Goal: Information Seeking & Learning: Learn about a topic

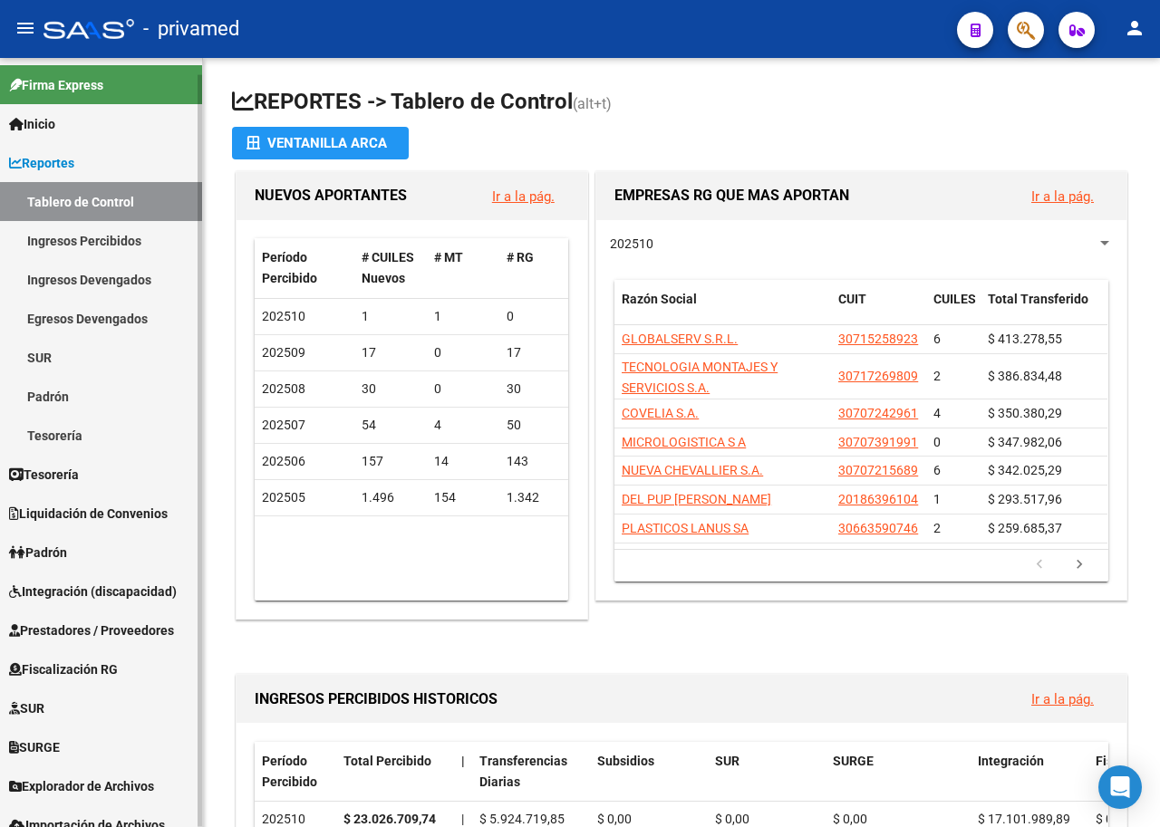
click at [92, 510] on span "Liquidación de Convenios" at bounding box center [88, 514] width 159 height 20
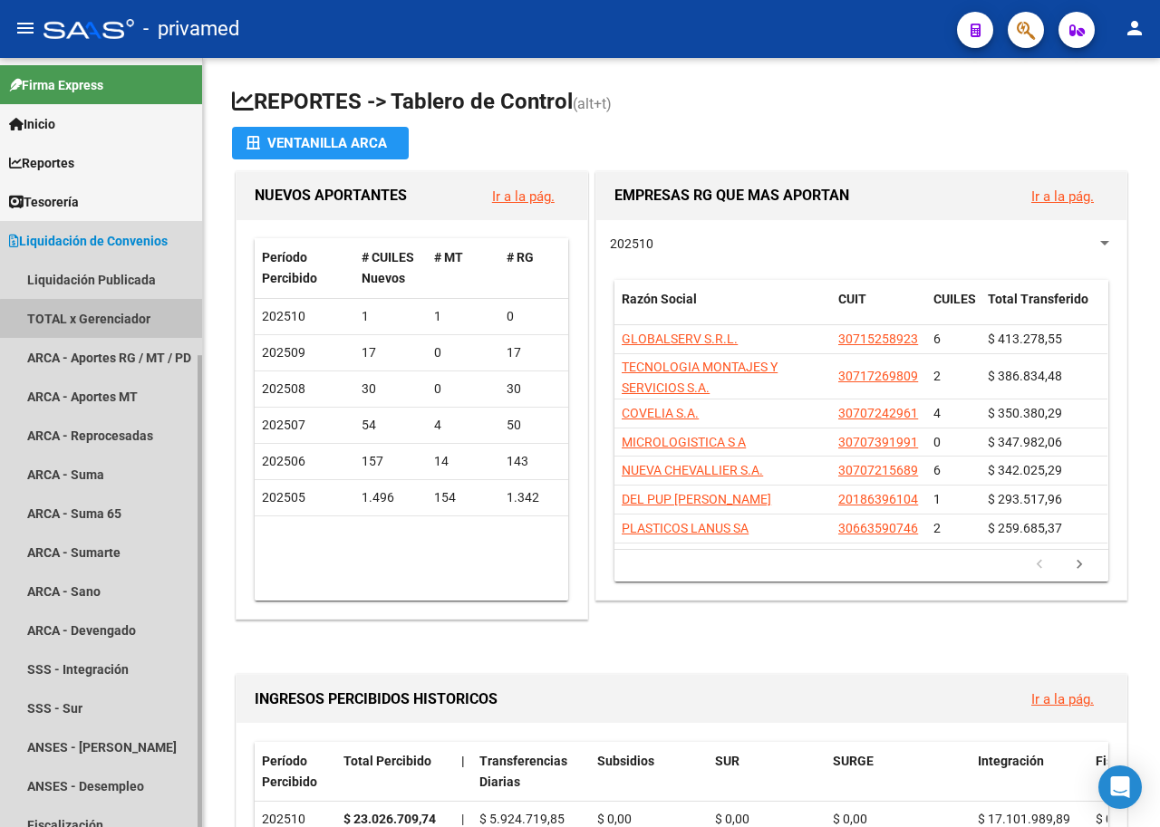
click at [108, 319] on link "TOTAL x Gerenciador" at bounding box center [101, 318] width 202 height 39
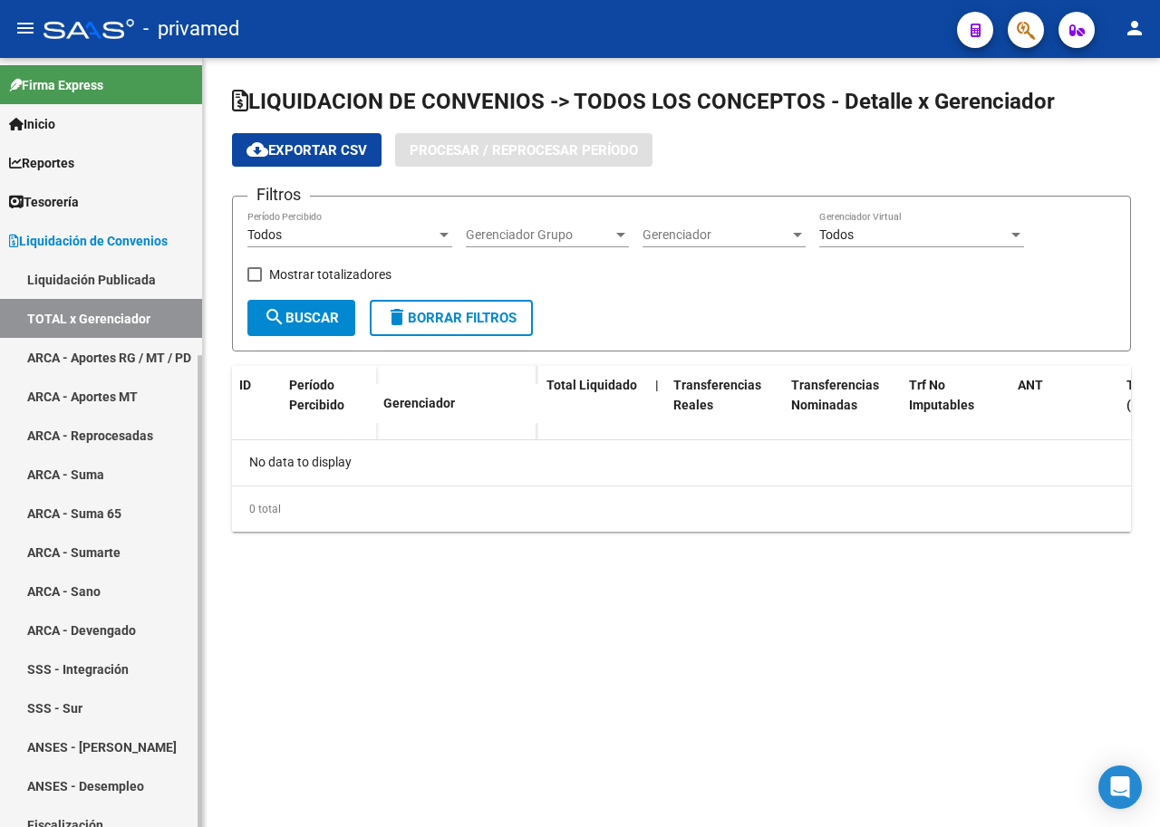
checkbox input "true"
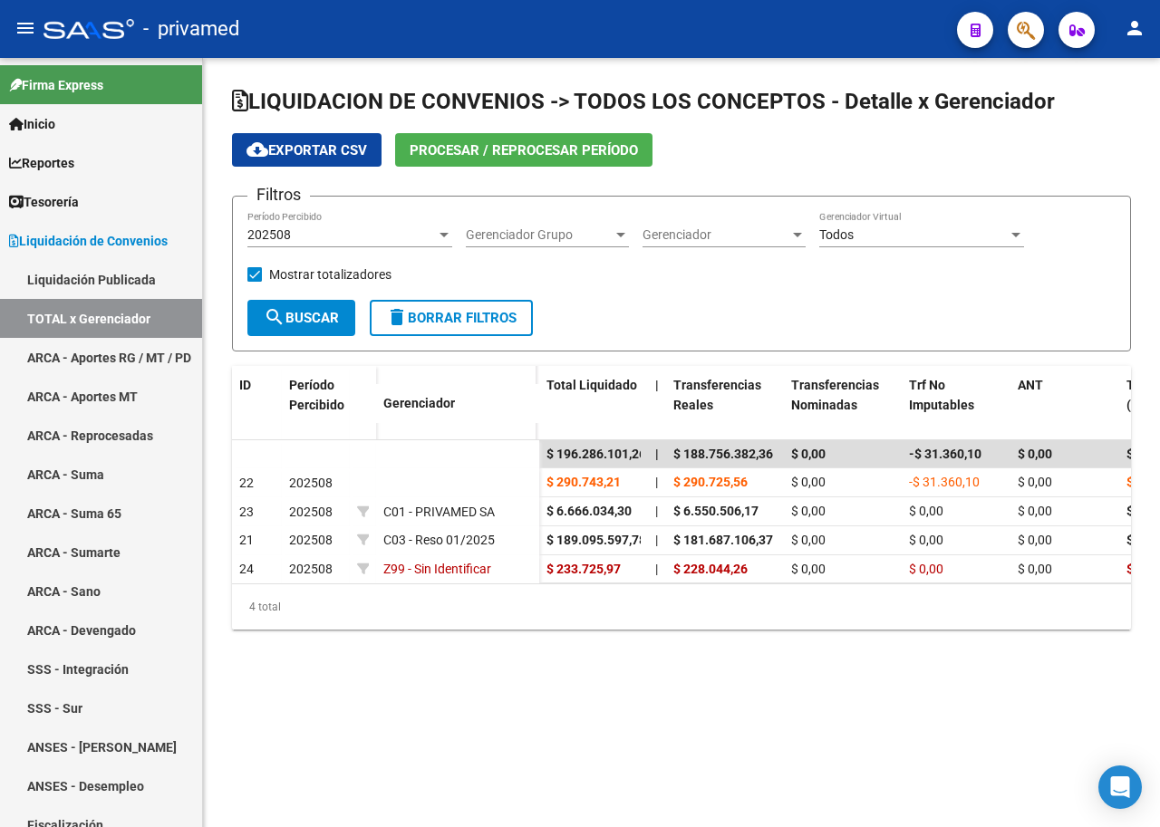
drag, startPoint x: 861, startPoint y: 338, endPoint x: 297, endPoint y: 335, distance: 563.7
click at [297, 335] on button "search Buscar" at bounding box center [301, 318] width 108 height 36
drag, startPoint x: 557, startPoint y: 449, endPoint x: 644, endPoint y: 456, distance: 87.2
click at [644, 456] on datatable-body-cell "$ 196.286.101,26" at bounding box center [593, 454] width 109 height 28
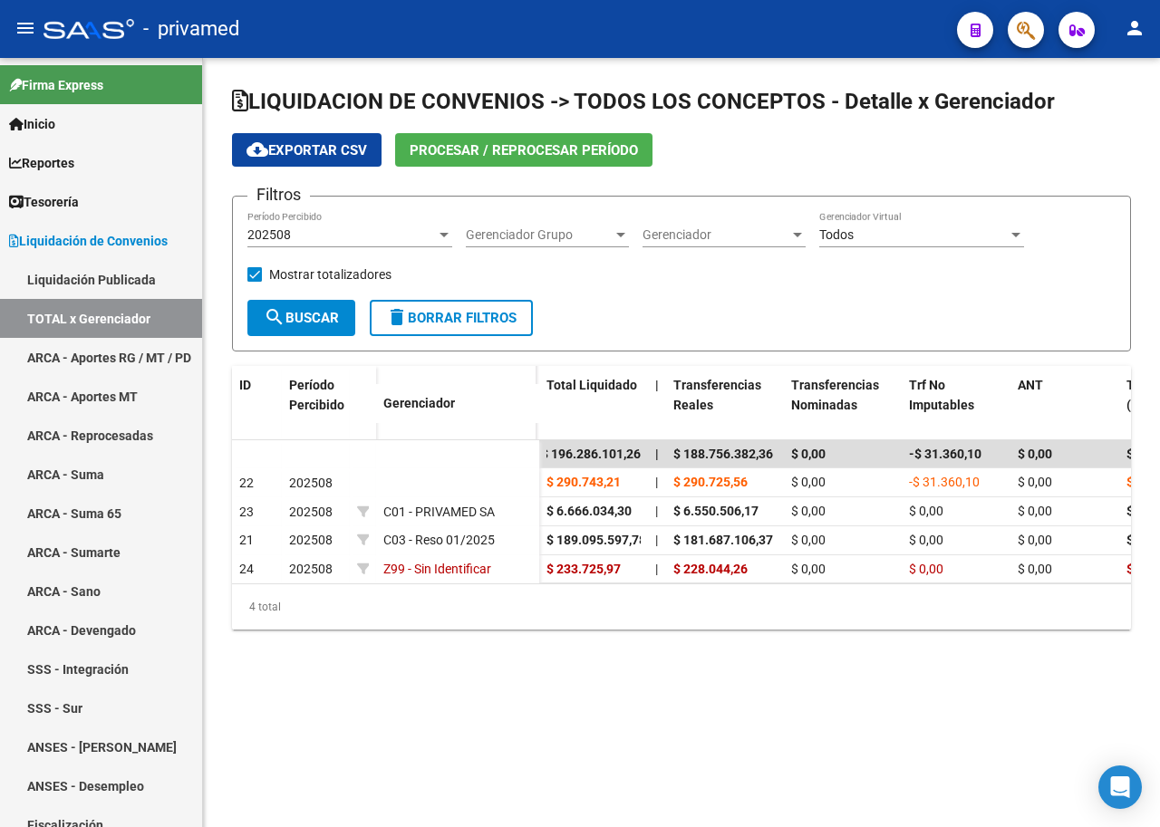
click at [317, 233] on div "202508" at bounding box center [341, 234] width 188 height 15
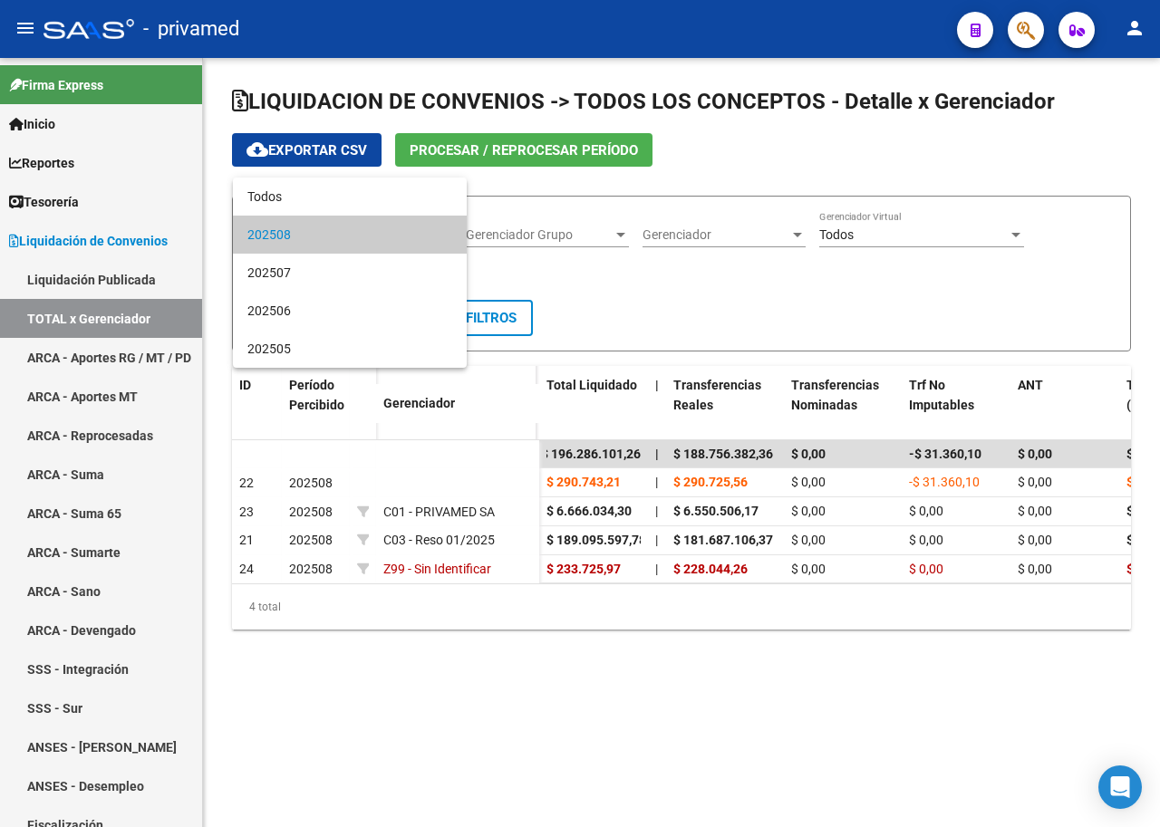
click at [794, 292] on div at bounding box center [580, 413] width 1160 height 827
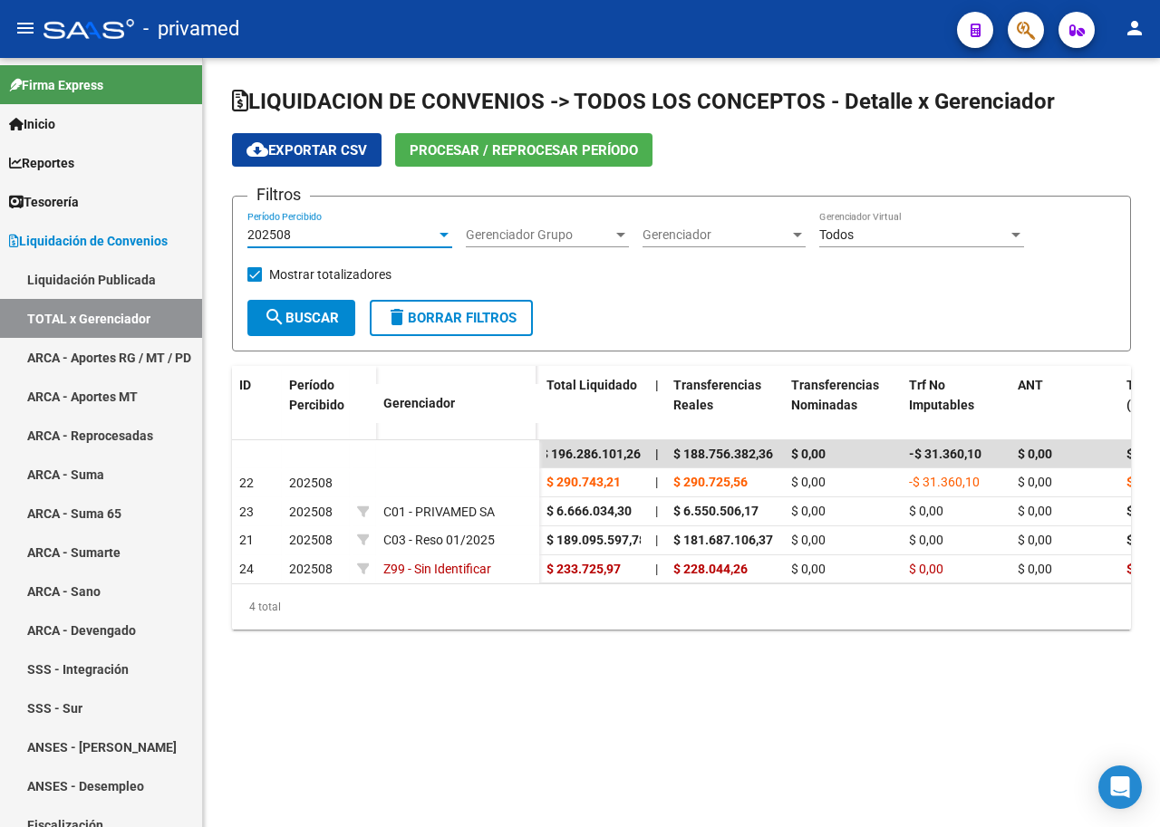
click at [310, 239] on div "202508" at bounding box center [341, 234] width 188 height 15
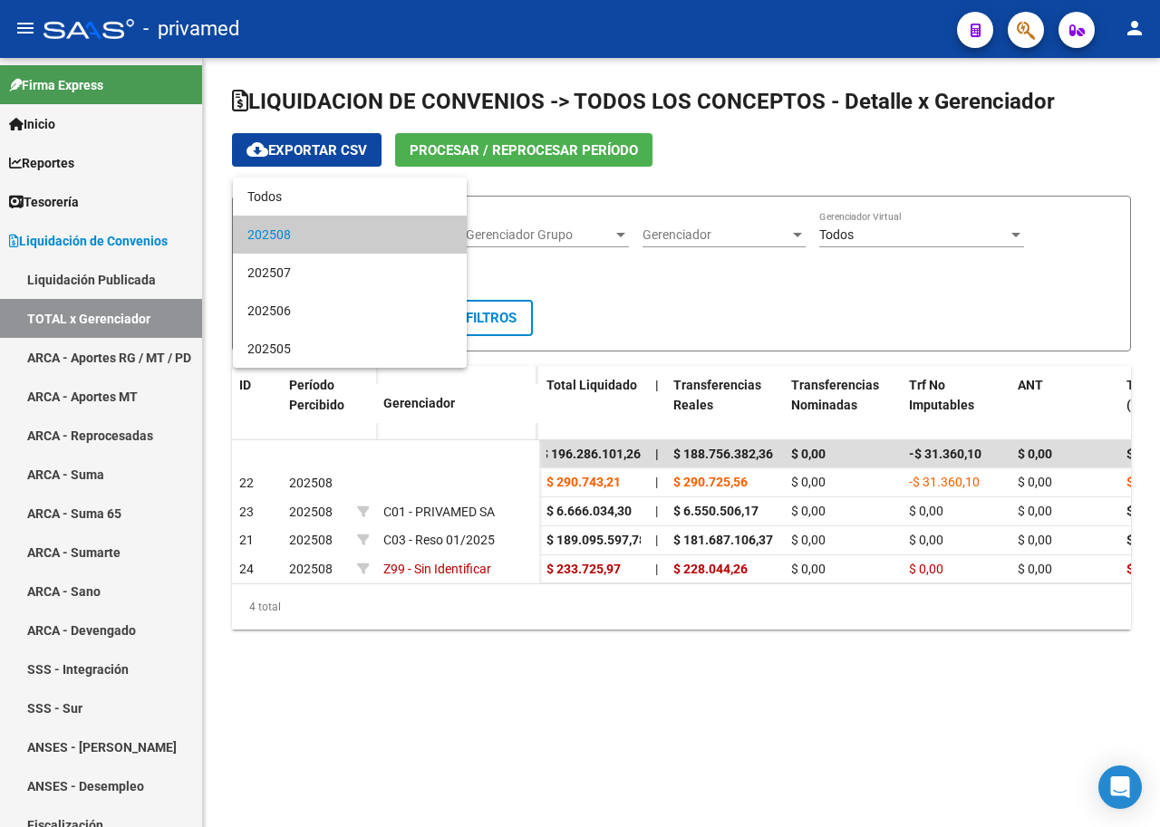
click at [79, 159] on div at bounding box center [580, 413] width 1160 height 827
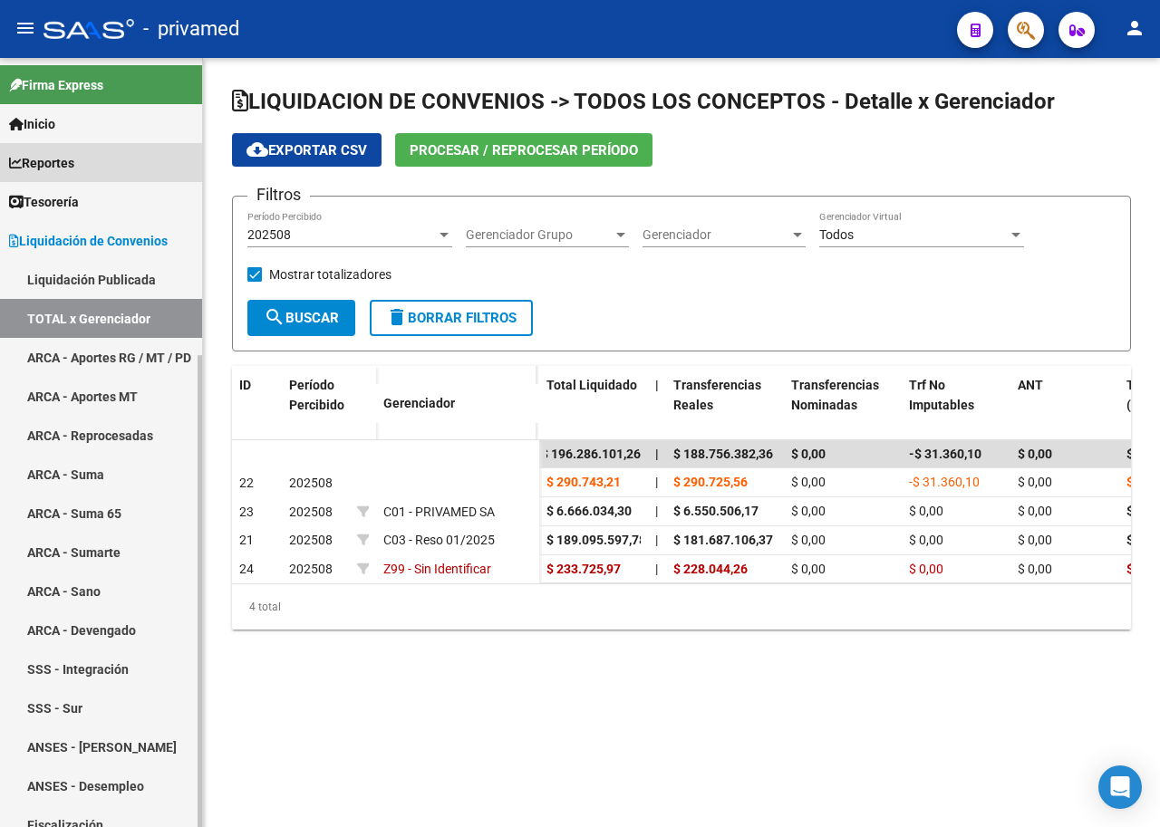
click at [45, 165] on span "Reportes" at bounding box center [41, 163] width 65 height 20
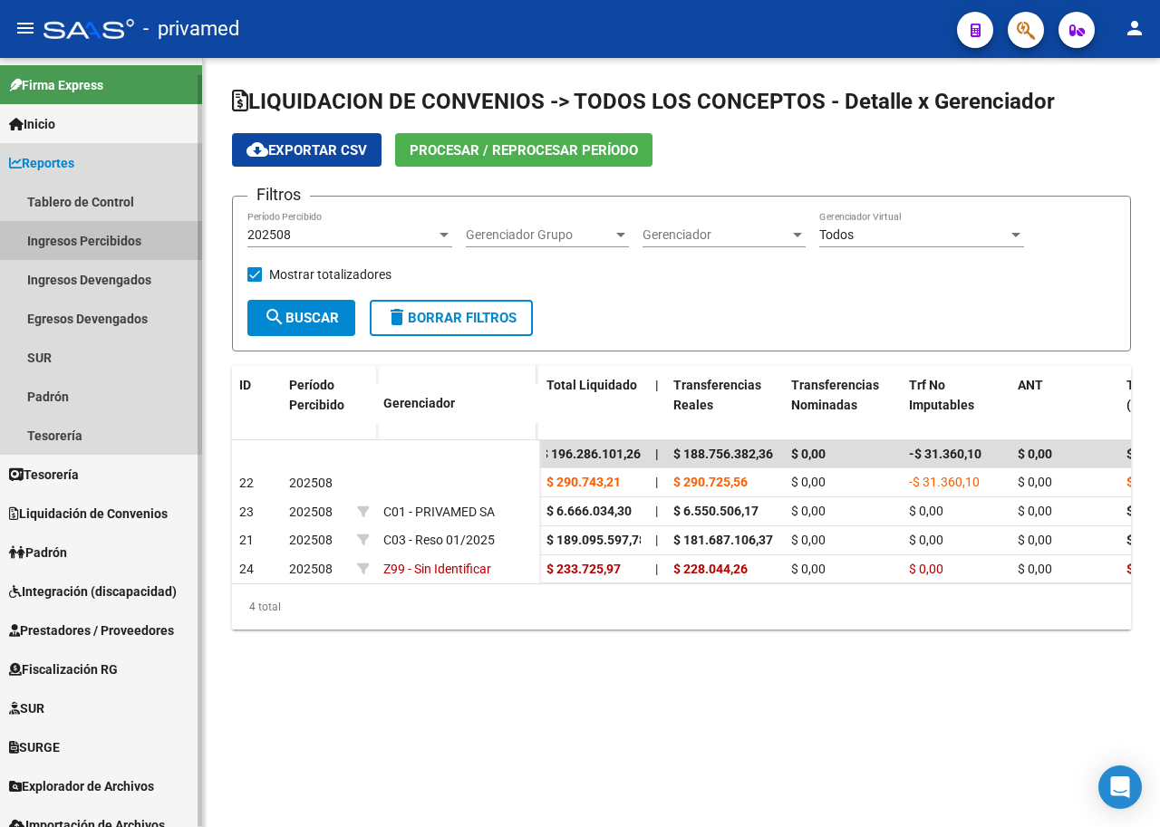
click at [97, 239] on link "Ingresos Percibidos" at bounding box center [101, 240] width 202 height 39
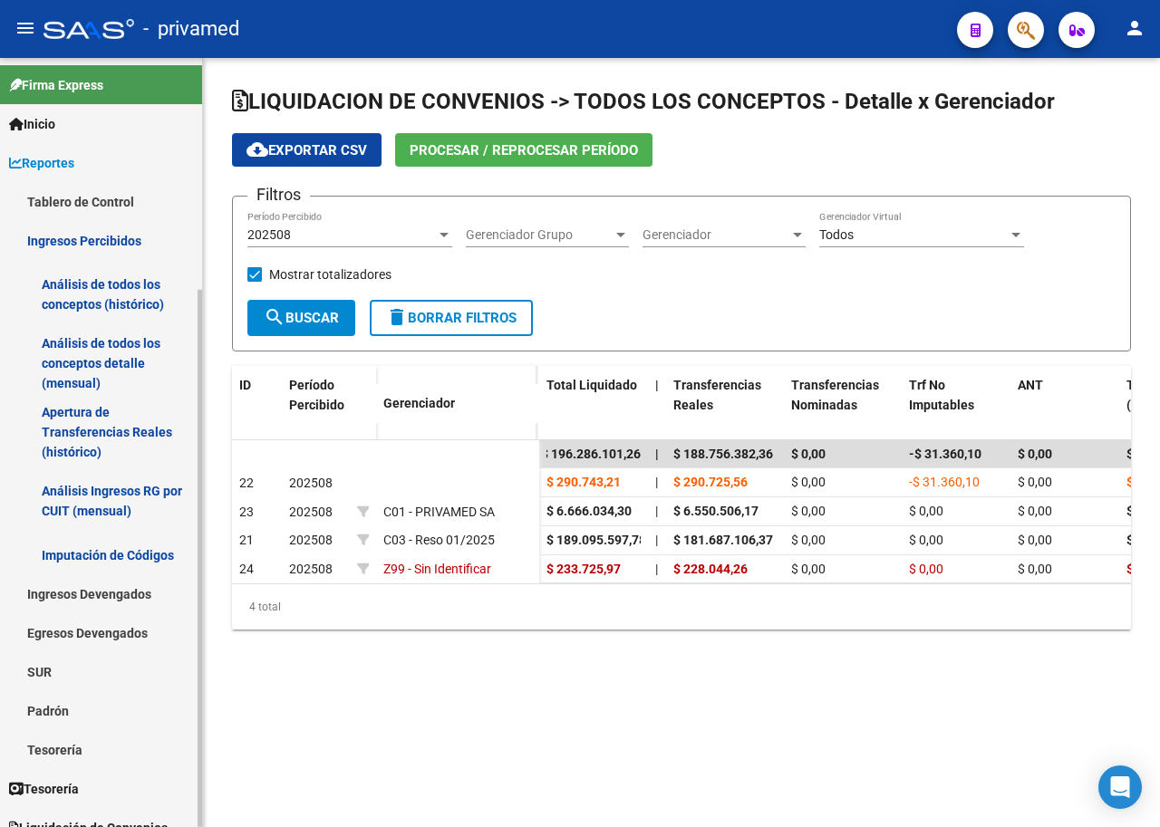
click at [17, 158] on icon at bounding box center [15, 163] width 13 height 13
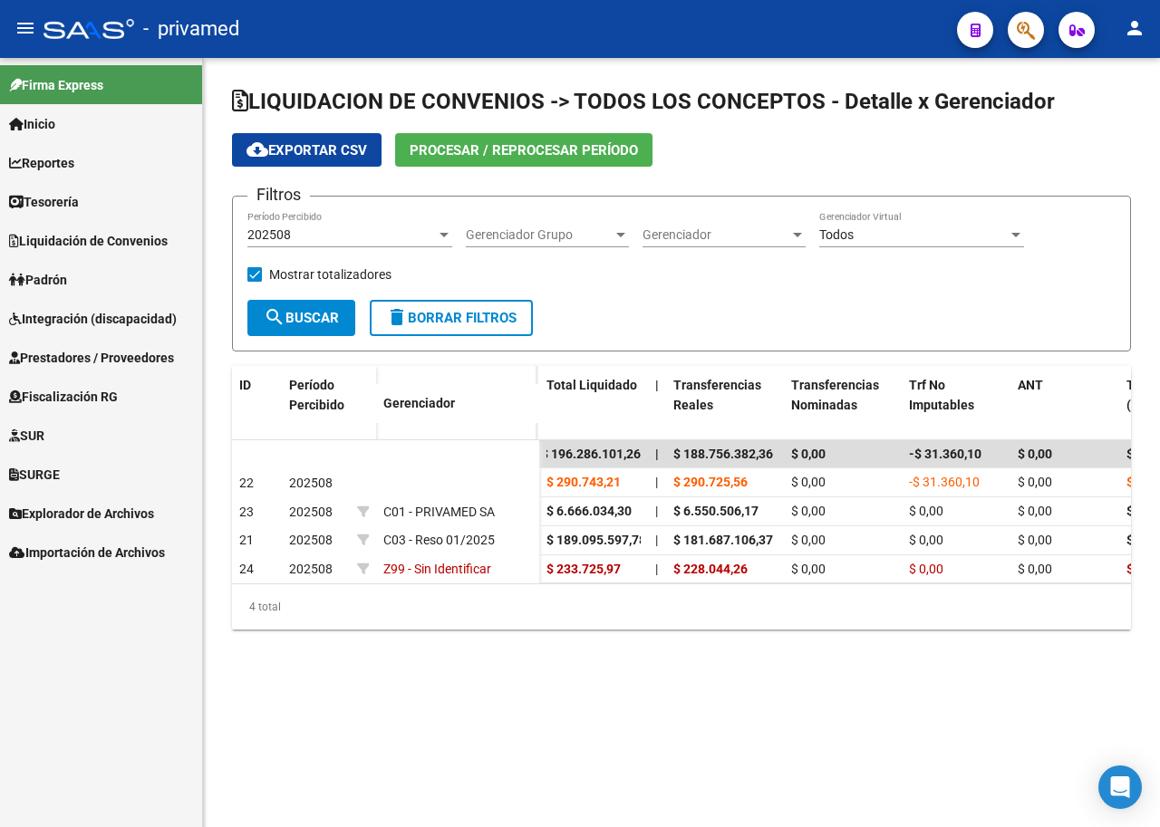
click at [100, 239] on span "Liquidación de Convenios" at bounding box center [88, 241] width 159 height 20
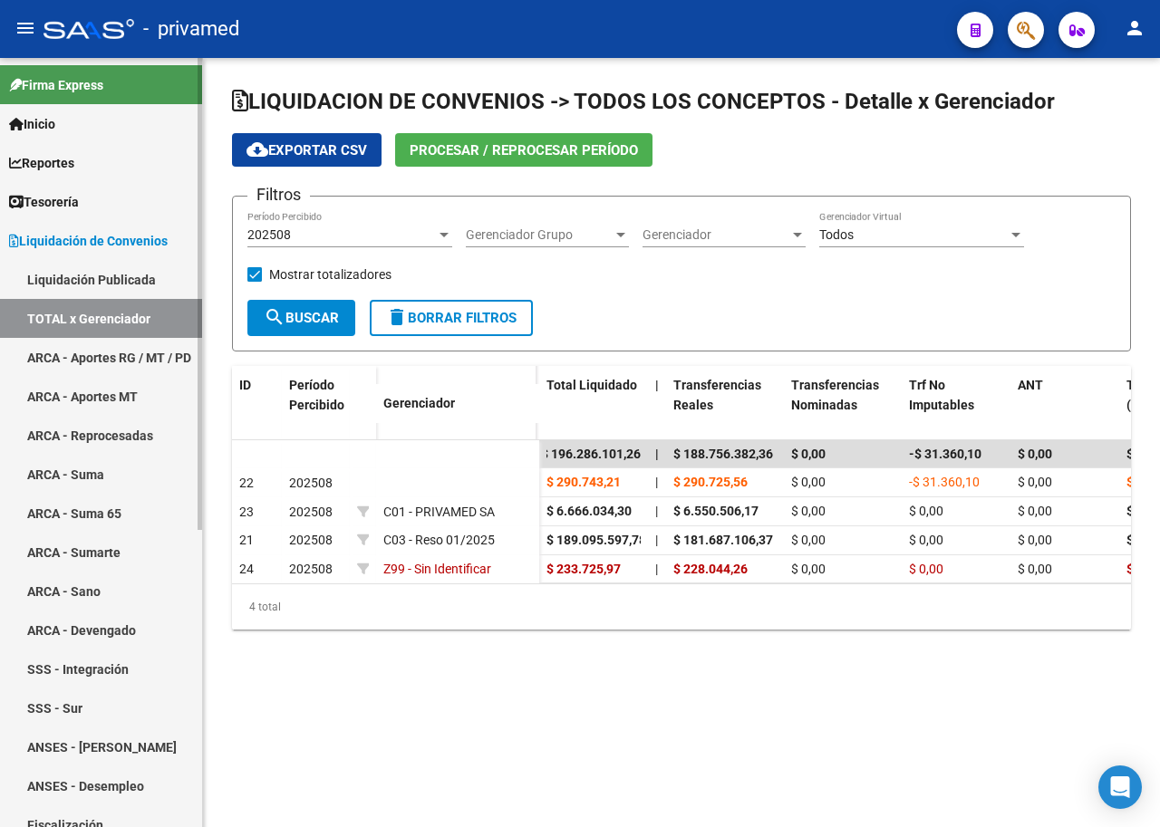
click at [98, 320] on link "TOTAL x Gerenciador" at bounding box center [101, 318] width 202 height 39
click at [292, 236] on div "202508" at bounding box center [341, 234] width 188 height 15
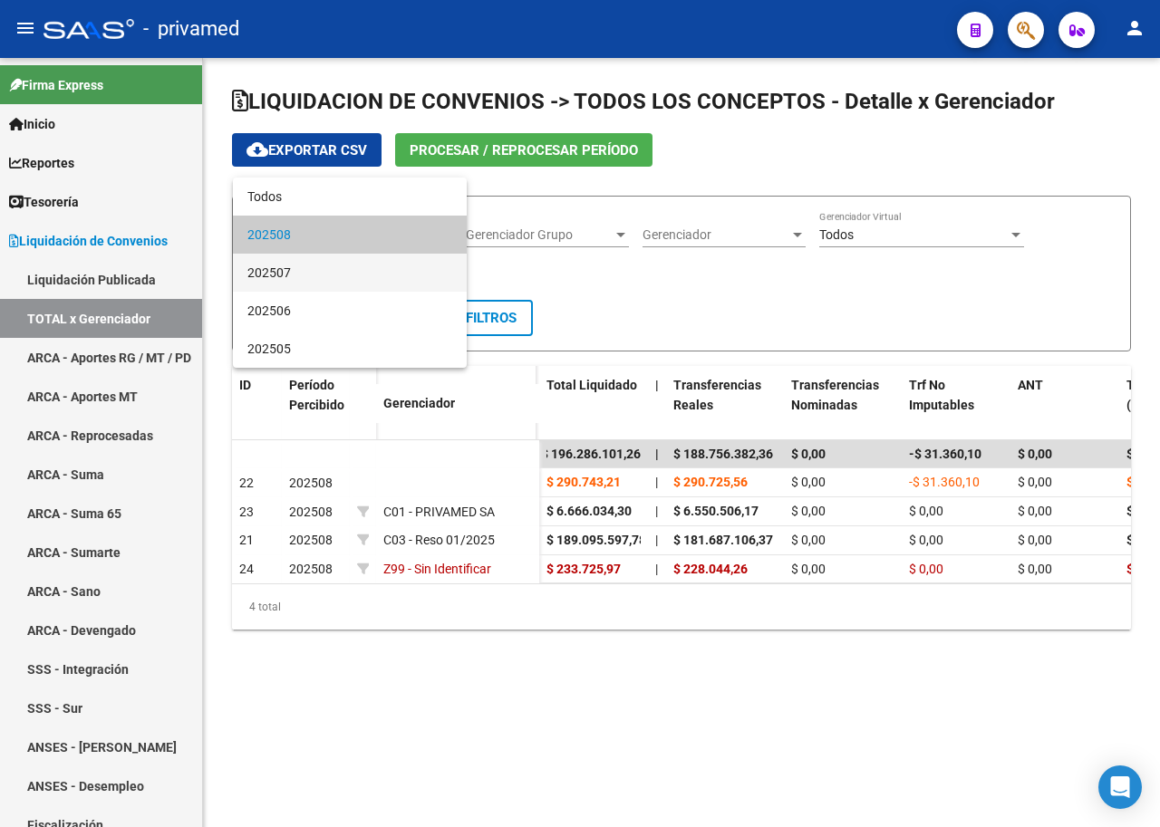
click at [307, 275] on span "202507" at bounding box center [349, 273] width 205 height 38
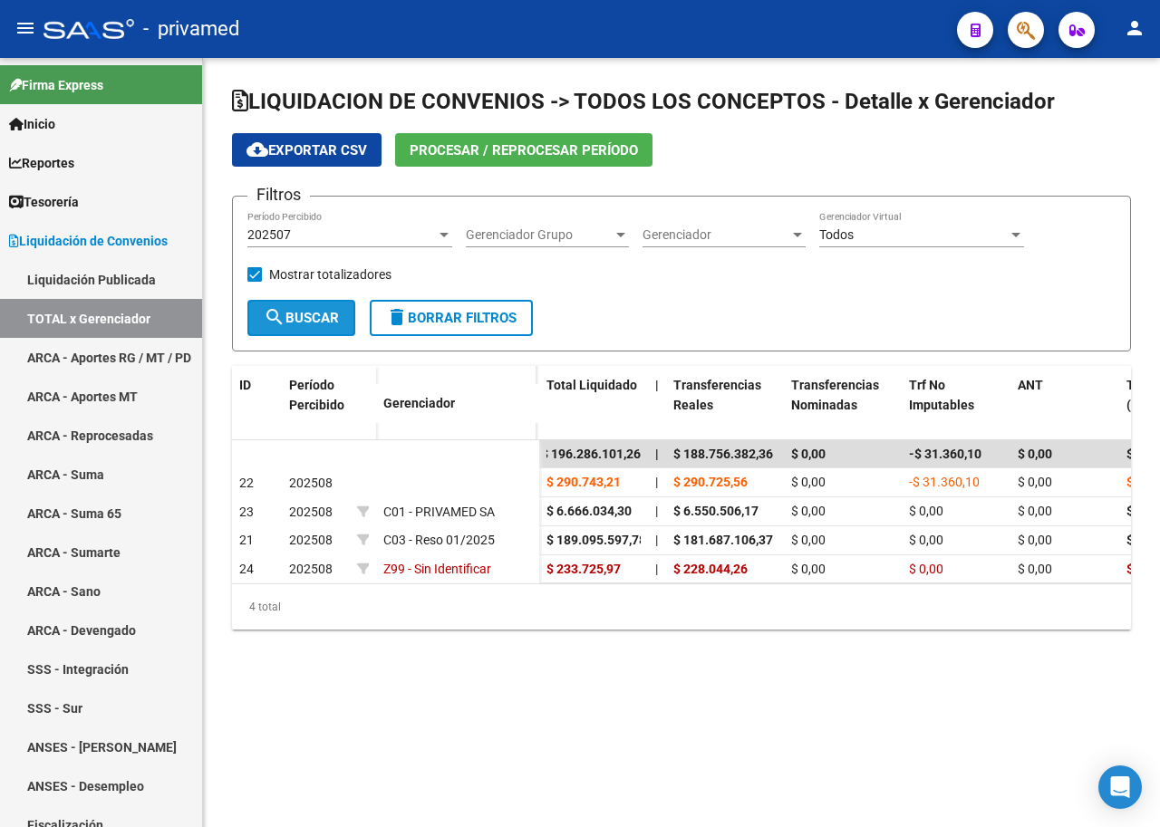
click at [309, 312] on span "search Buscar" at bounding box center [301, 318] width 75 height 16
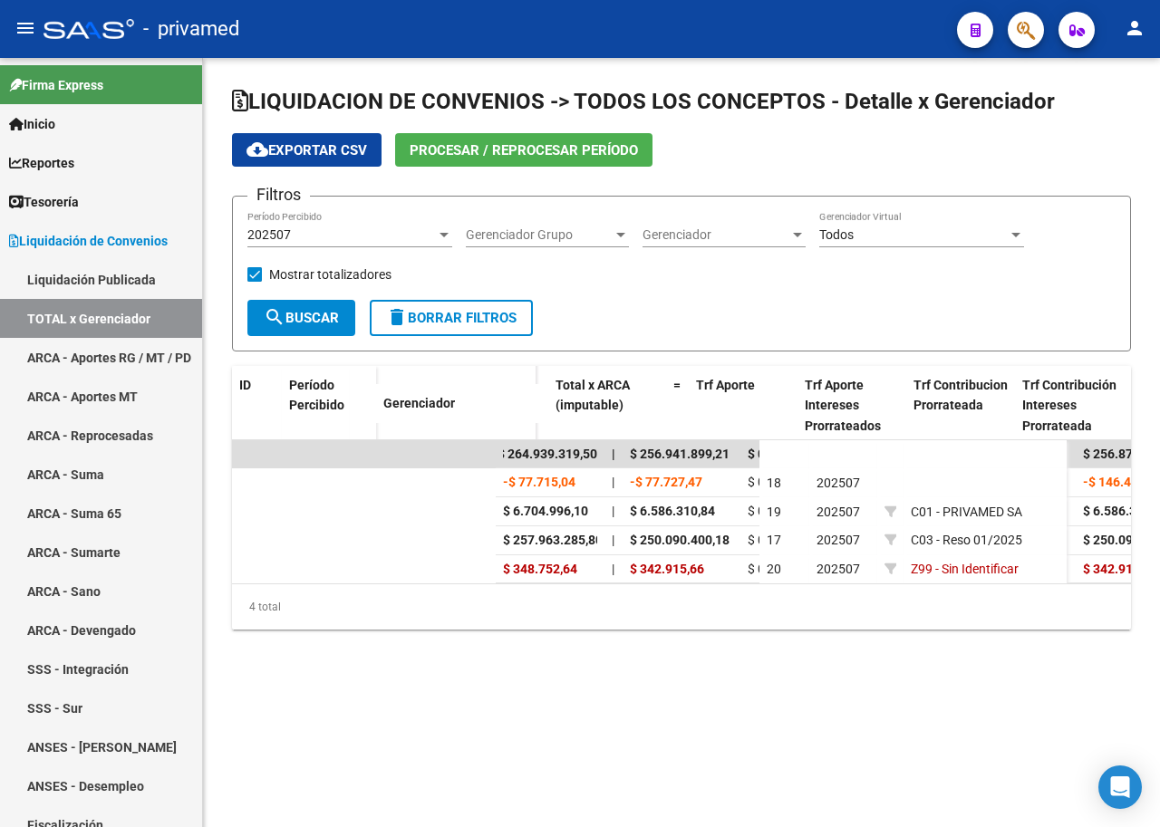
scroll to position [0, 0]
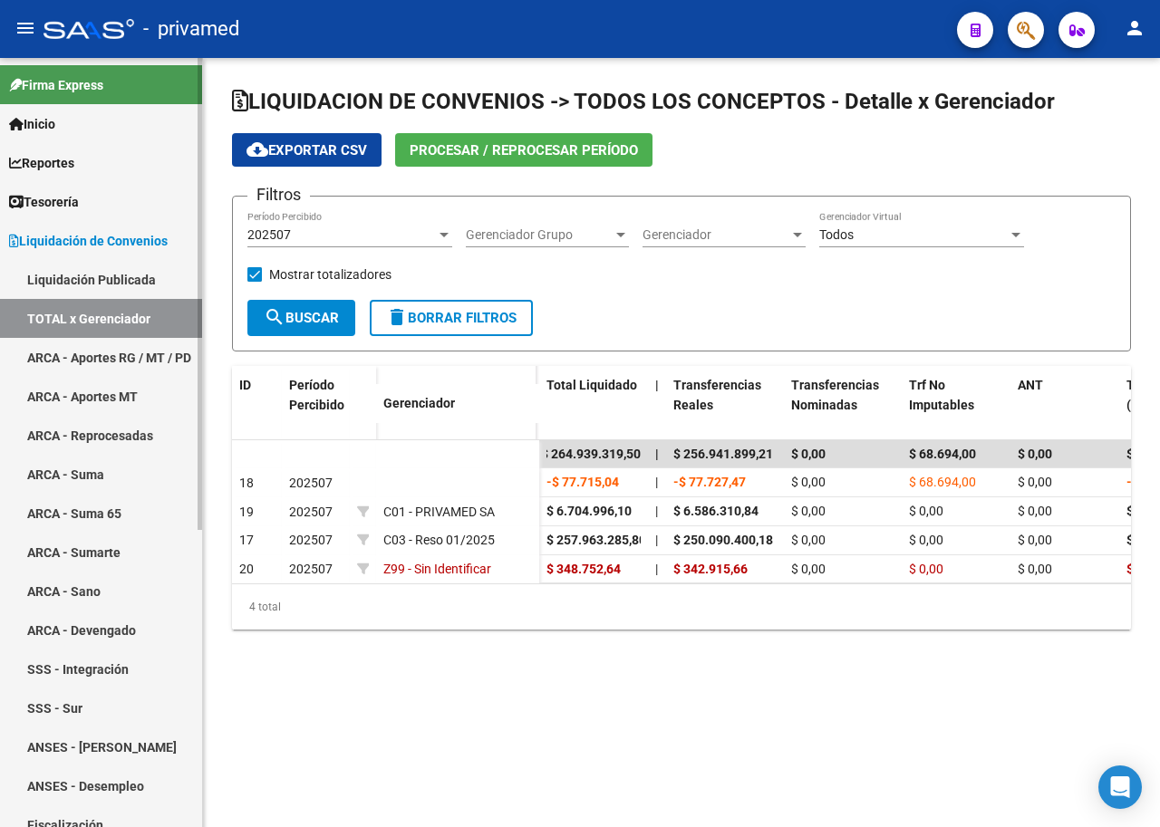
click at [43, 243] on span "Liquidación de Convenios" at bounding box center [88, 241] width 159 height 20
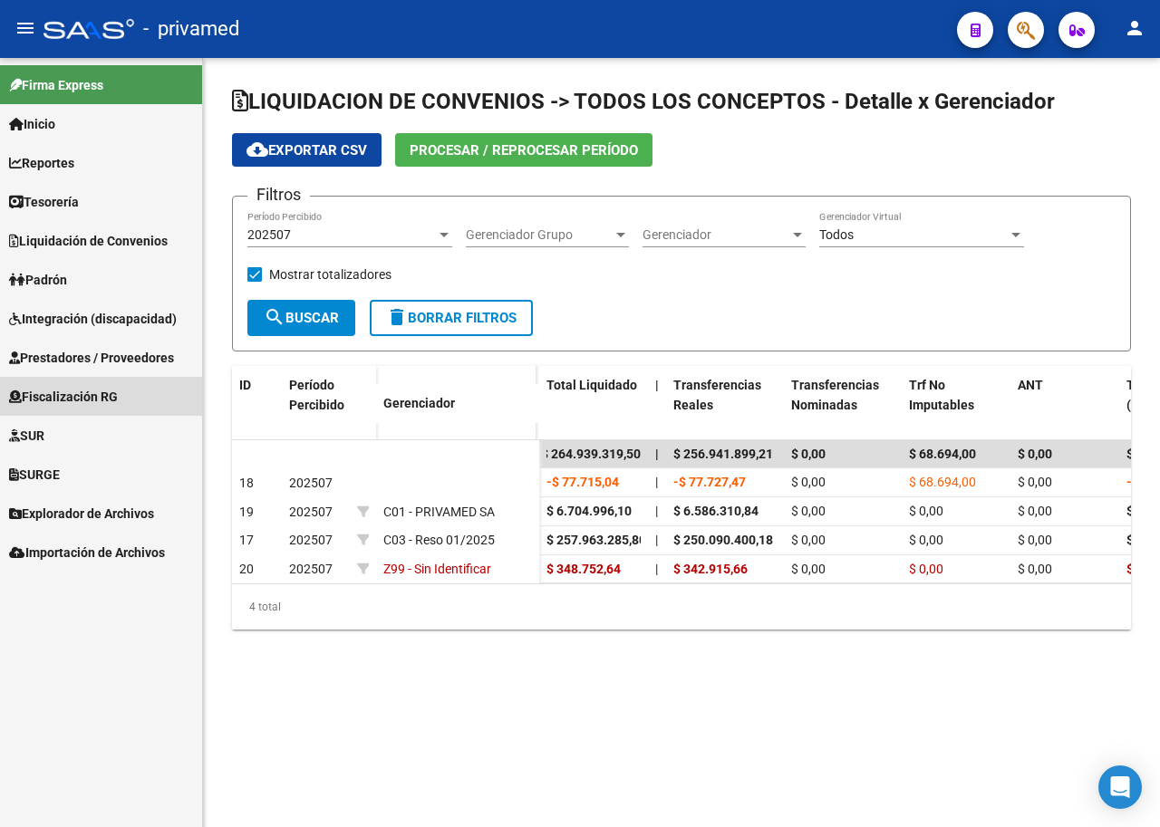
click at [80, 396] on span "Fiscalización RG" at bounding box center [63, 397] width 109 height 20
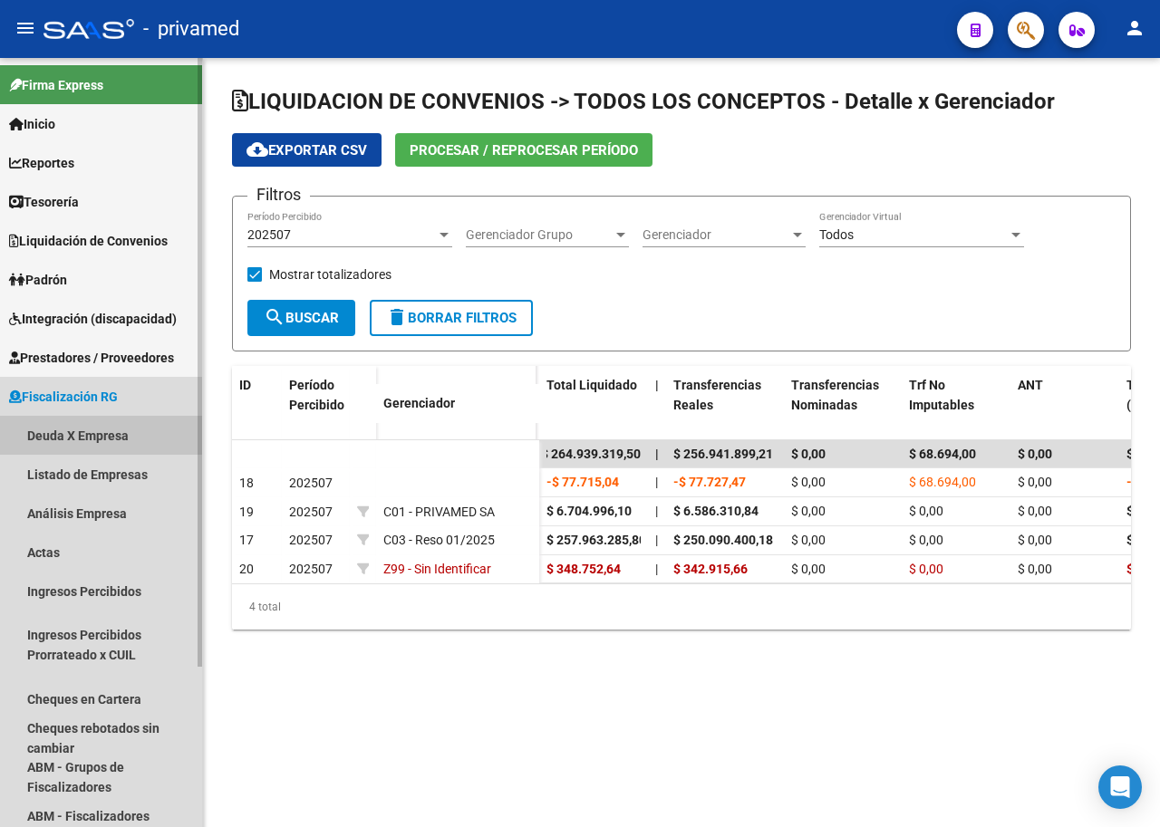
click at [101, 438] on link "Deuda X Empresa" at bounding box center [101, 435] width 202 height 39
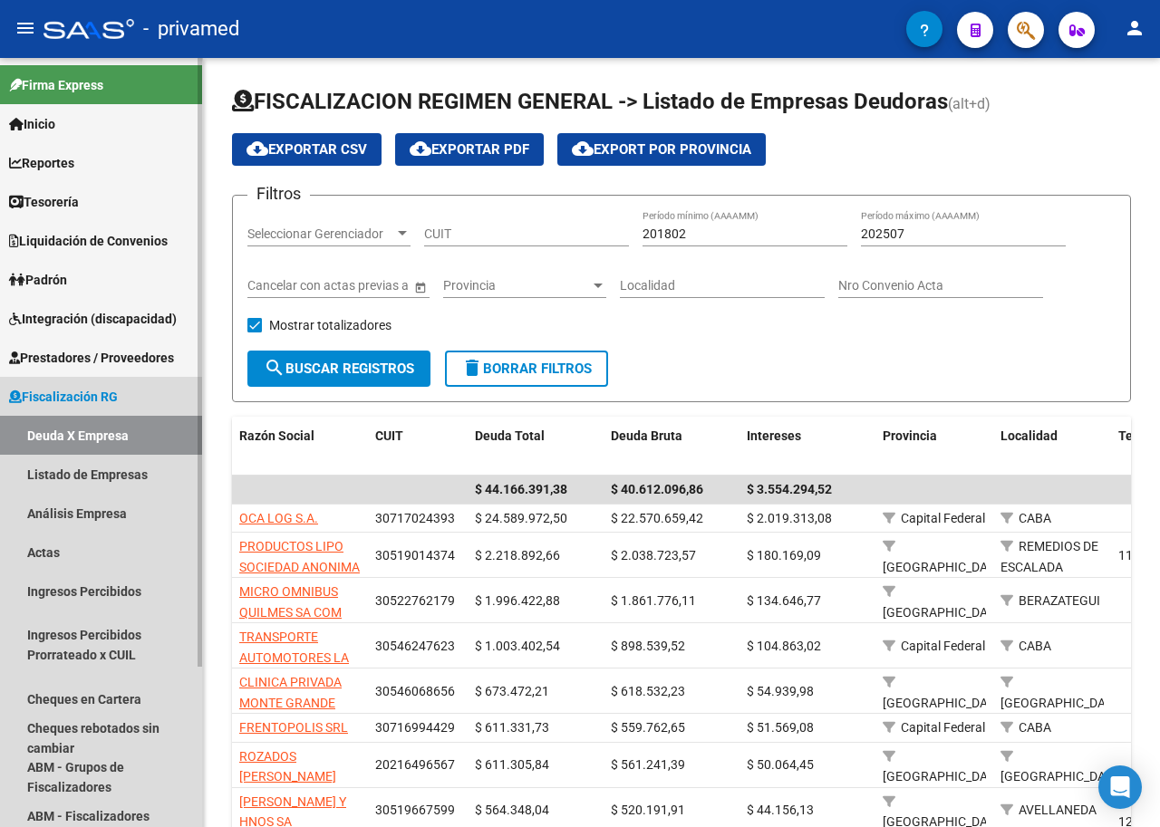
click at [76, 438] on link "Deuda X Empresa" at bounding box center [101, 435] width 202 height 39
click at [121, 475] on link "Listado de Empresas" at bounding box center [101, 474] width 202 height 39
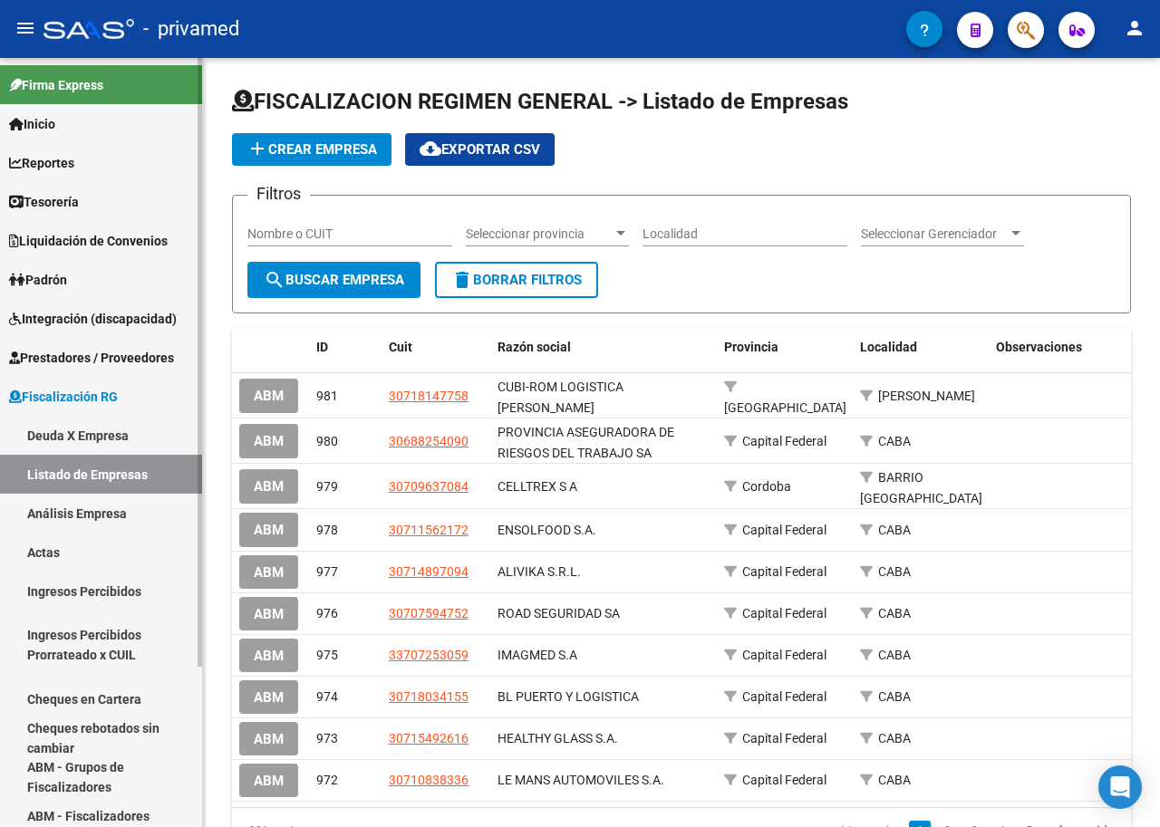
click at [49, 169] on span "Reportes" at bounding box center [41, 163] width 65 height 20
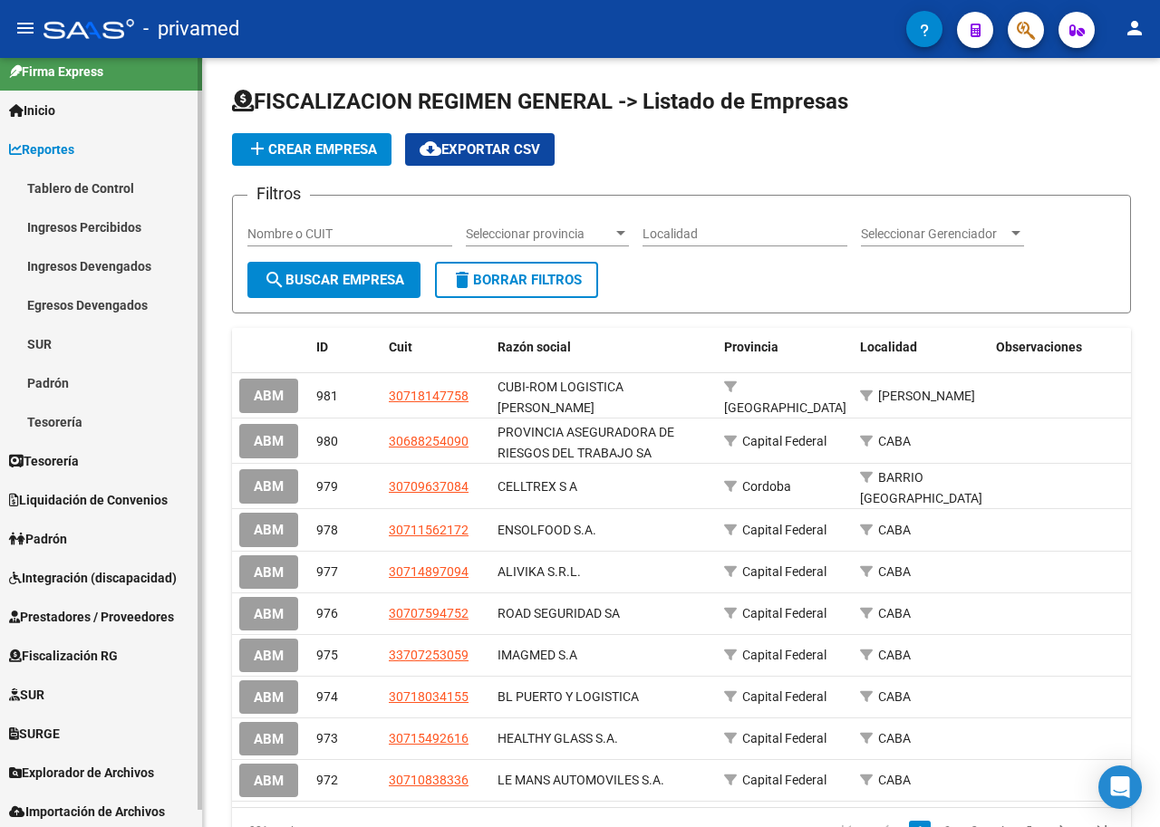
scroll to position [17, 0]
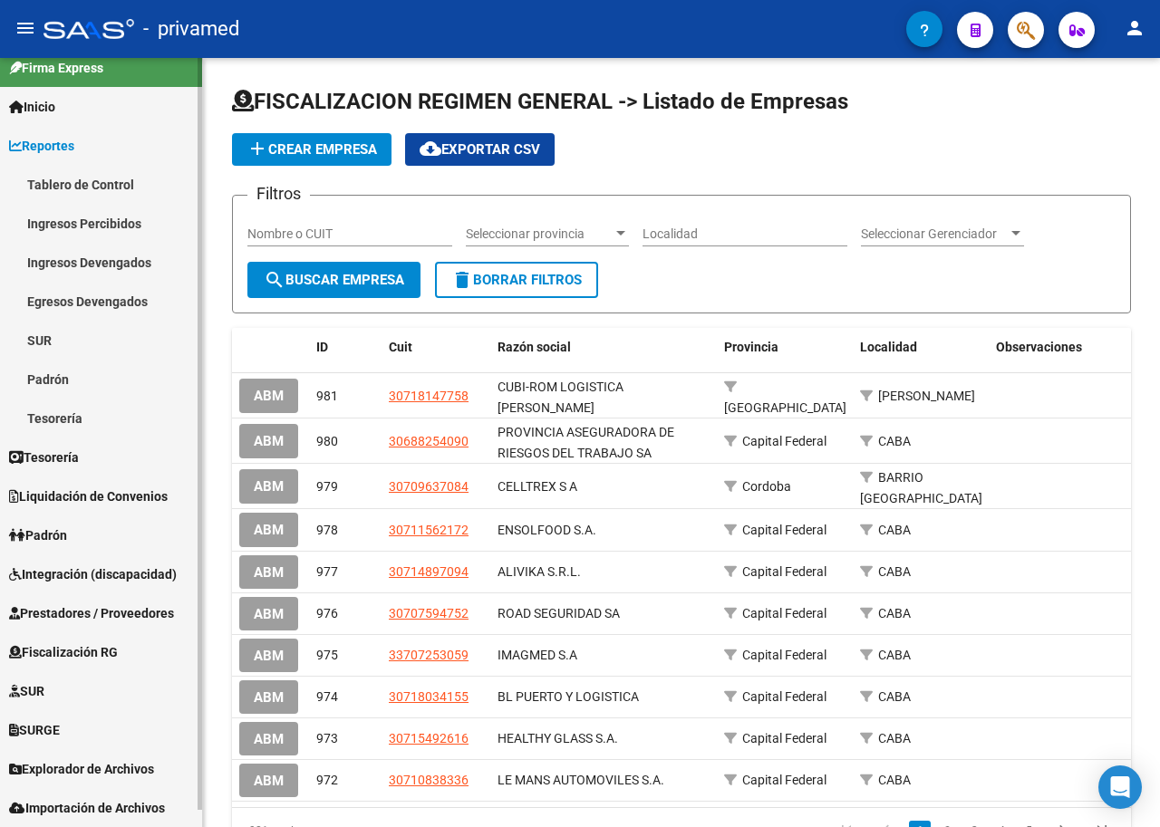
click at [51, 449] on span "Tesorería" at bounding box center [44, 458] width 70 height 20
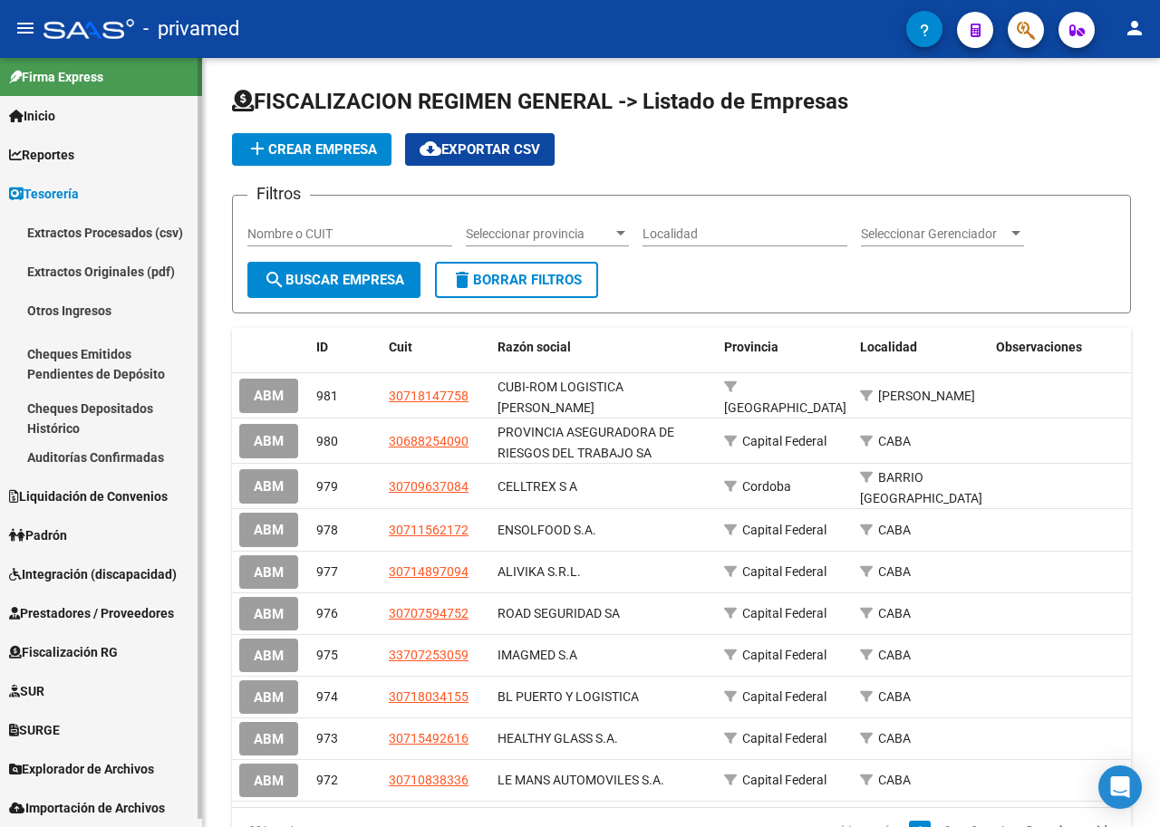
scroll to position [8, 0]
click at [49, 155] on span "Reportes" at bounding box center [41, 155] width 65 height 20
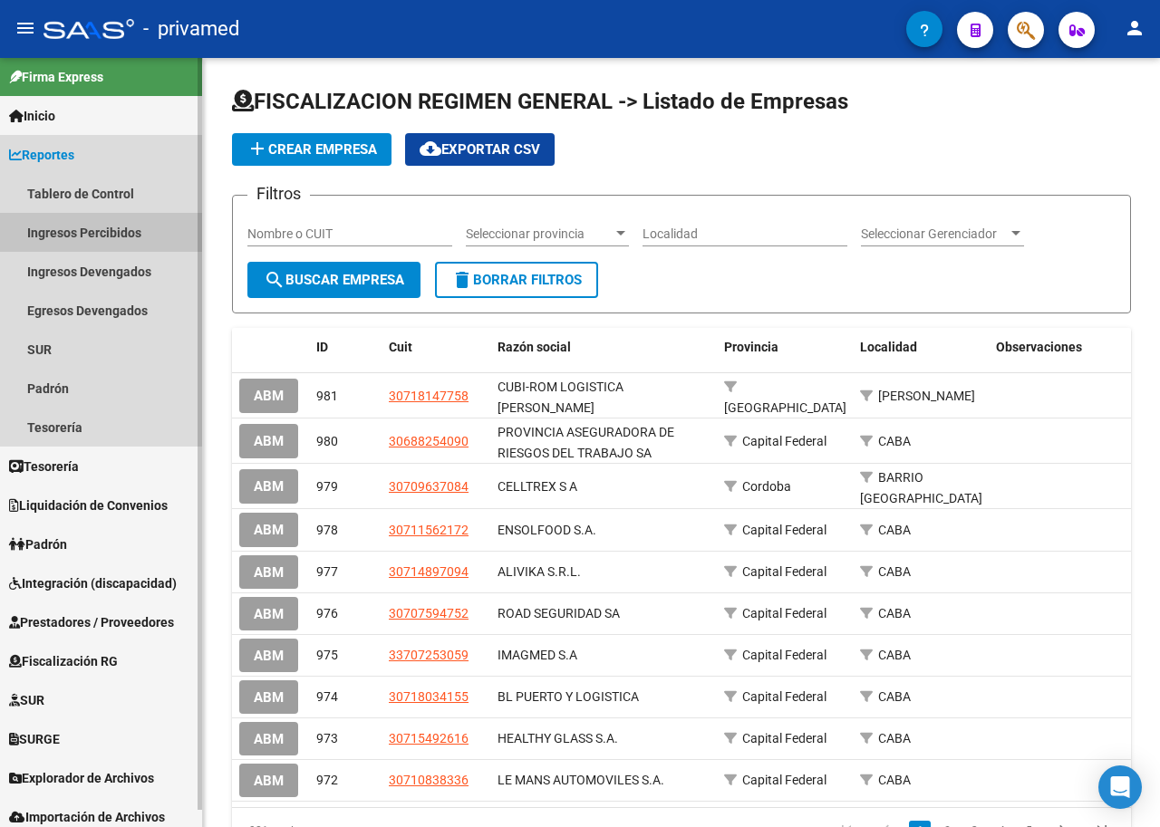
click at [82, 228] on link "Ingresos Percibidos" at bounding box center [101, 232] width 202 height 39
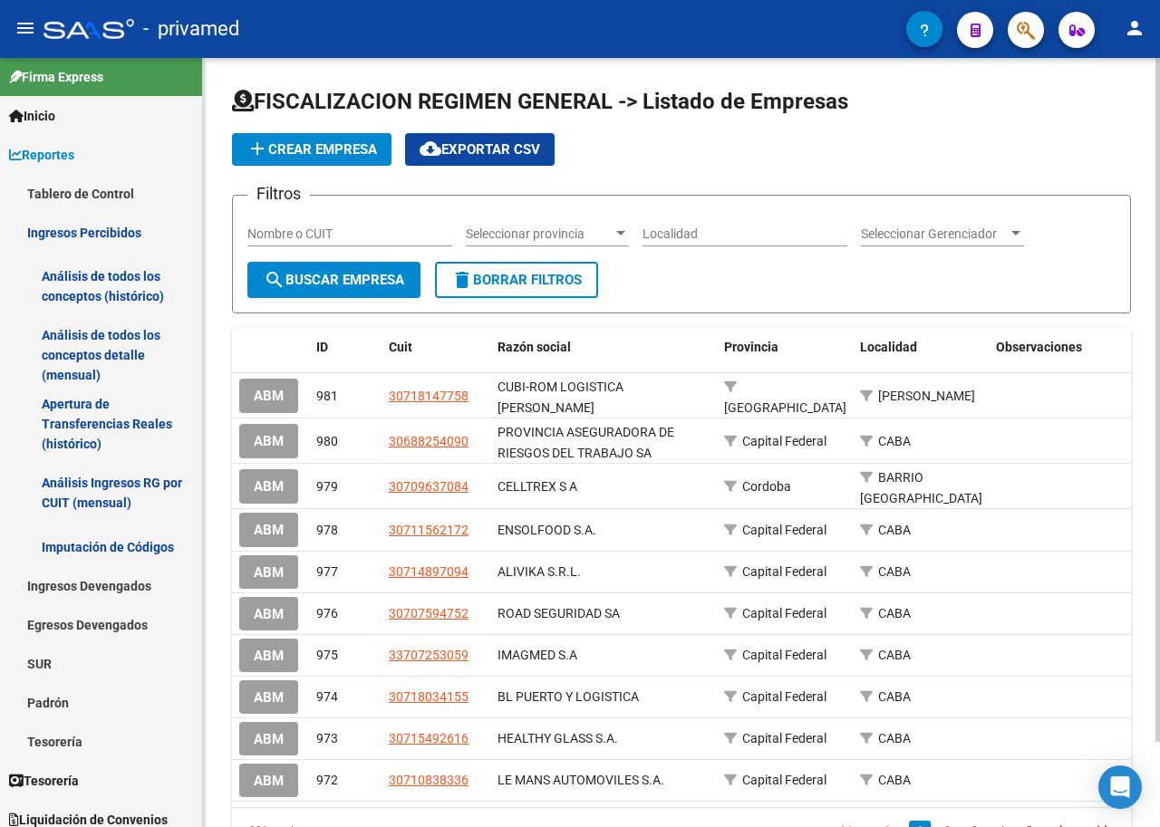
click at [365, 285] on span "search Buscar Empresa" at bounding box center [334, 280] width 140 height 16
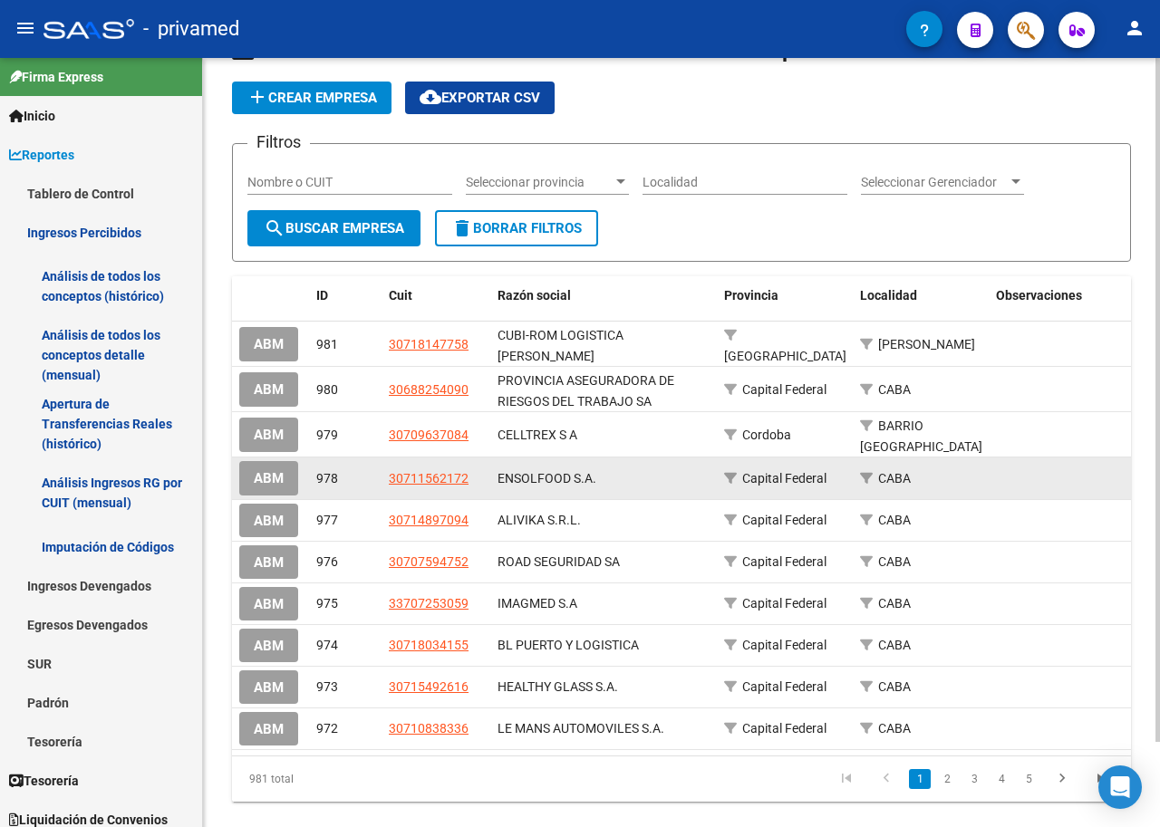
scroll to position [96, 0]
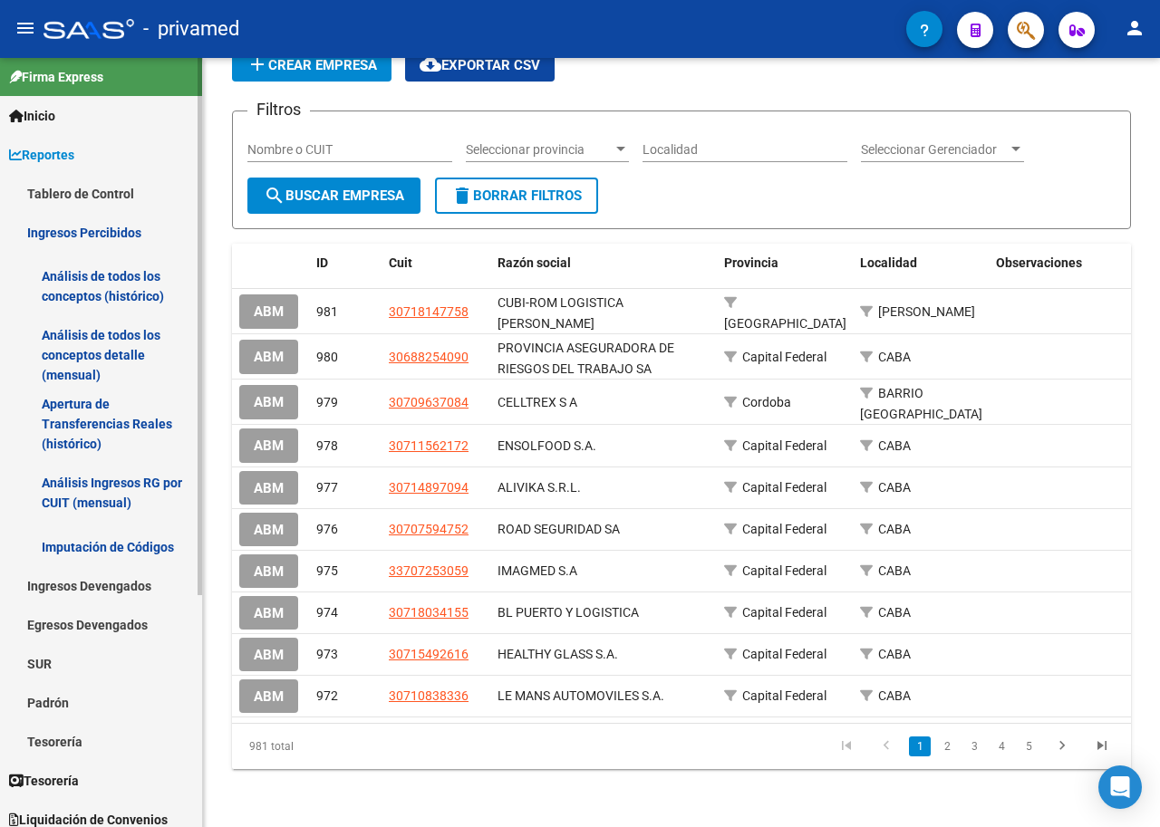
click at [88, 739] on link "Tesorería" at bounding box center [101, 741] width 202 height 39
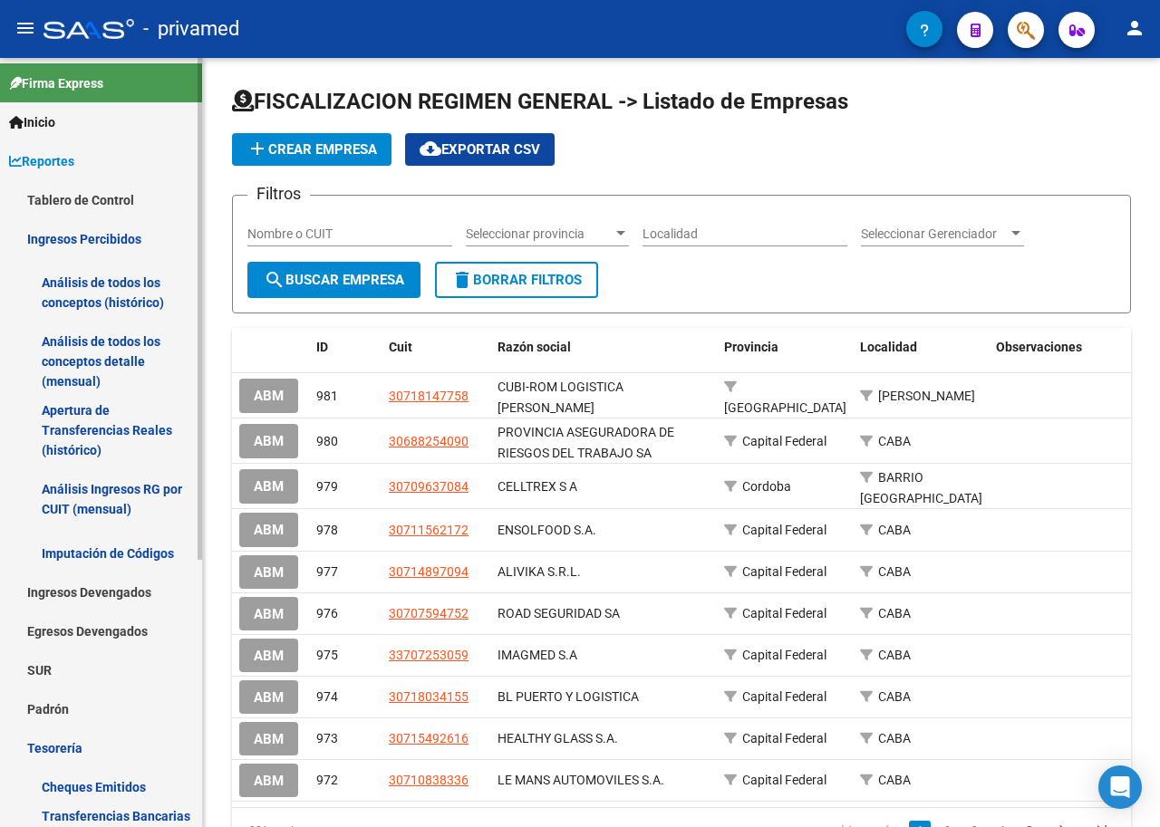
scroll to position [0, 0]
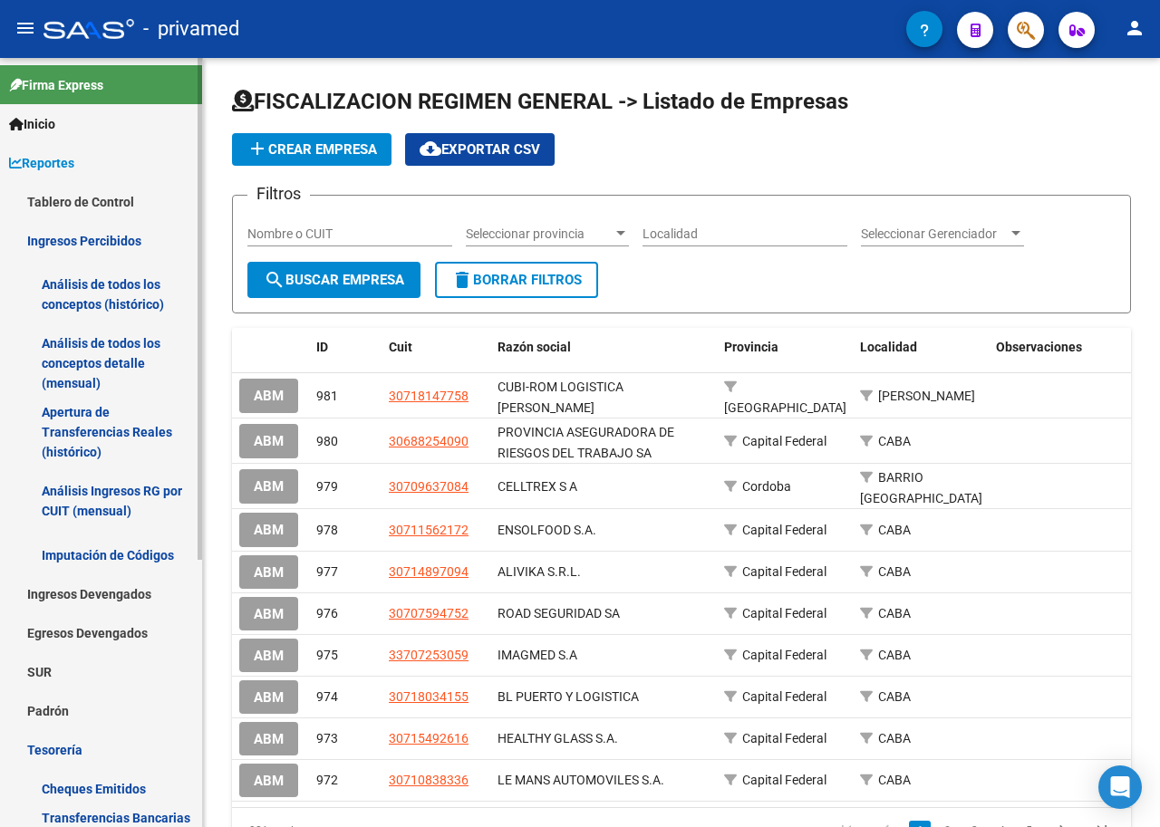
click at [118, 597] on link "Ingresos Devengados" at bounding box center [101, 594] width 202 height 39
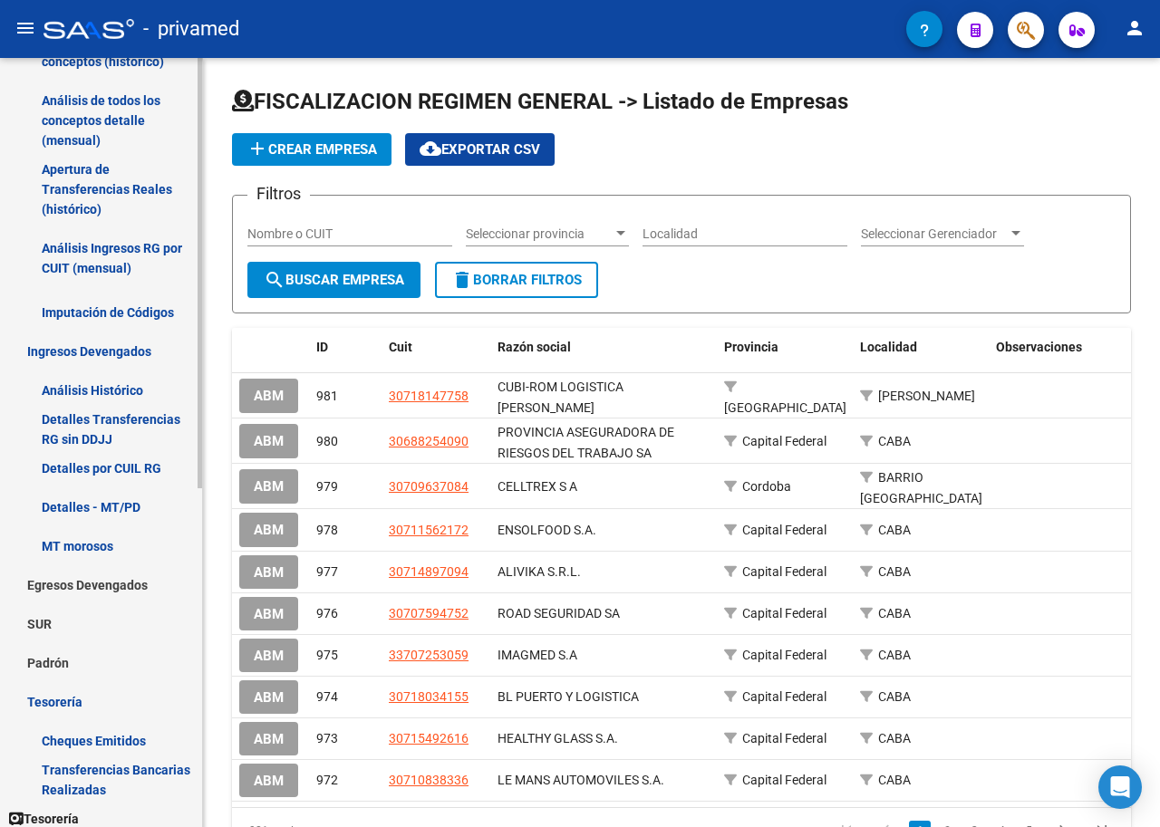
scroll to position [362, 0]
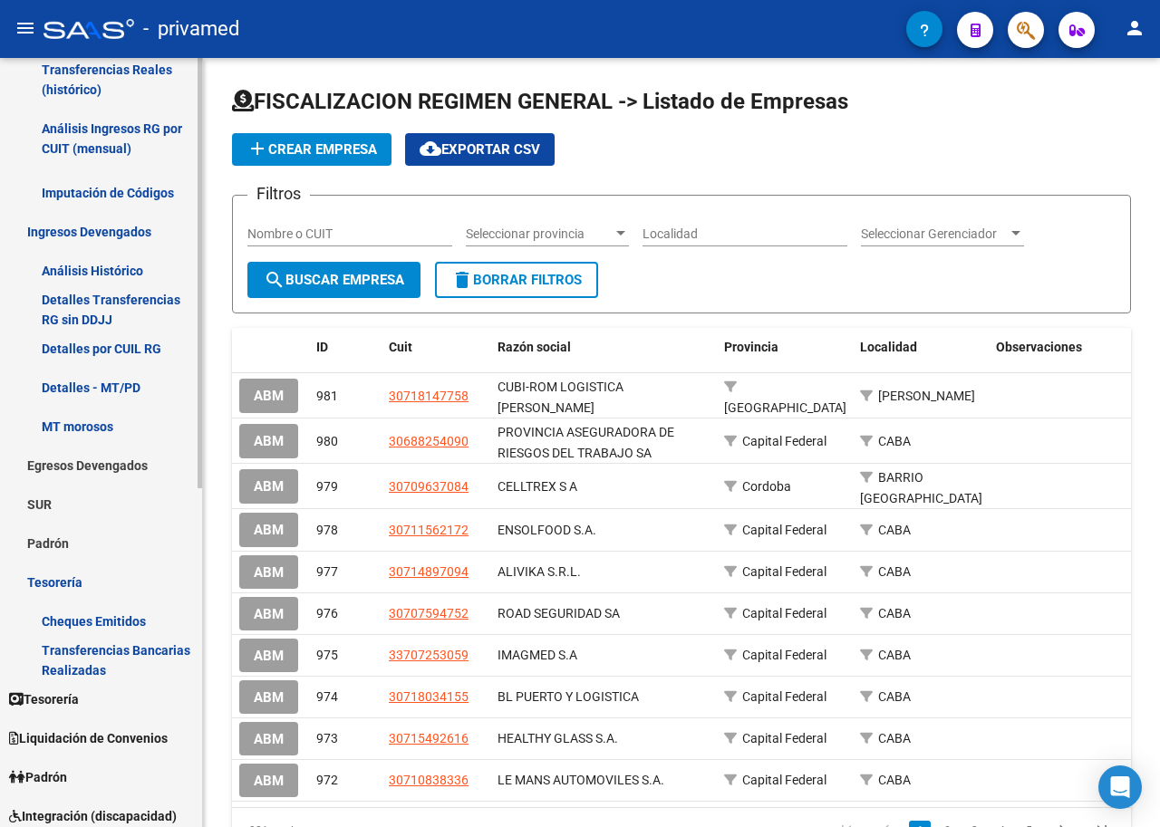
drag, startPoint x: 154, startPoint y: 590, endPoint x: 133, endPoint y: 563, distance: 34.3
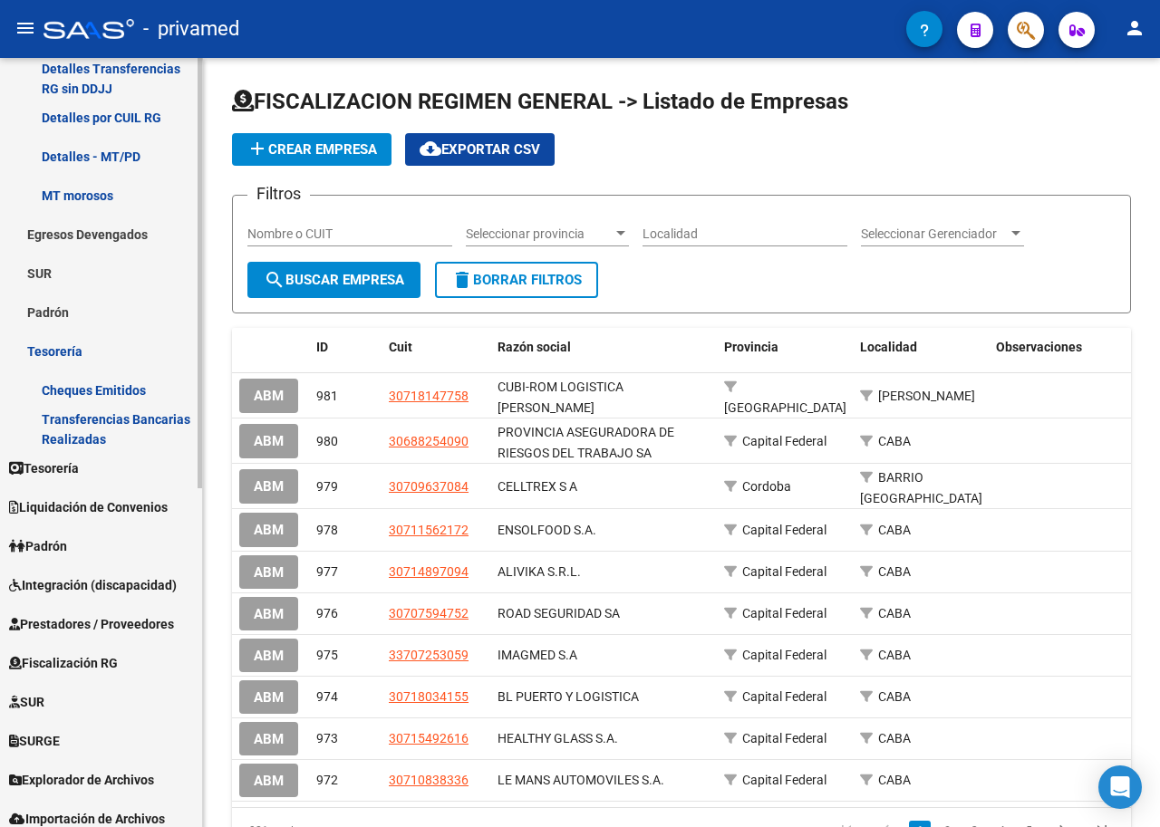
scroll to position [604, 0]
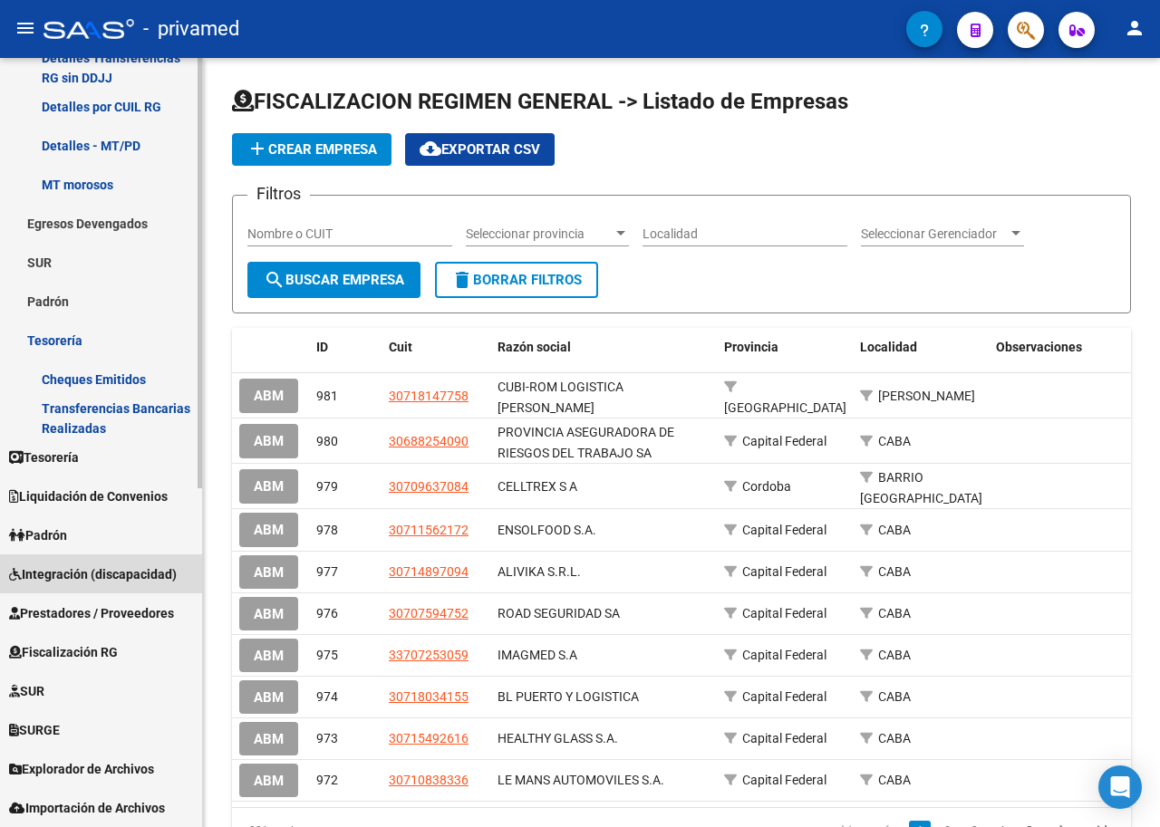
drag, startPoint x: 132, startPoint y: 576, endPoint x: 126, endPoint y: 539, distance: 37.7
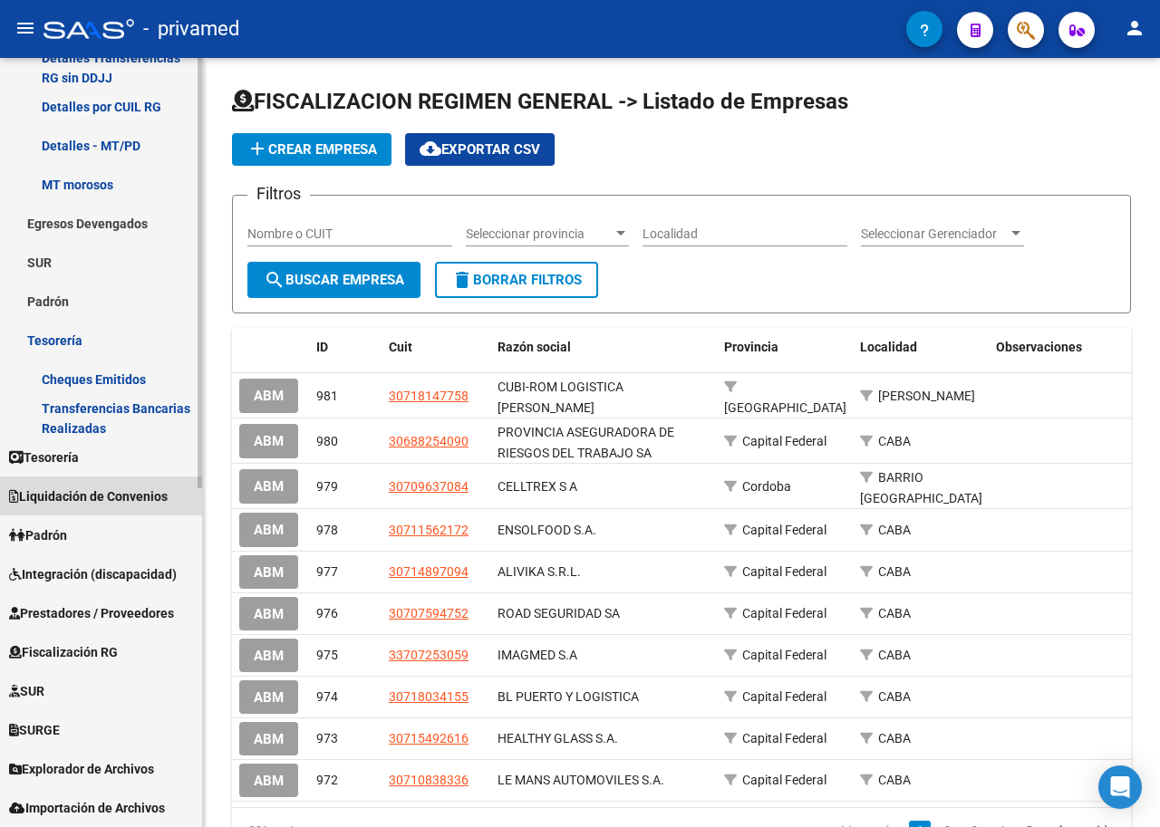
drag, startPoint x: 126, startPoint y: 539, endPoint x: 128, endPoint y: 479, distance: 59.8
click at [128, 479] on link "Liquidación de Convenios" at bounding box center [101, 496] width 202 height 39
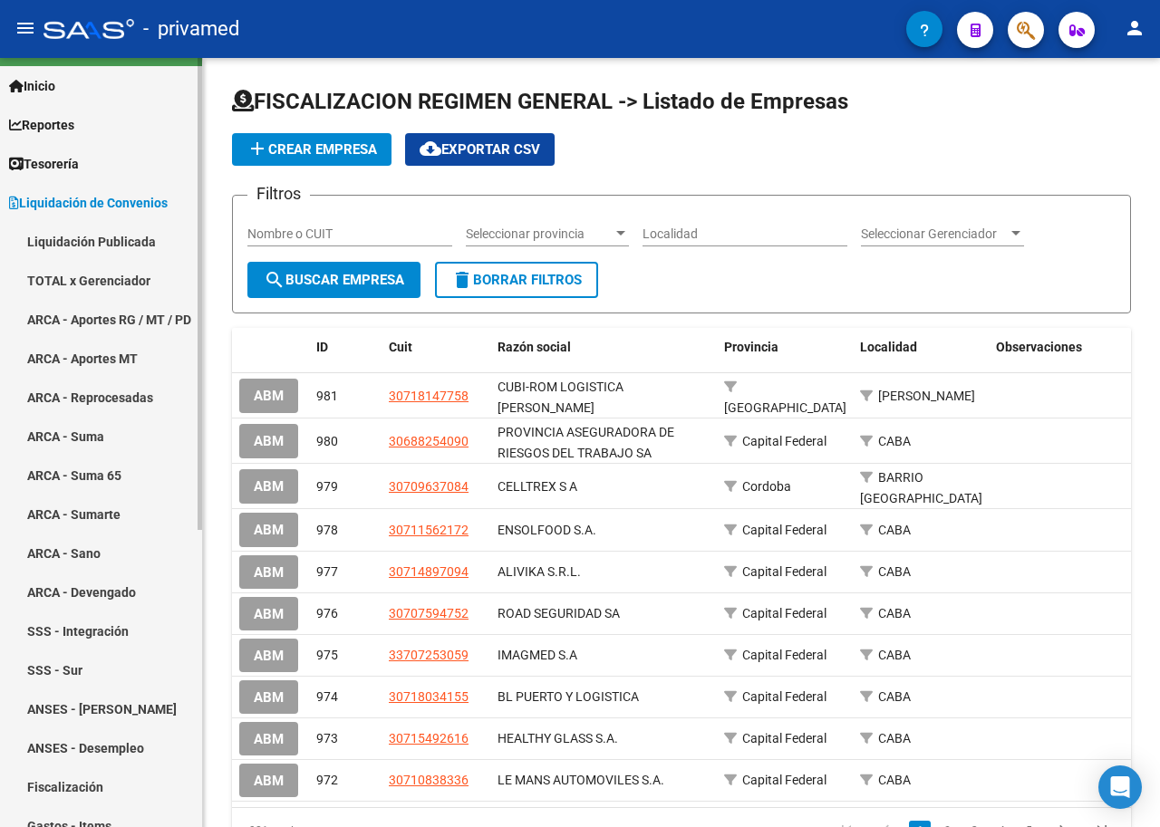
scroll to position [32, 0]
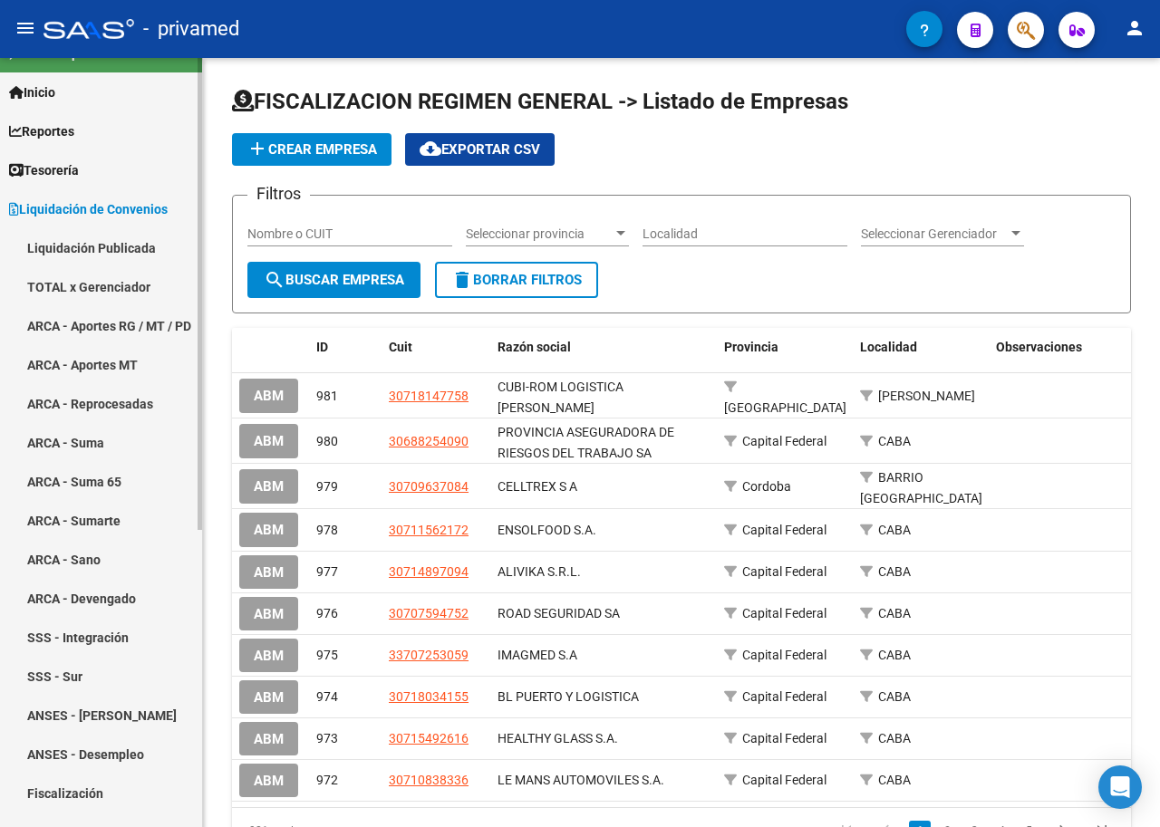
click at [130, 286] on link "TOTAL x Gerenciador" at bounding box center [101, 286] width 202 height 39
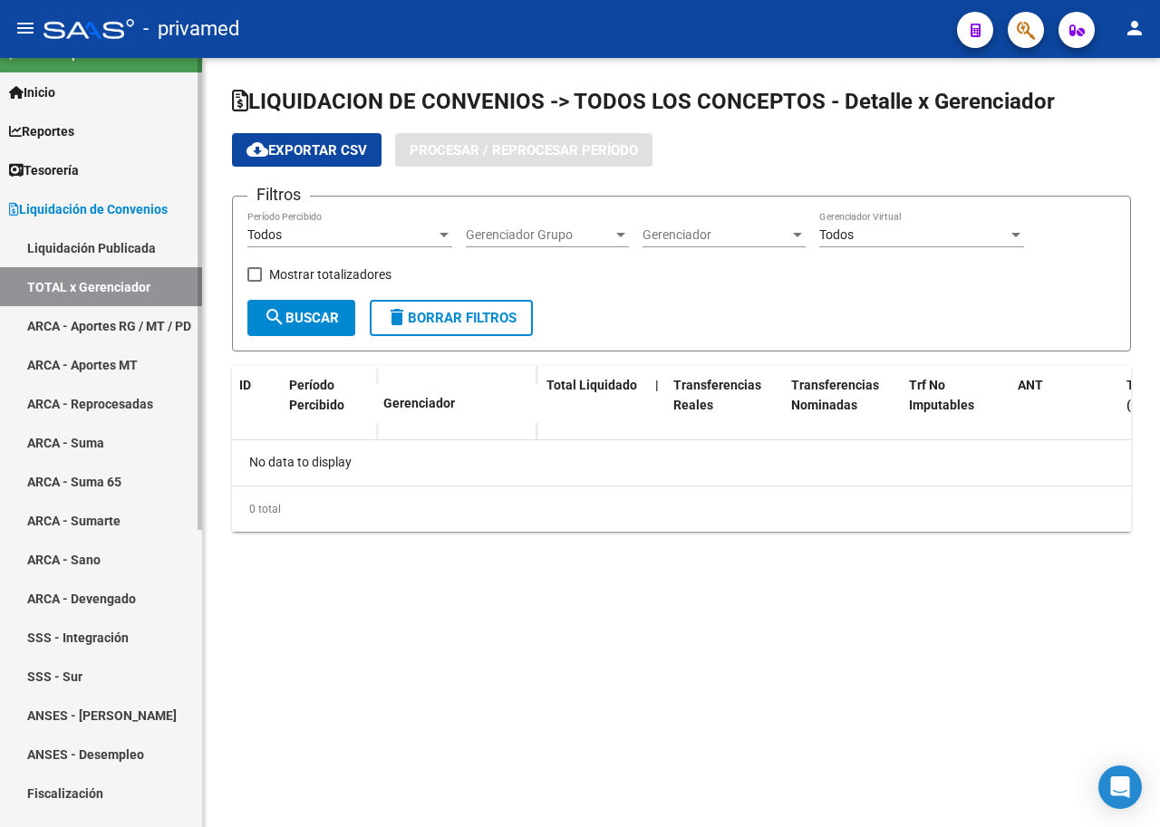
checkbox input "true"
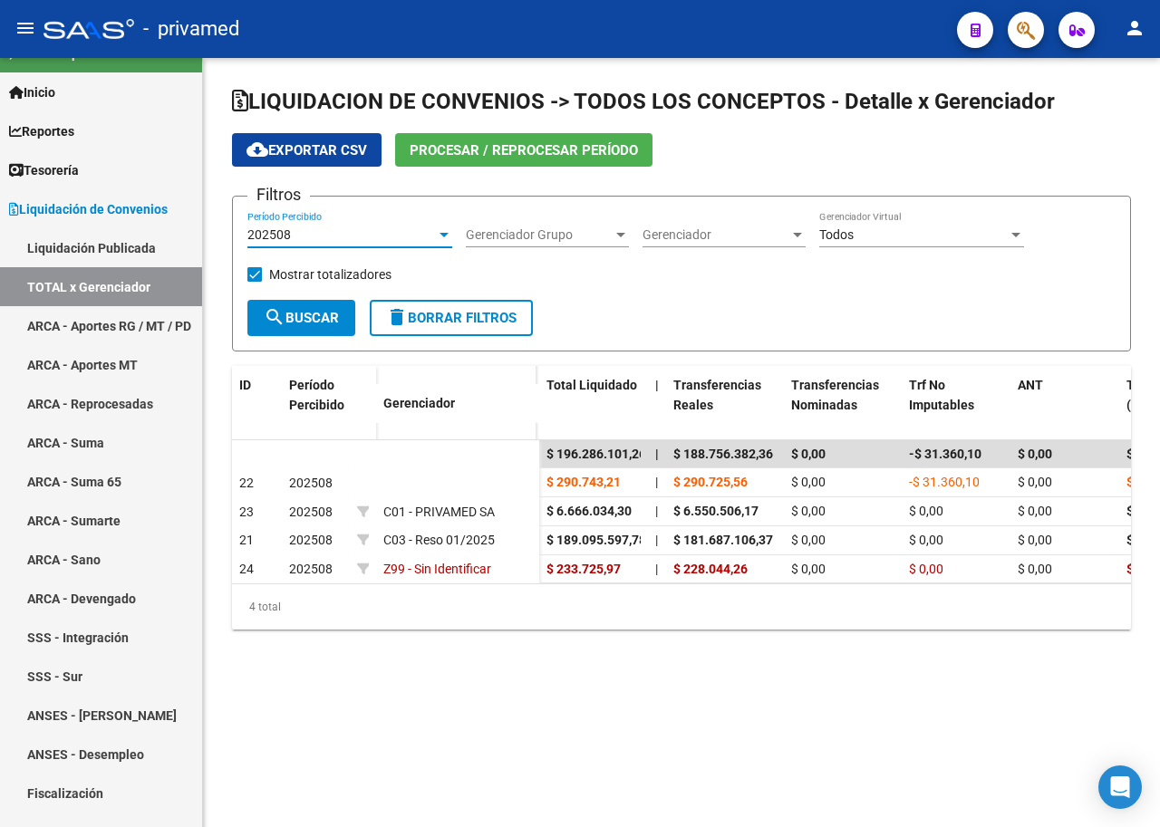
click at [321, 233] on div "202508" at bounding box center [341, 234] width 188 height 15
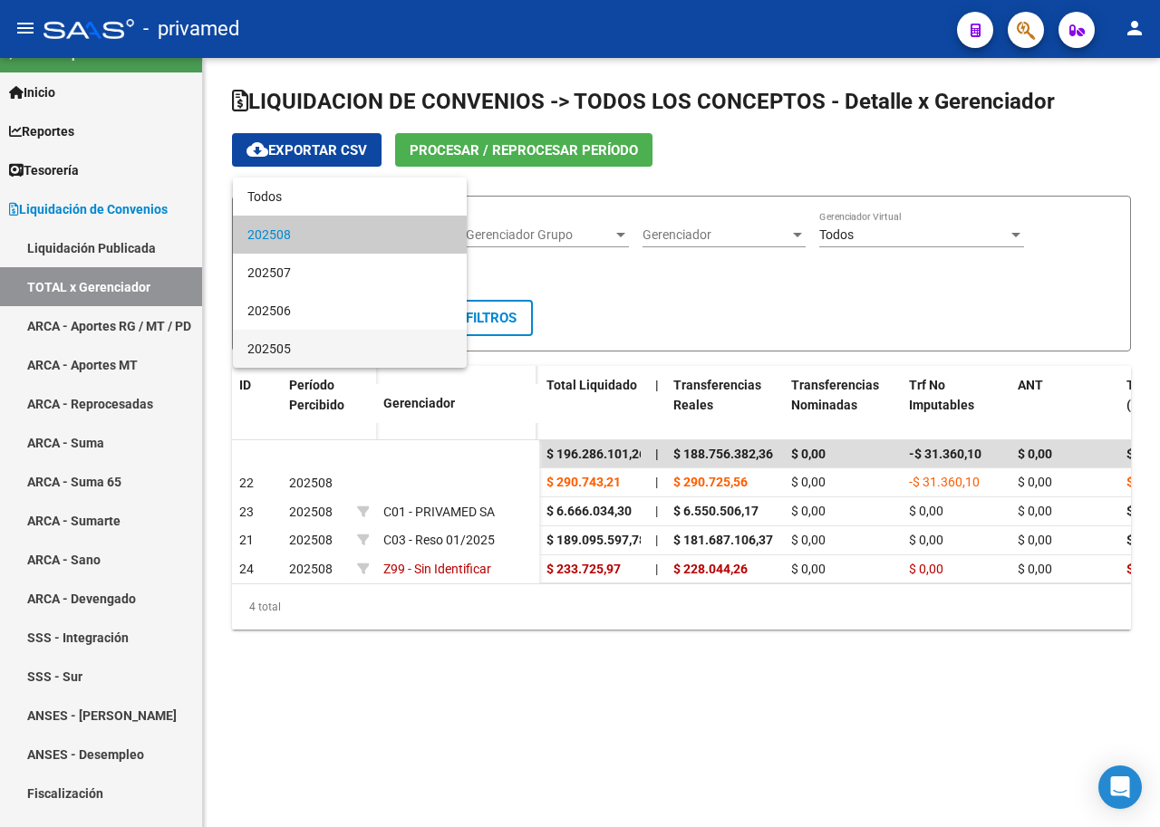
click at [304, 352] on span "202505" at bounding box center [349, 349] width 205 height 38
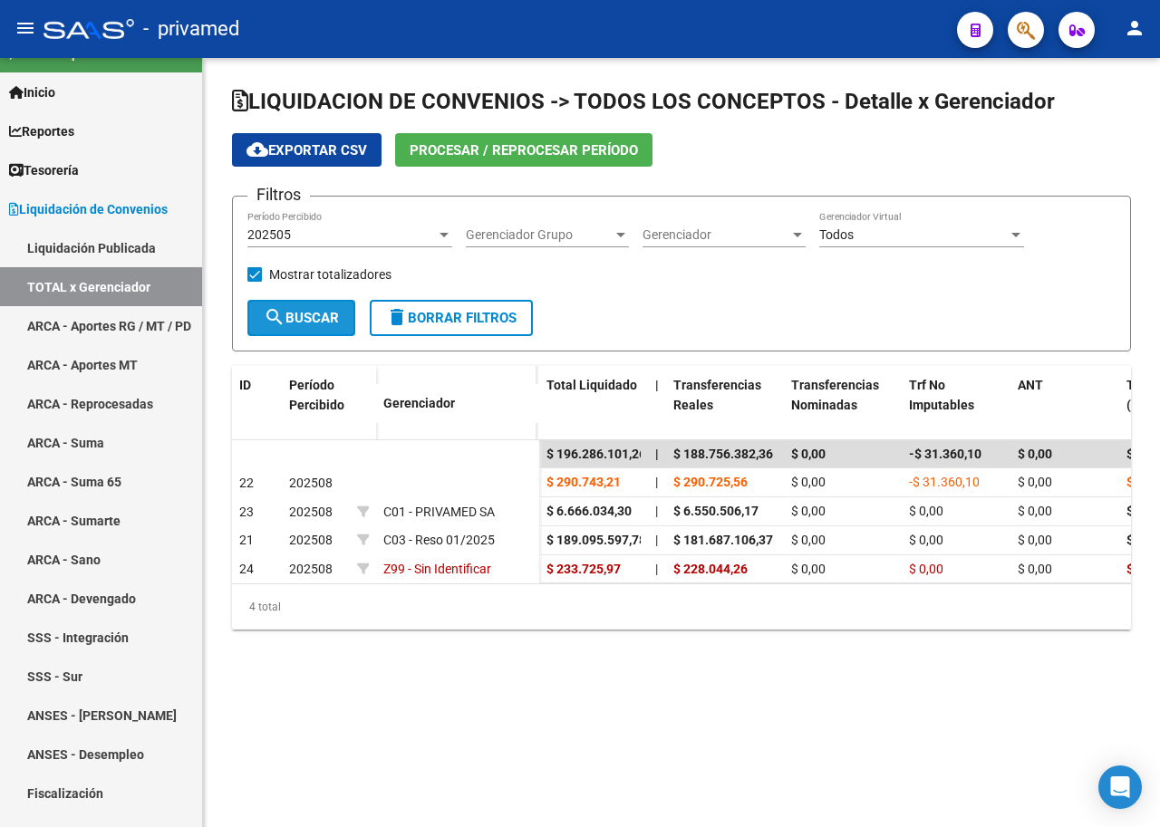
click at [308, 317] on span "search Buscar" at bounding box center [301, 318] width 75 height 16
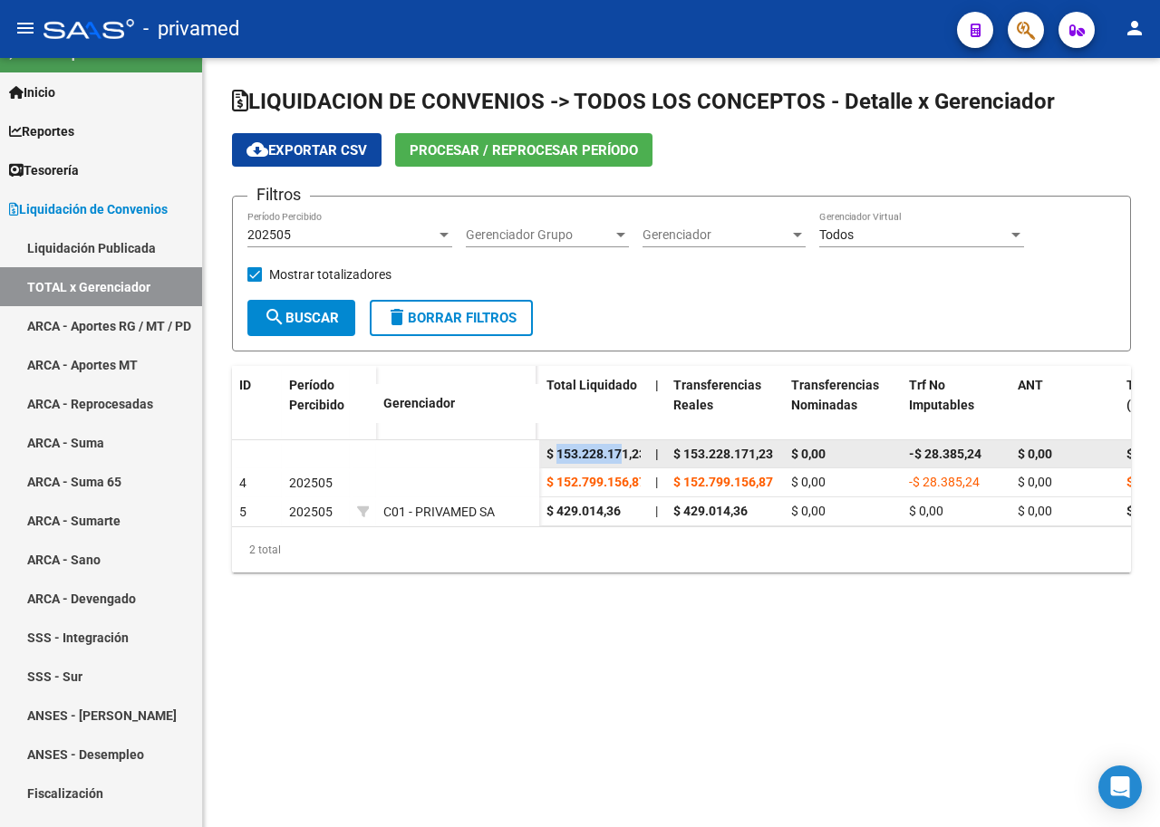
scroll to position [0, 5]
drag, startPoint x: 556, startPoint y: 454, endPoint x: 643, endPoint y: 455, distance: 87.0
click at [643, 455] on datatable-body-cell "$ 153.228.171,23" at bounding box center [593, 454] width 109 height 28
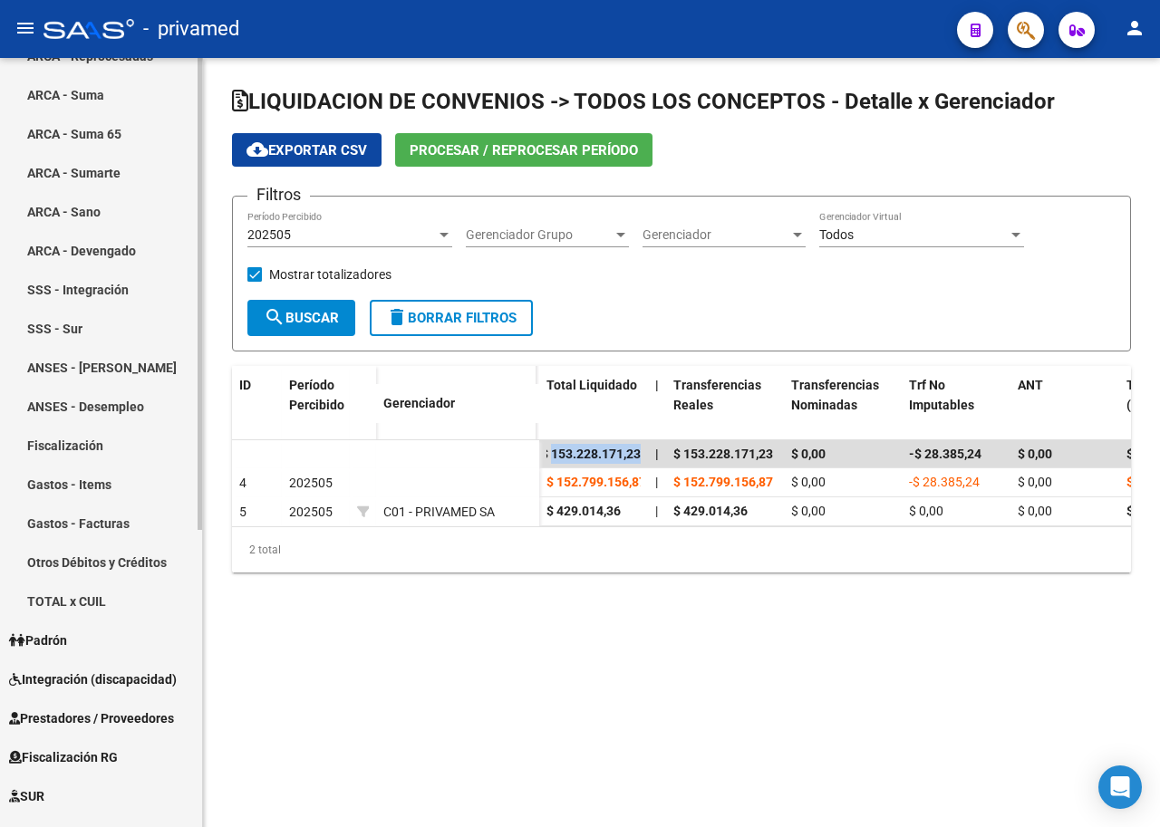
scroll to position [485, 0]
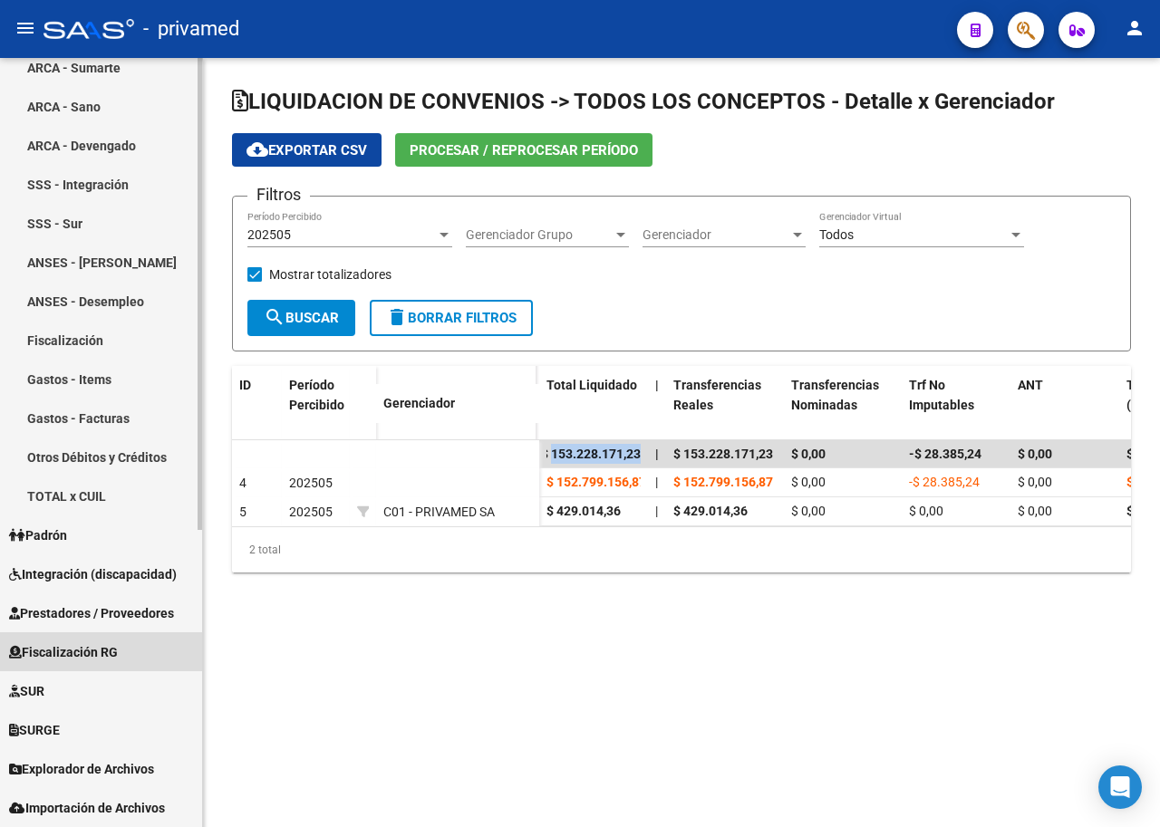
click at [95, 649] on span "Fiscalización RG" at bounding box center [63, 652] width 109 height 20
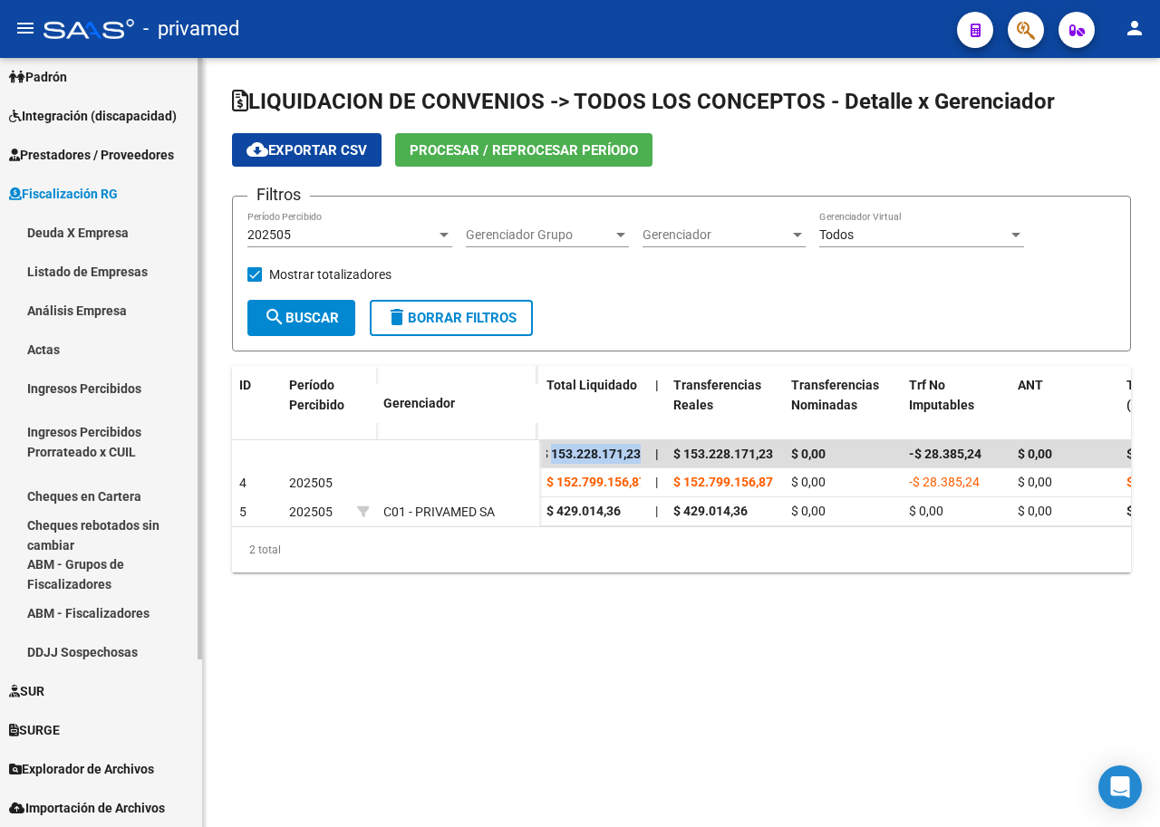
scroll to position [203, 0]
click at [150, 394] on link "Ingresos Percibidos" at bounding box center [101, 388] width 202 height 39
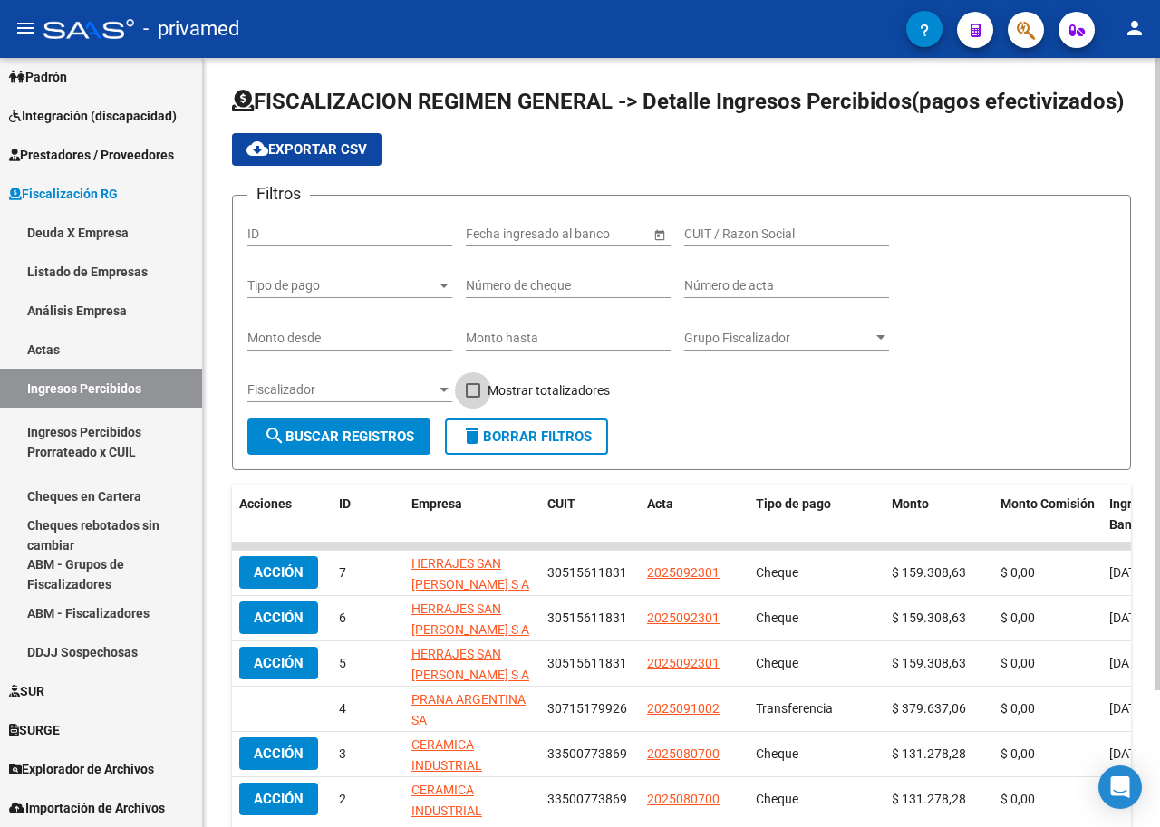
click at [512, 383] on span "Mostrar totalizadores" at bounding box center [549, 391] width 122 height 22
click at [473, 398] on input "Mostrar totalizadores" at bounding box center [472, 398] width 1 height 1
checkbox input "true"
click at [365, 434] on span "search Buscar Registros" at bounding box center [339, 437] width 150 height 16
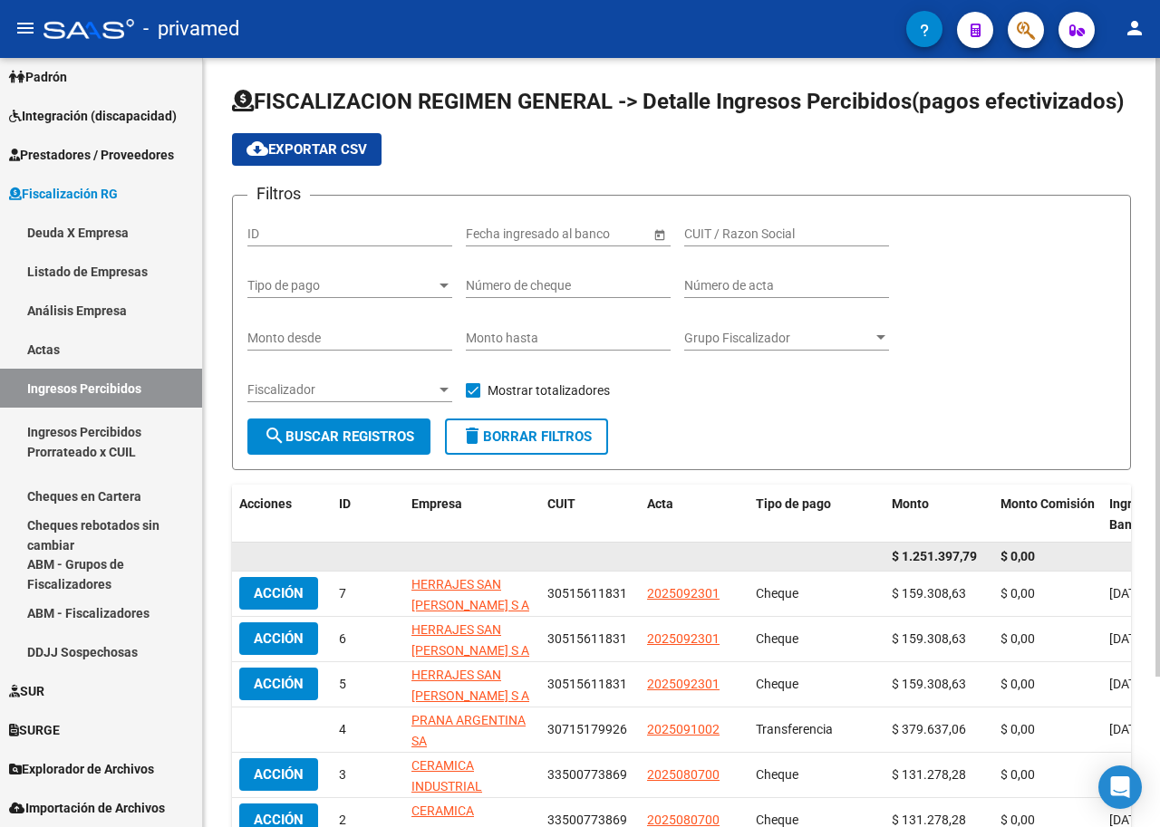
drag, startPoint x: 633, startPoint y: 536, endPoint x: 569, endPoint y: 555, distance: 66.2
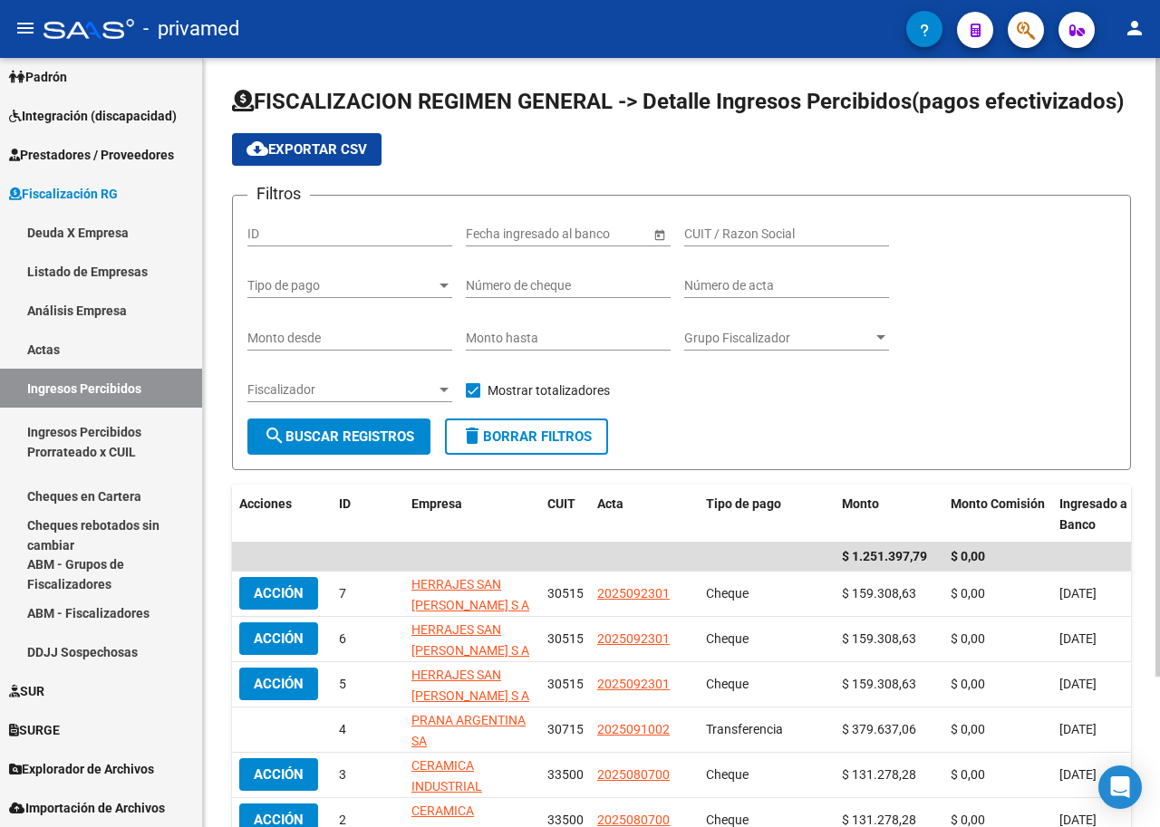
drag, startPoint x: 569, startPoint y: 555, endPoint x: 1083, endPoint y: 133, distance: 664.5
click at [1083, 133] on div "cloud_download Exportar CSV" at bounding box center [681, 149] width 899 height 33
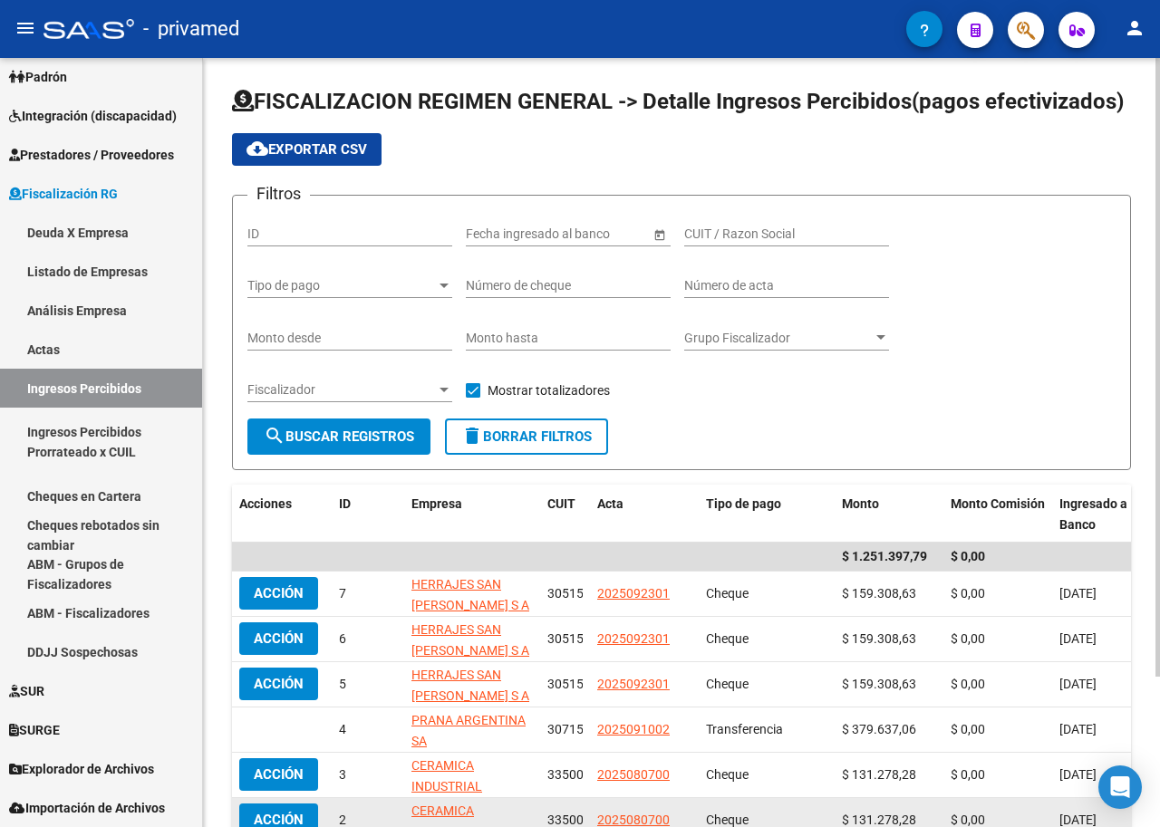
drag, startPoint x: 865, startPoint y: 703, endPoint x: 700, endPoint y: 812, distance: 196.8
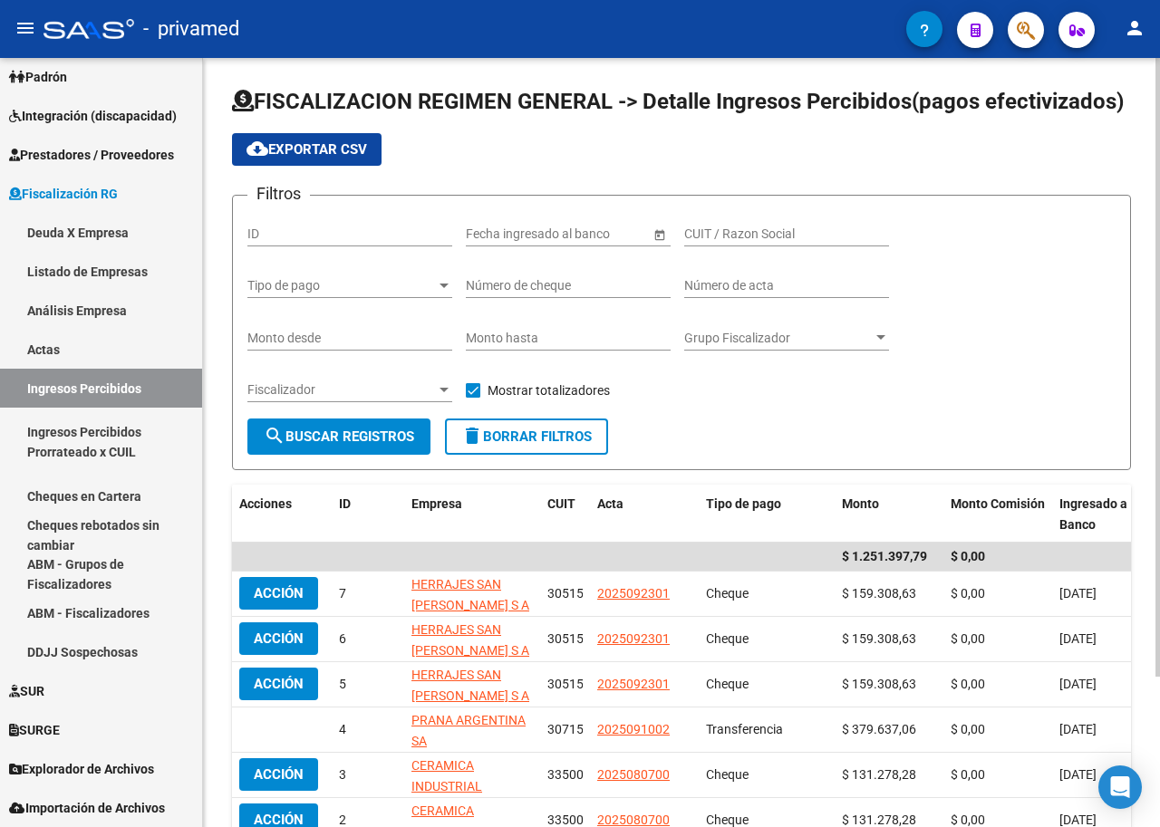
drag, startPoint x: 700, startPoint y: 812, endPoint x: 1159, endPoint y: 734, distance: 465.1
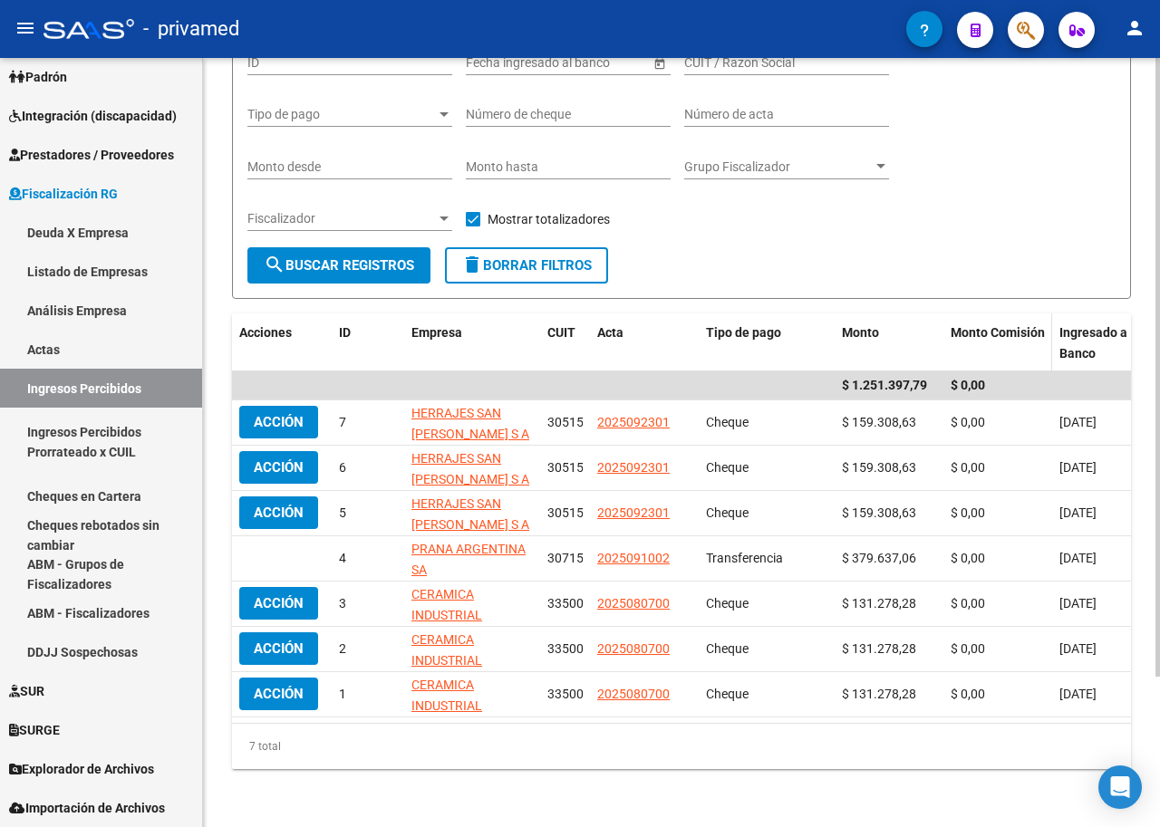
scroll to position [187, 0]
drag, startPoint x: 413, startPoint y: 863, endPoint x: 364, endPoint y: 826, distance: 61.4
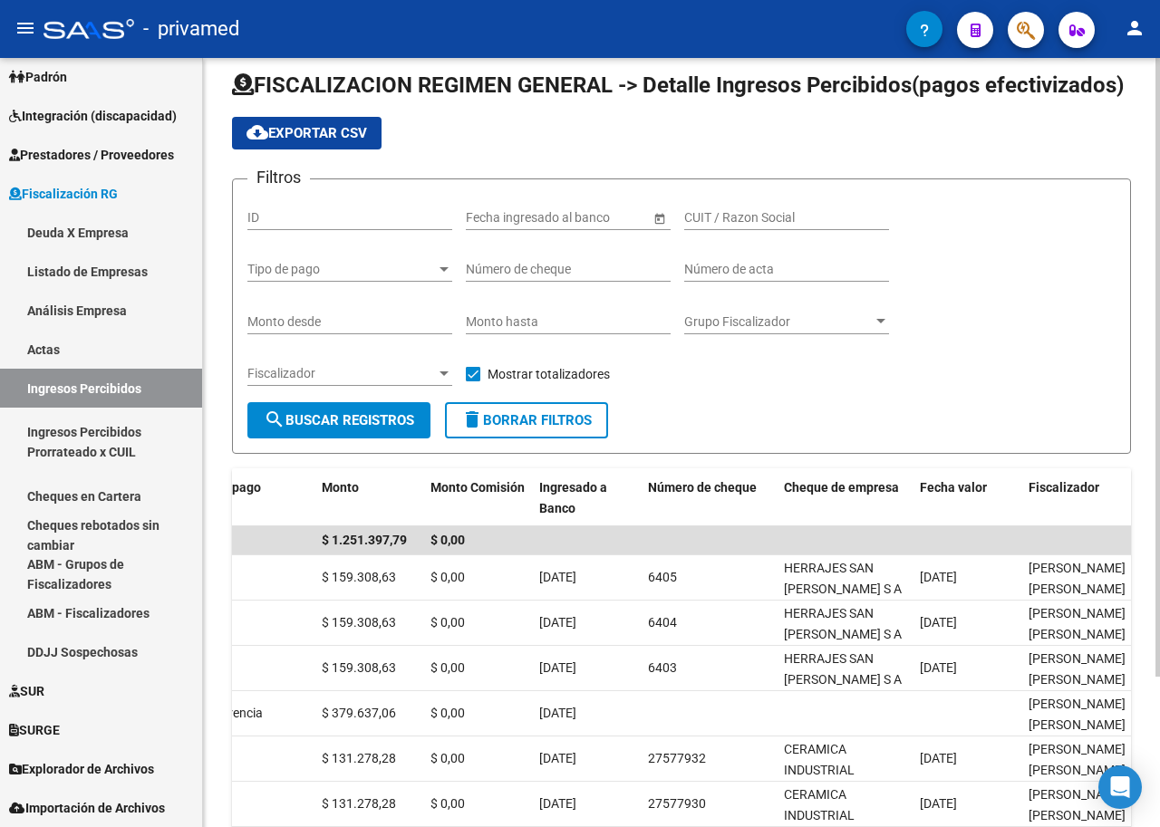
scroll to position [0, 0]
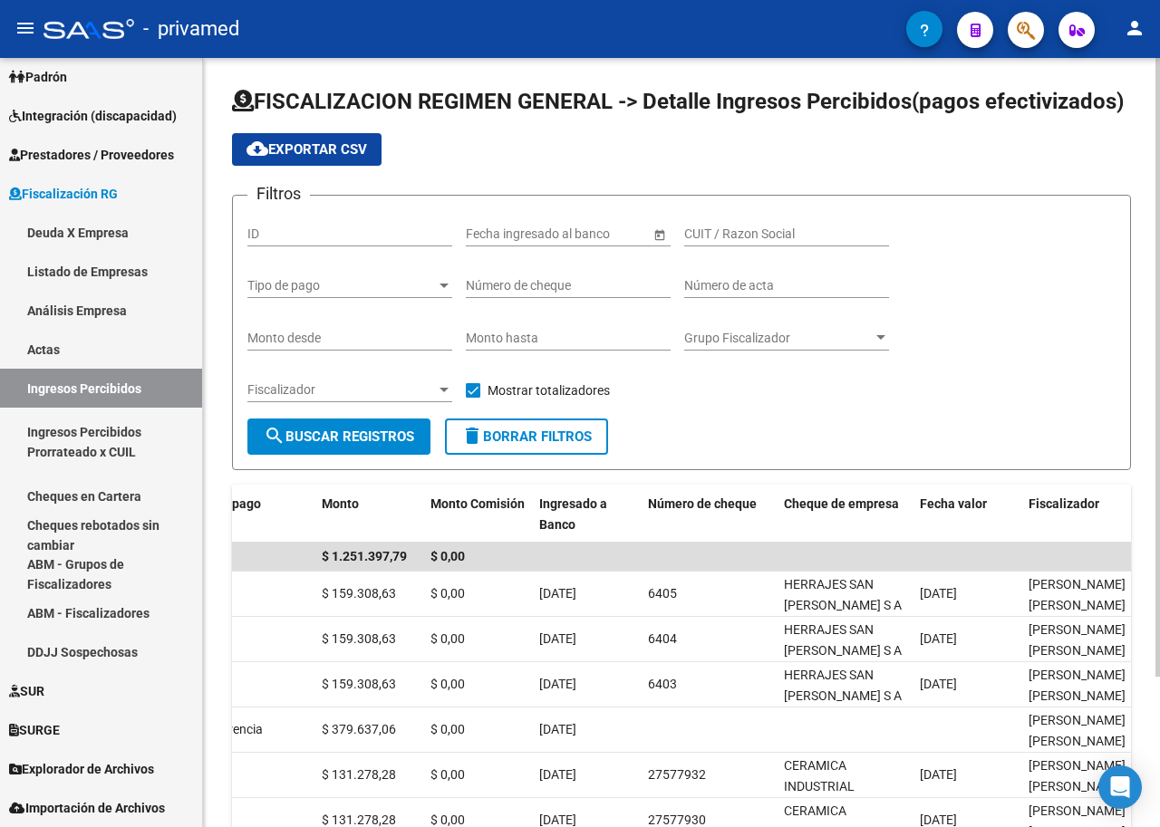
click at [486, 229] on input "text" at bounding box center [499, 234] width 66 height 15
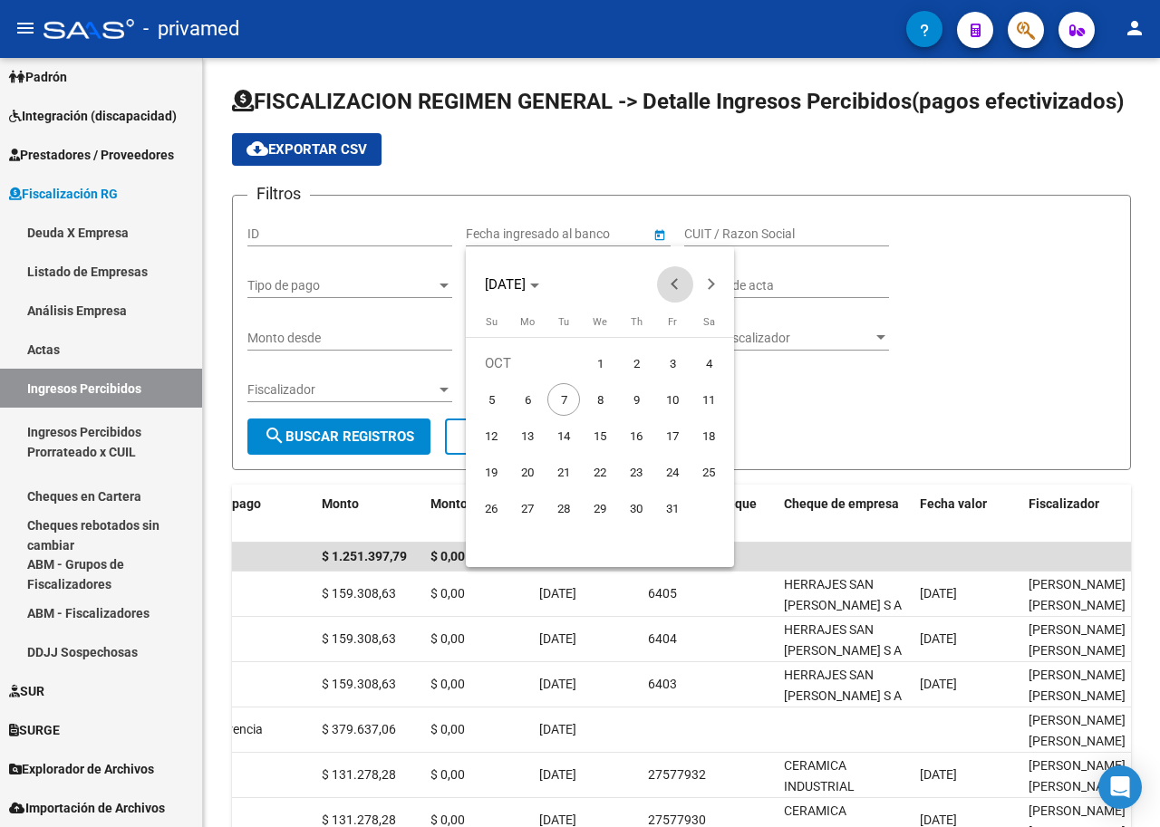
click at [677, 282] on button "Previous month" at bounding box center [675, 284] width 36 height 36
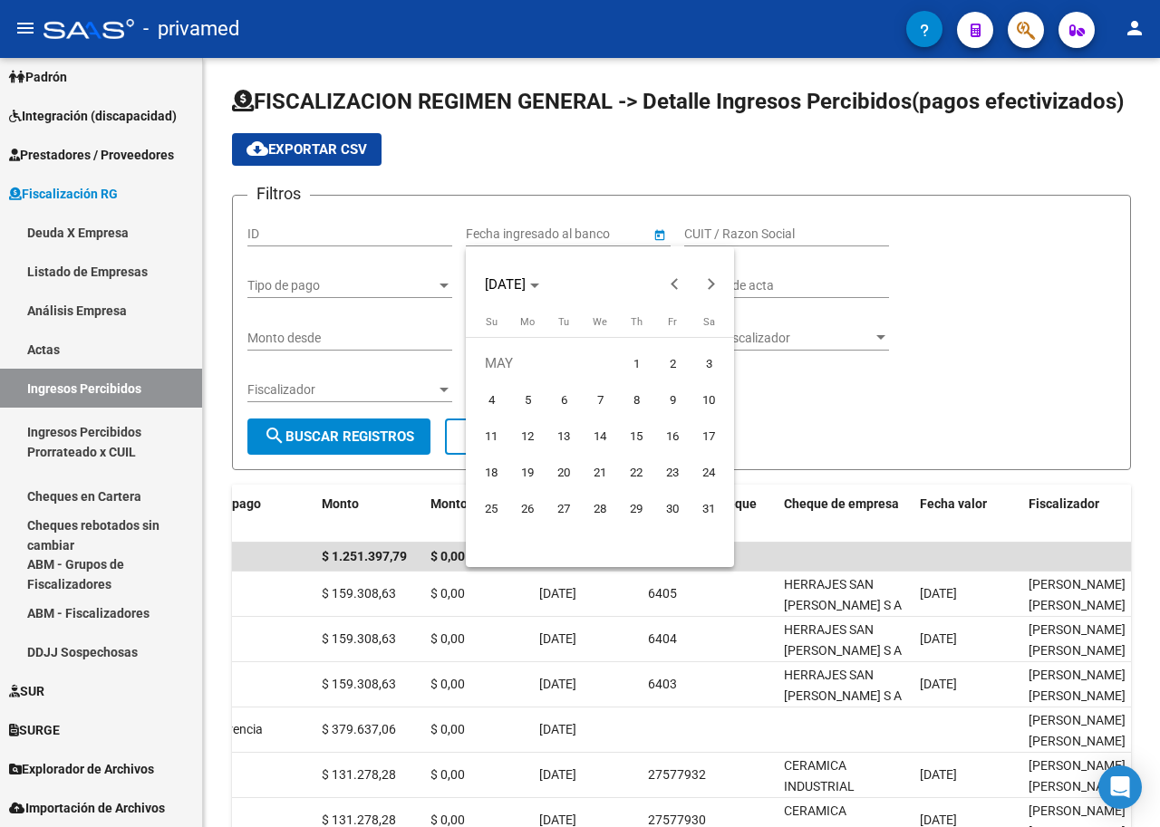
click at [644, 358] on span "1" at bounding box center [636, 363] width 33 height 33
type input "[DATE]"
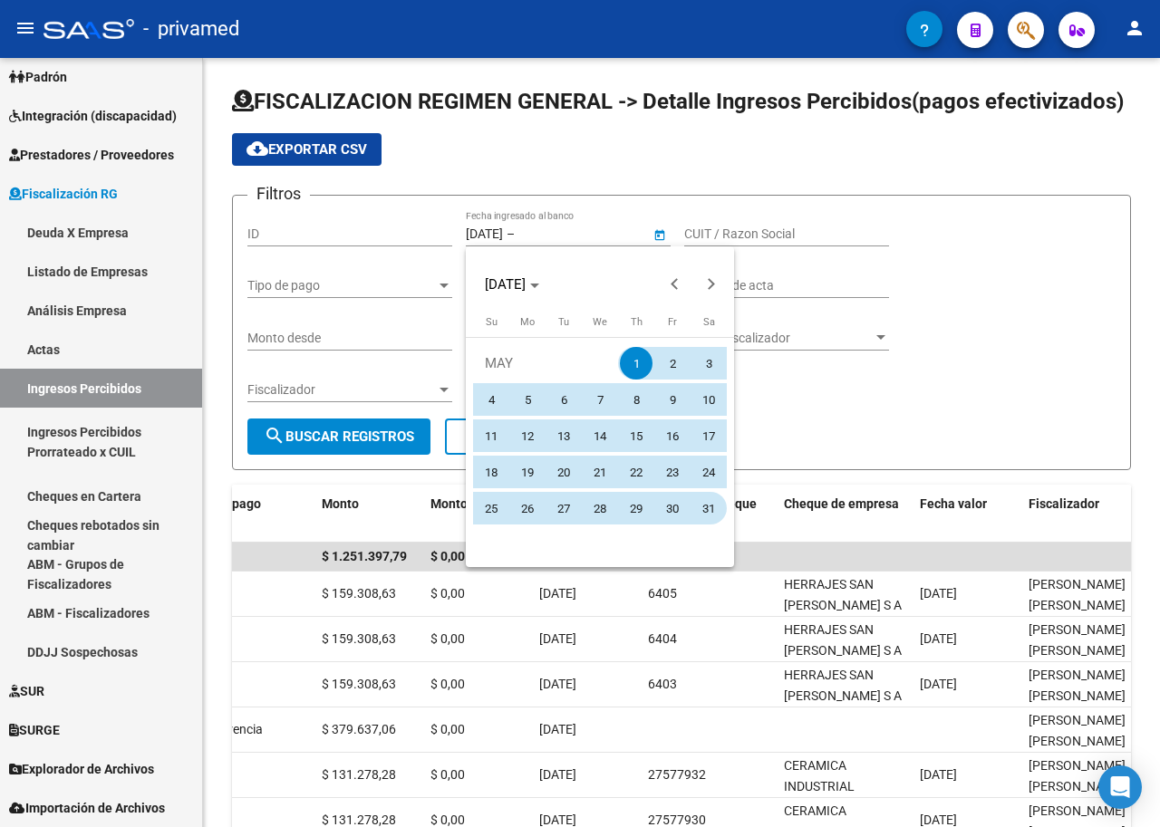
click at [712, 513] on span "31" at bounding box center [708, 508] width 33 height 33
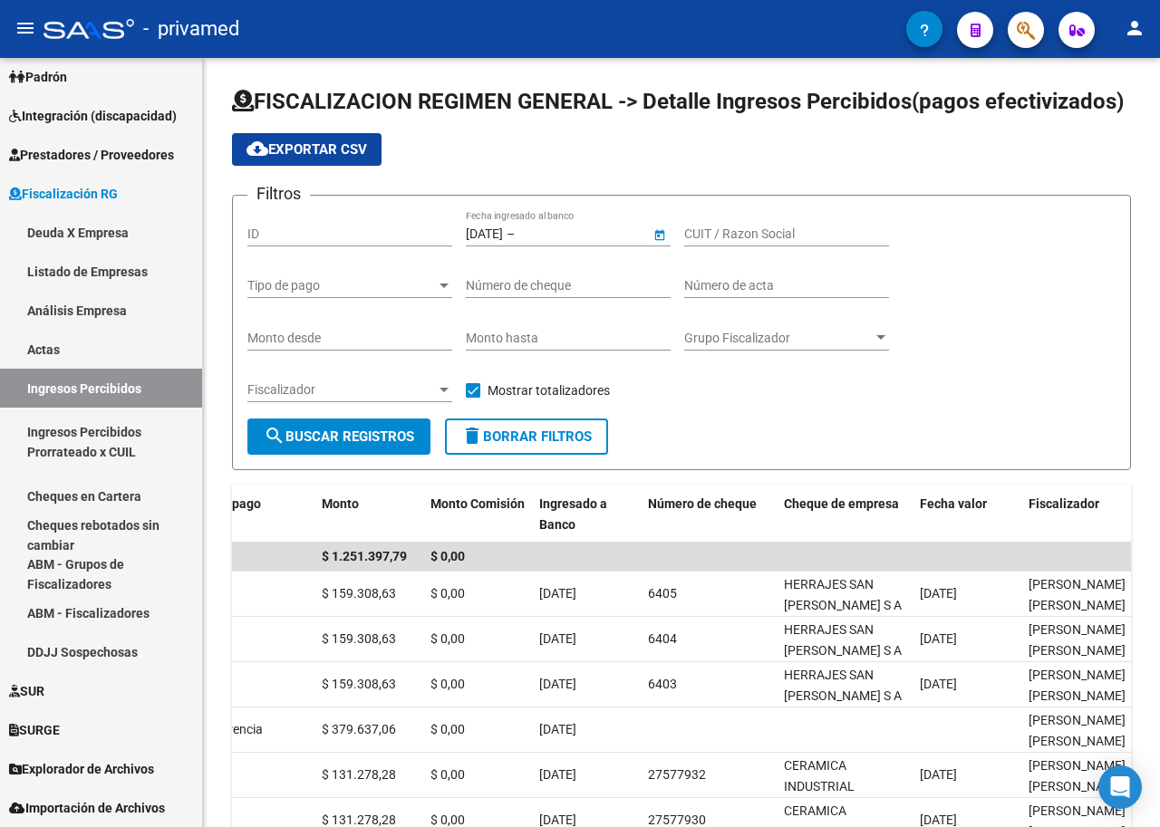
type input "[DATE]"
click at [343, 438] on span "search Buscar Registros" at bounding box center [339, 437] width 150 height 16
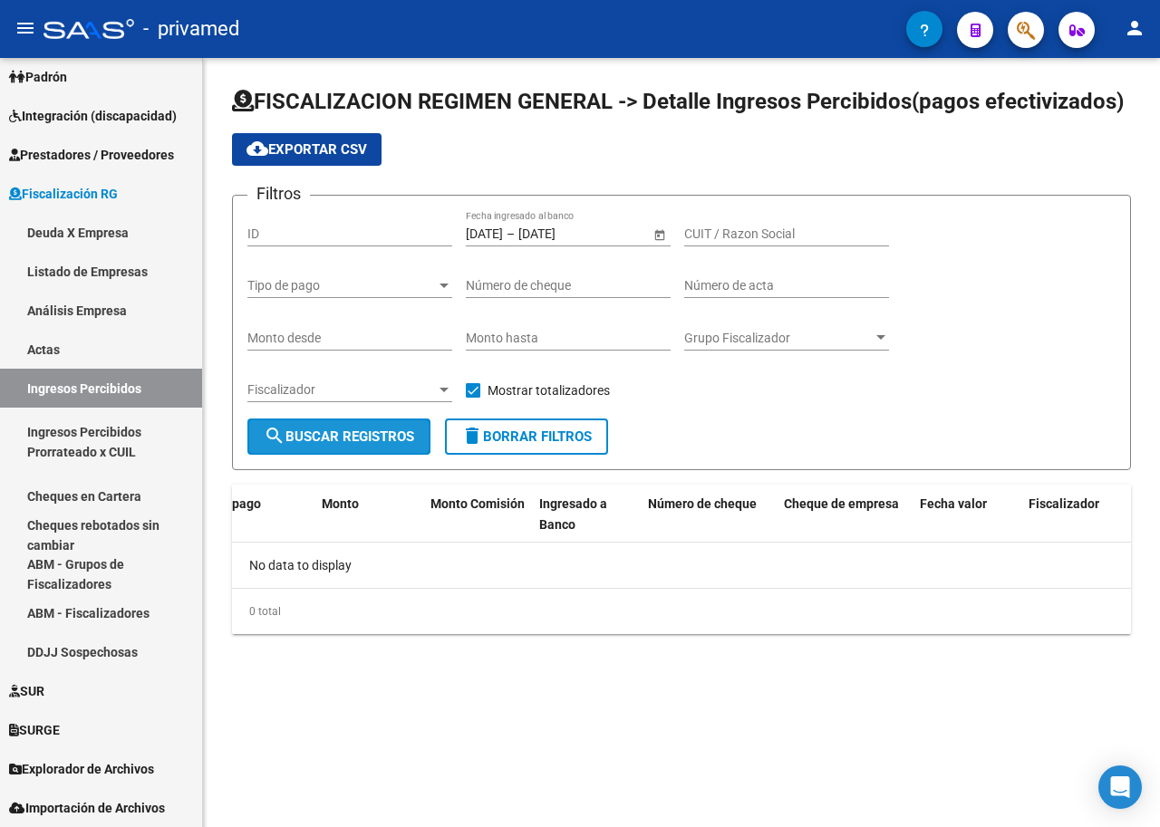
click at [350, 440] on span "search Buscar Registros" at bounding box center [339, 437] width 150 height 16
click at [500, 233] on input "[DATE]" at bounding box center [484, 234] width 37 height 15
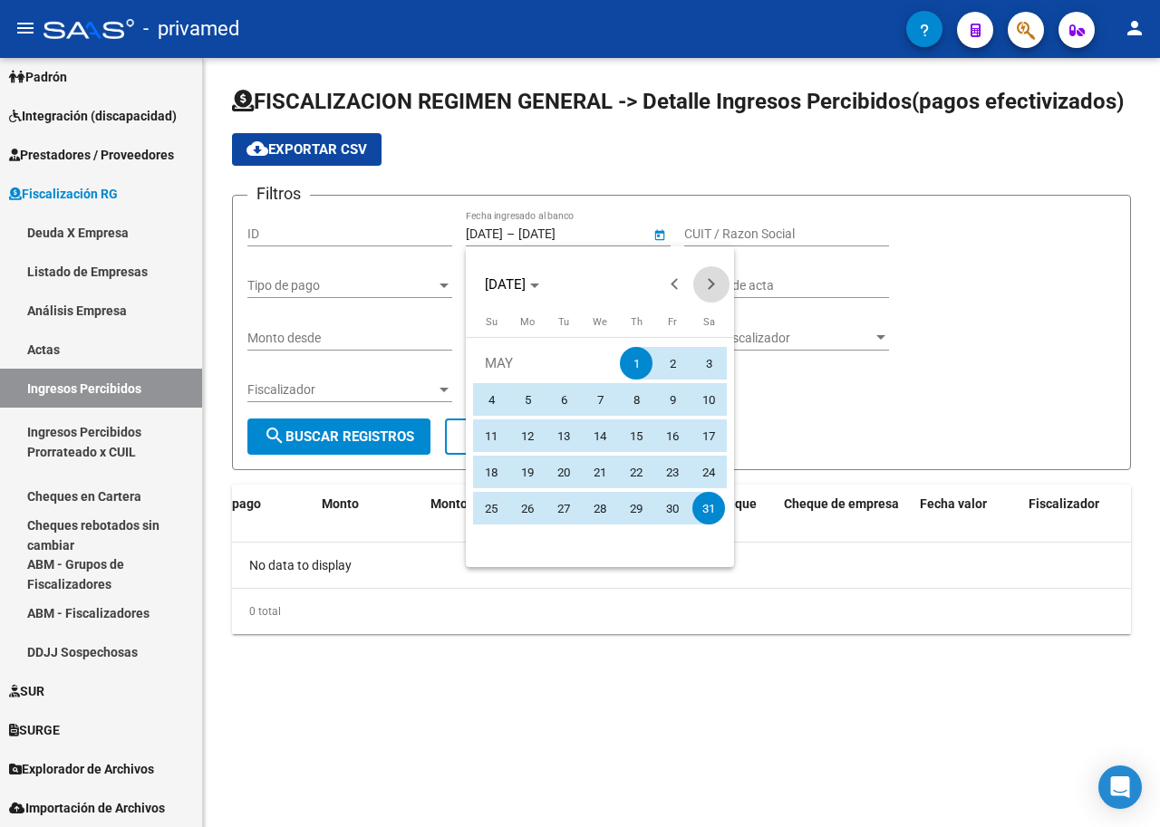
click at [713, 283] on button "Next month" at bounding box center [711, 284] width 36 height 36
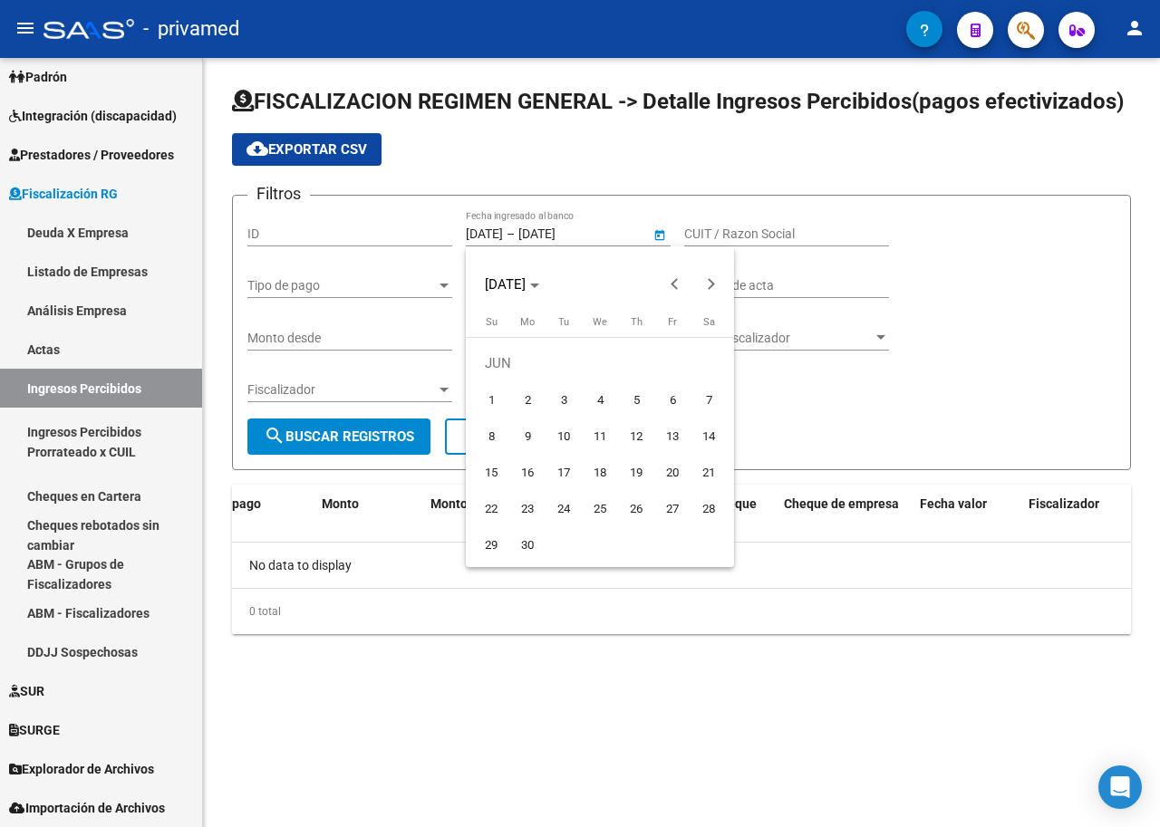
click at [488, 400] on span "1" at bounding box center [491, 399] width 33 height 33
type input "[DATE]"
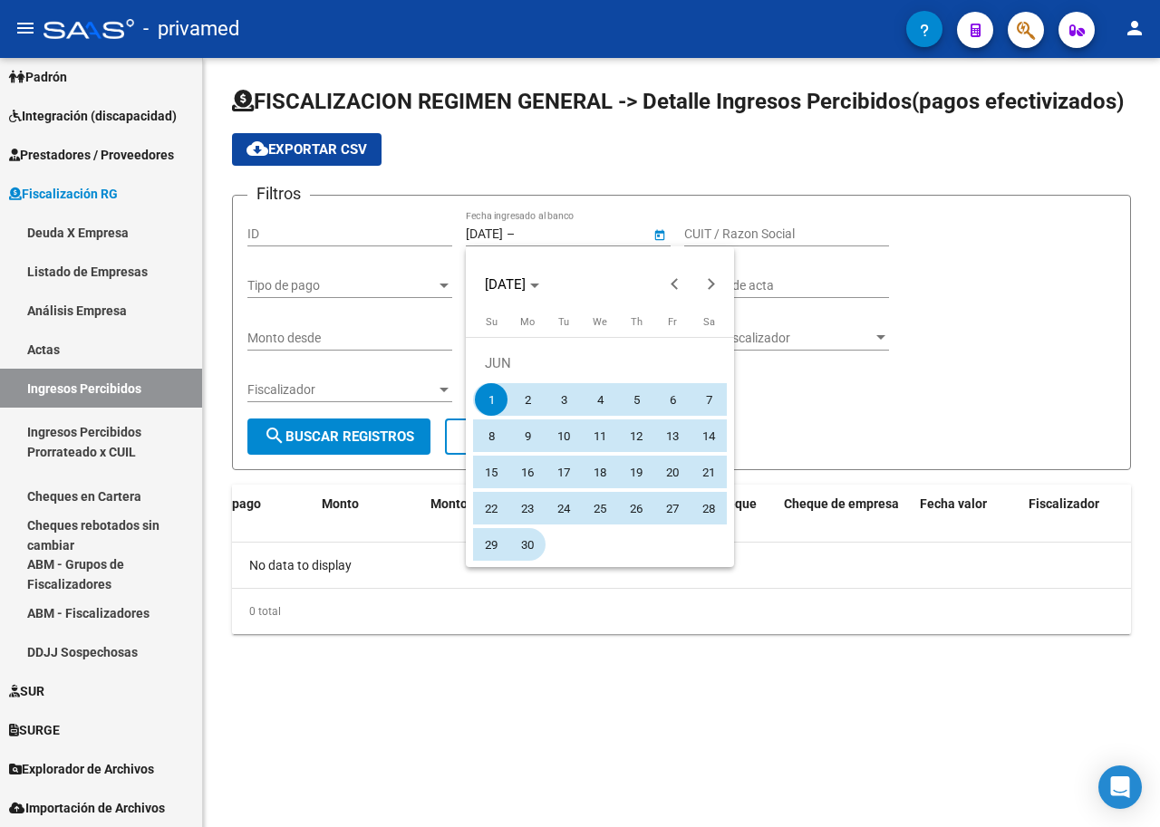
click at [532, 540] on span "30" at bounding box center [527, 544] width 33 height 33
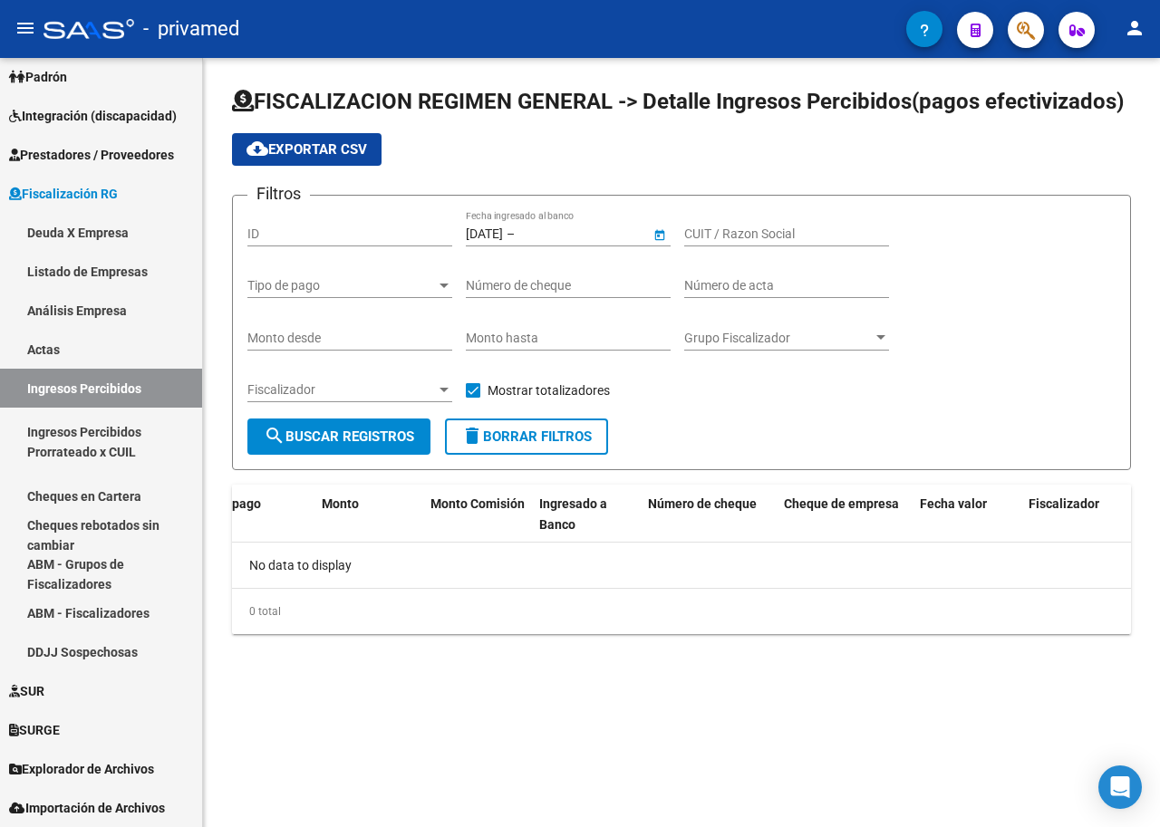
type input "[DATE]"
click at [300, 435] on span "search Buscar Registros" at bounding box center [339, 437] width 150 height 16
click at [131, 239] on link "Deuda X Empresa" at bounding box center [101, 232] width 202 height 39
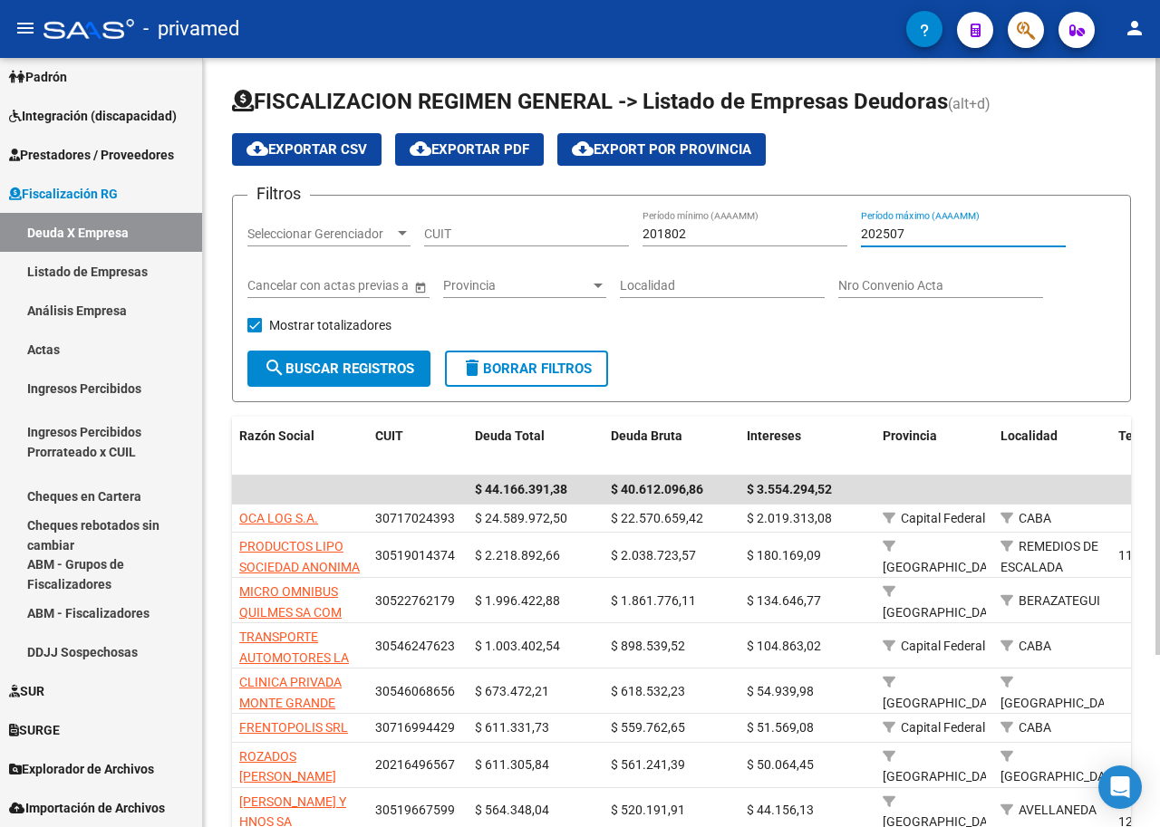
click at [888, 235] on input "202507" at bounding box center [963, 234] width 205 height 15
click at [923, 238] on input "202507" at bounding box center [963, 234] width 205 height 15
type input "202505"
click at [354, 361] on span "search Buscar Registros" at bounding box center [339, 369] width 150 height 16
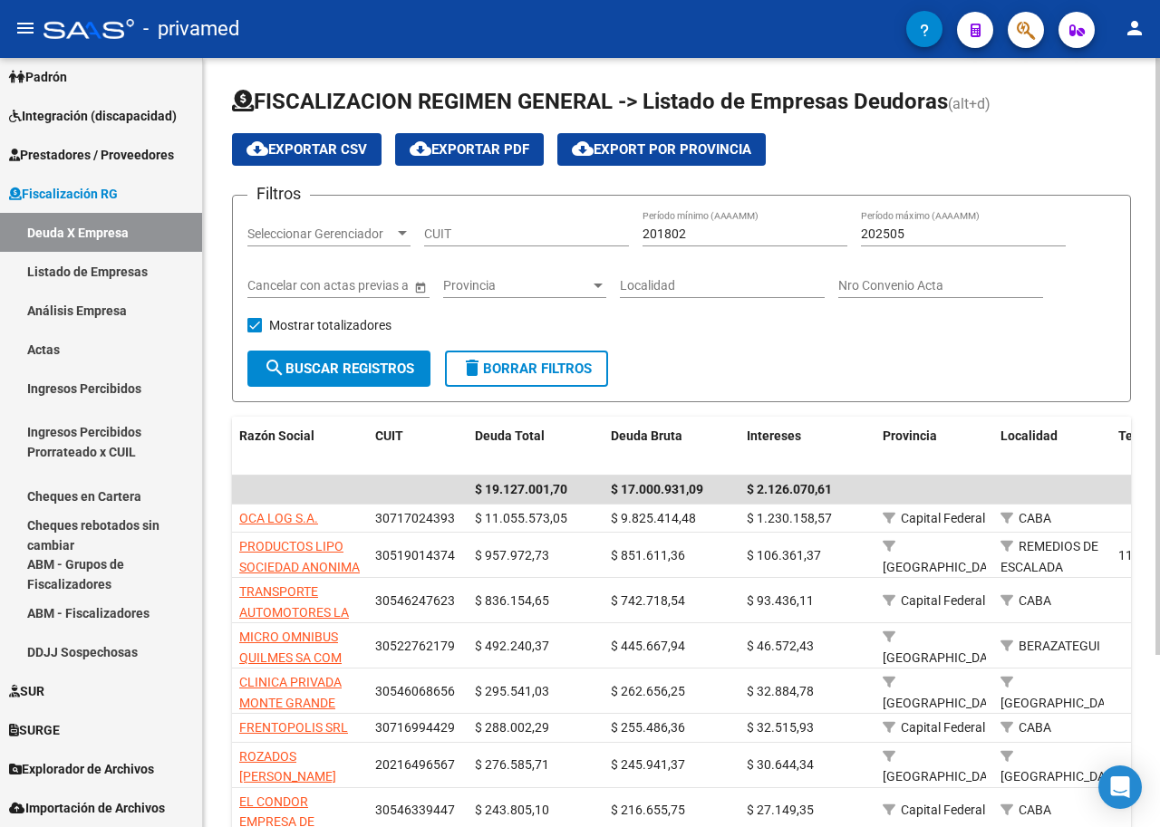
drag, startPoint x: 354, startPoint y: 360, endPoint x: 1015, endPoint y: 353, distance: 660.7
click at [1016, 353] on form "Filtros Seleccionar Gerenciador Seleccionar Gerenciador CUIT 201802 Período mín…" at bounding box center [681, 299] width 899 height 208
click at [697, 232] on input "201802" at bounding box center [744, 234] width 205 height 15
click at [360, 364] on span "search Buscar Registros" at bounding box center [339, 369] width 150 height 16
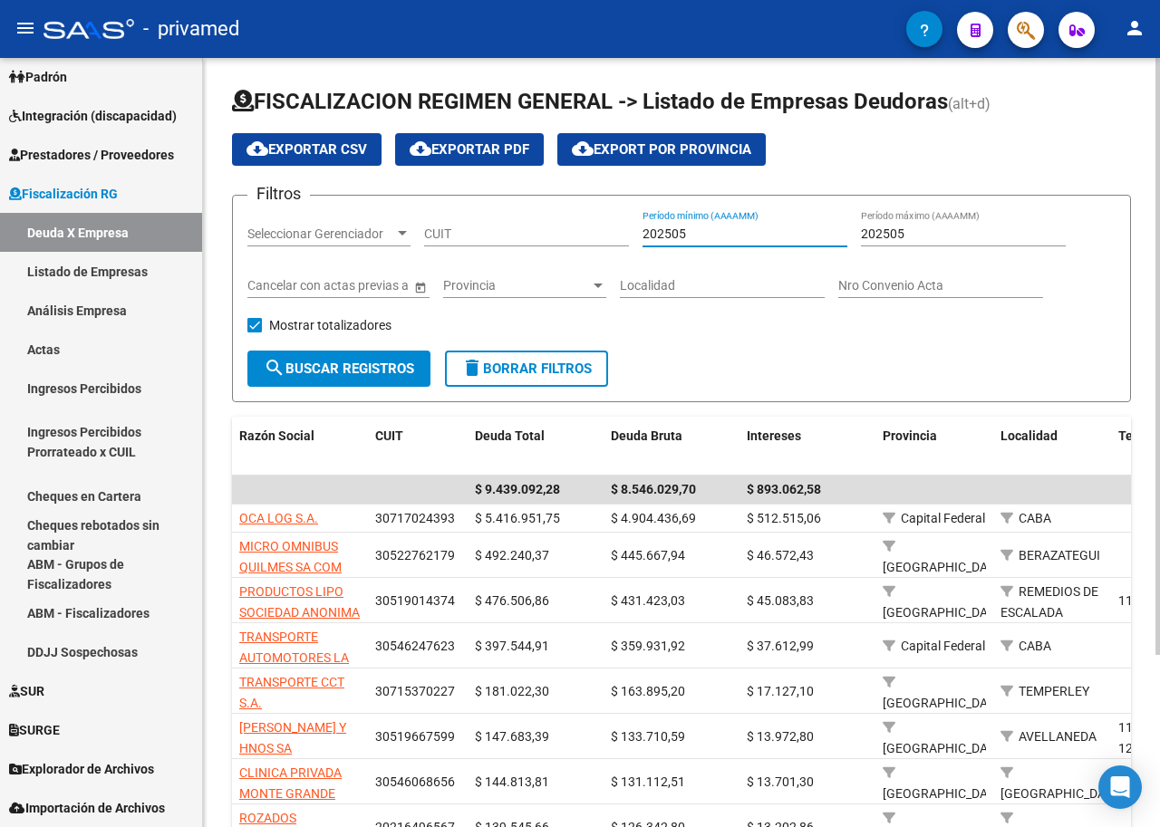
click at [732, 235] on input "202505" at bounding box center [744, 234] width 205 height 15
type input "202507"
click at [950, 242] on div "202505 Período máximo (AAAAMM)" at bounding box center [963, 228] width 205 height 36
type input "202507"
click at [401, 361] on span "search Buscar Registros" at bounding box center [339, 369] width 150 height 16
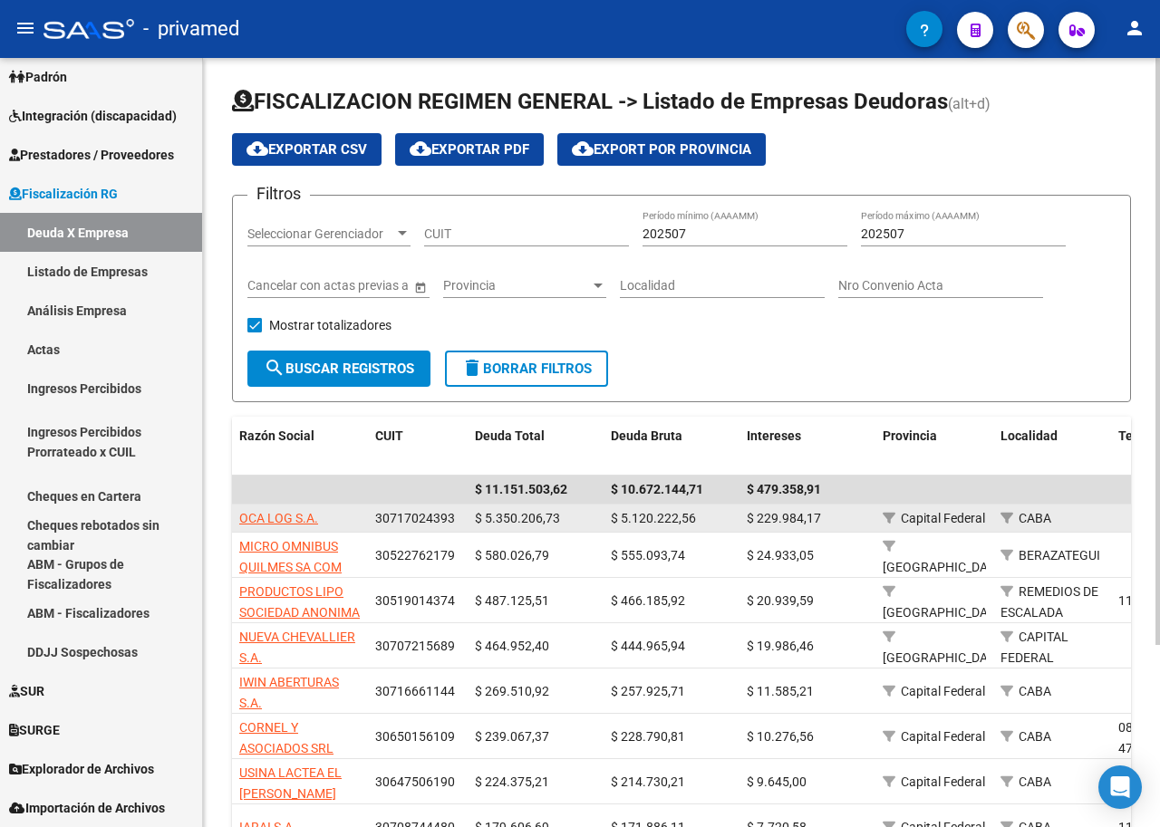
drag, startPoint x: 1052, startPoint y: 482, endPoint x: 1012, endPoint y: 531, distance: 63.1
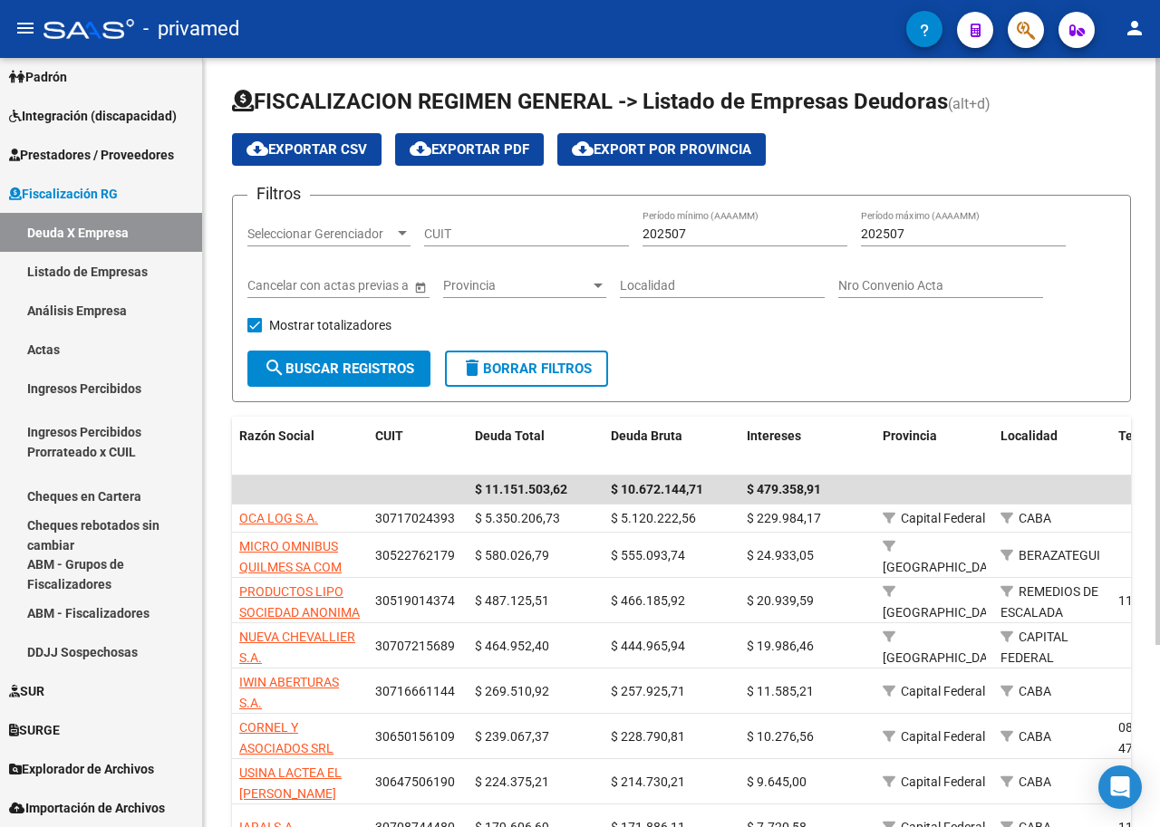
drag, startPoint x: 1012, startPoint y: 531, endPoint x: 729, endPoint y: 352, distance: 335.6
click at [729, 352] on form "Filtros Seleccionar Gerenciador Seleccionar Gerenciador CUIT 202507 Período mín…" at bounding box center [681, 299] width 899 height 208
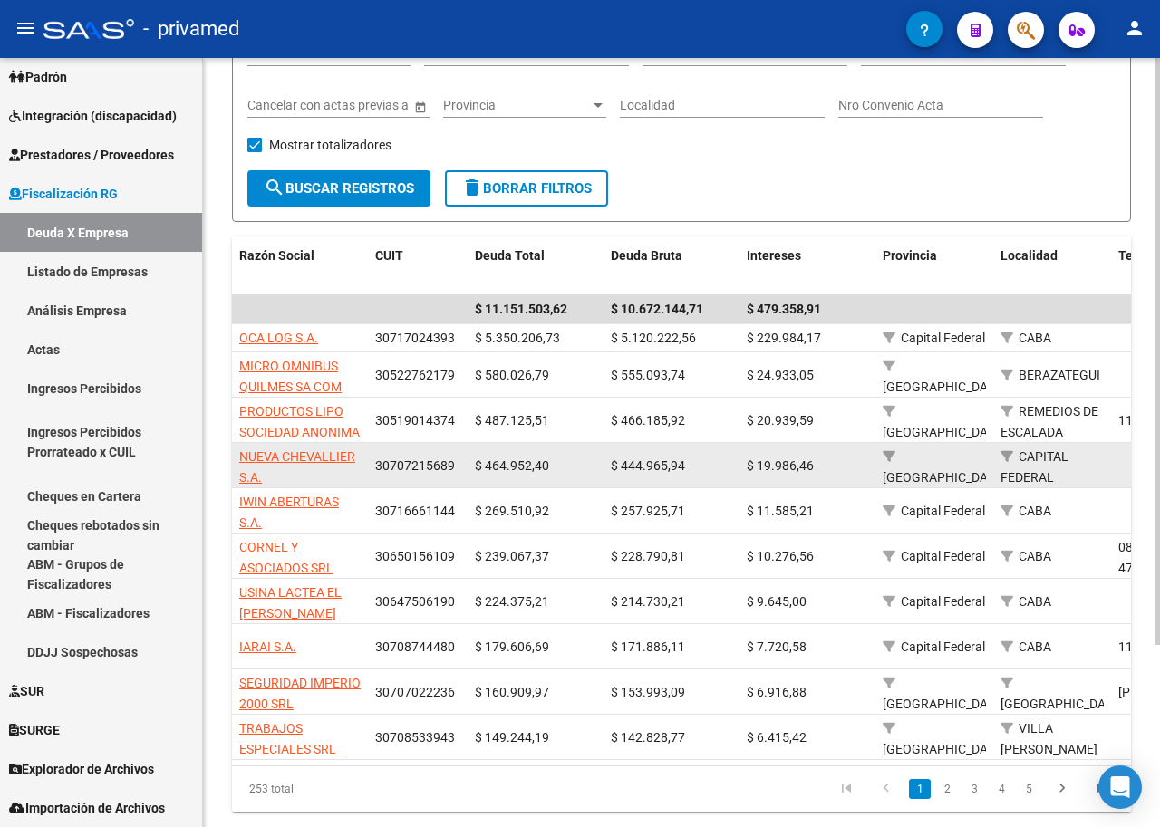
scroll to position [238, 0]
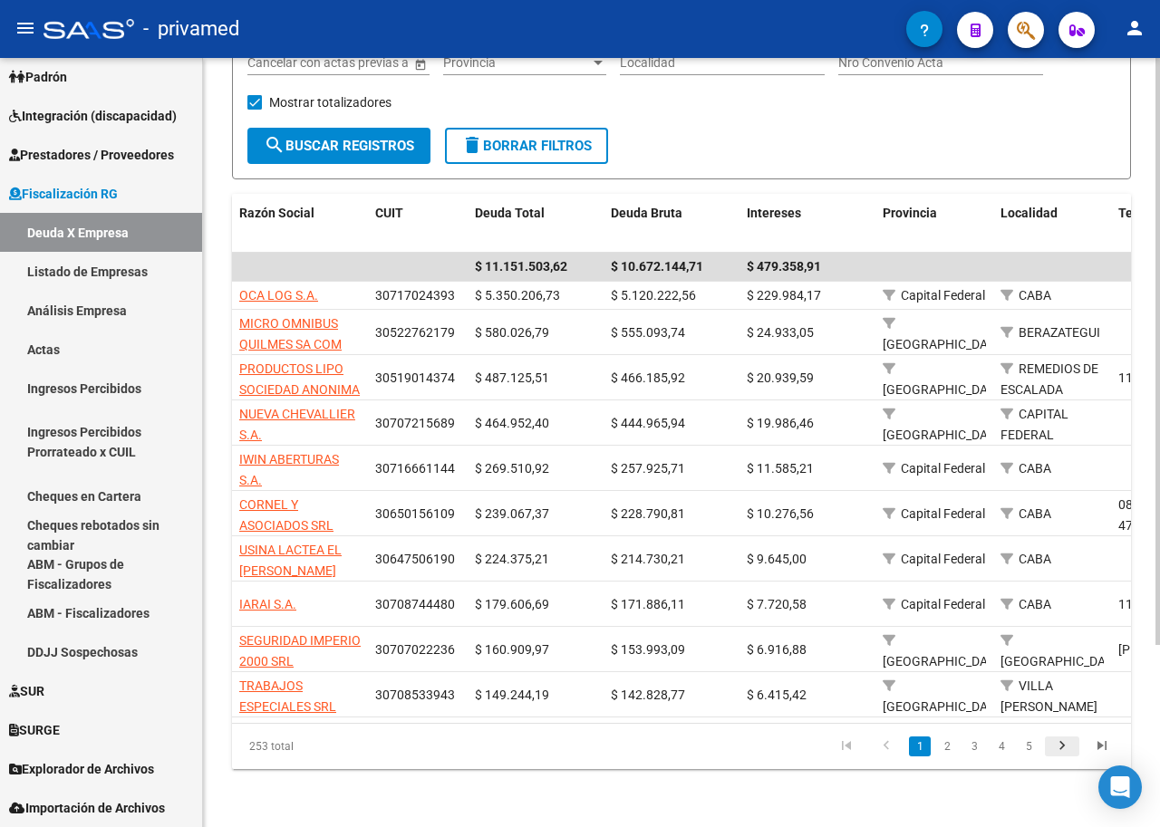
click at [1058, 749] on icon "go to next page" at bounding box center [1062, 749] width 24 height 22
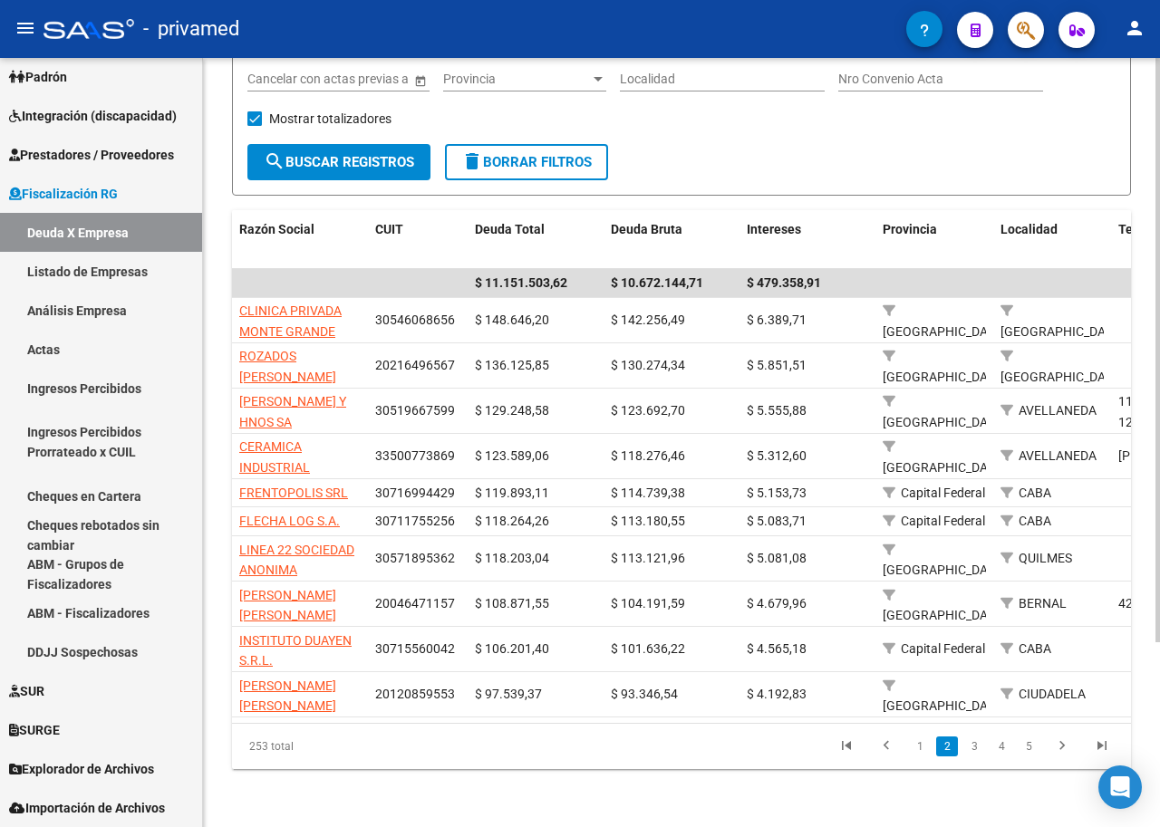
scroll to position [206, 0]
click at [1061, 743] on icon "go to next page" at bounding box center [1062, 750] width 24 height 22
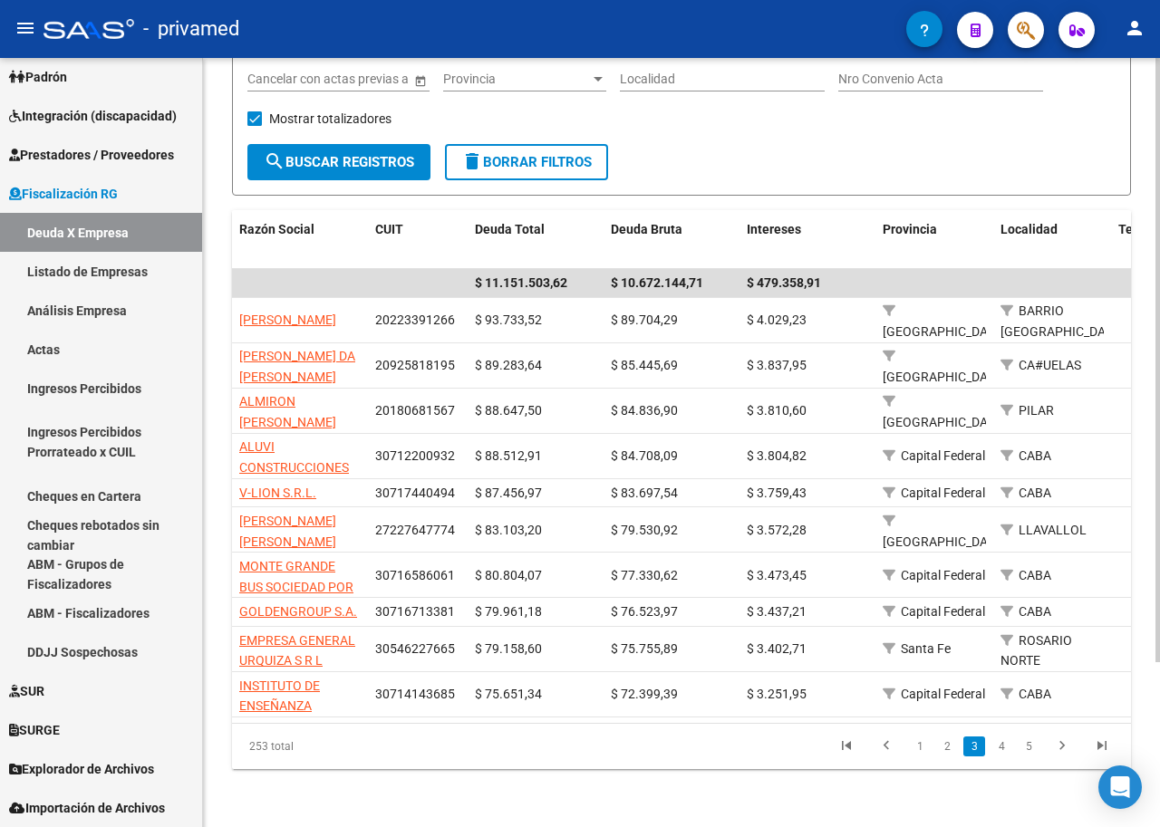
scroll to position [222, 0]
click at [849, 740] on icon "go to first page" at bounding box center [847, 749] width 24 height 22
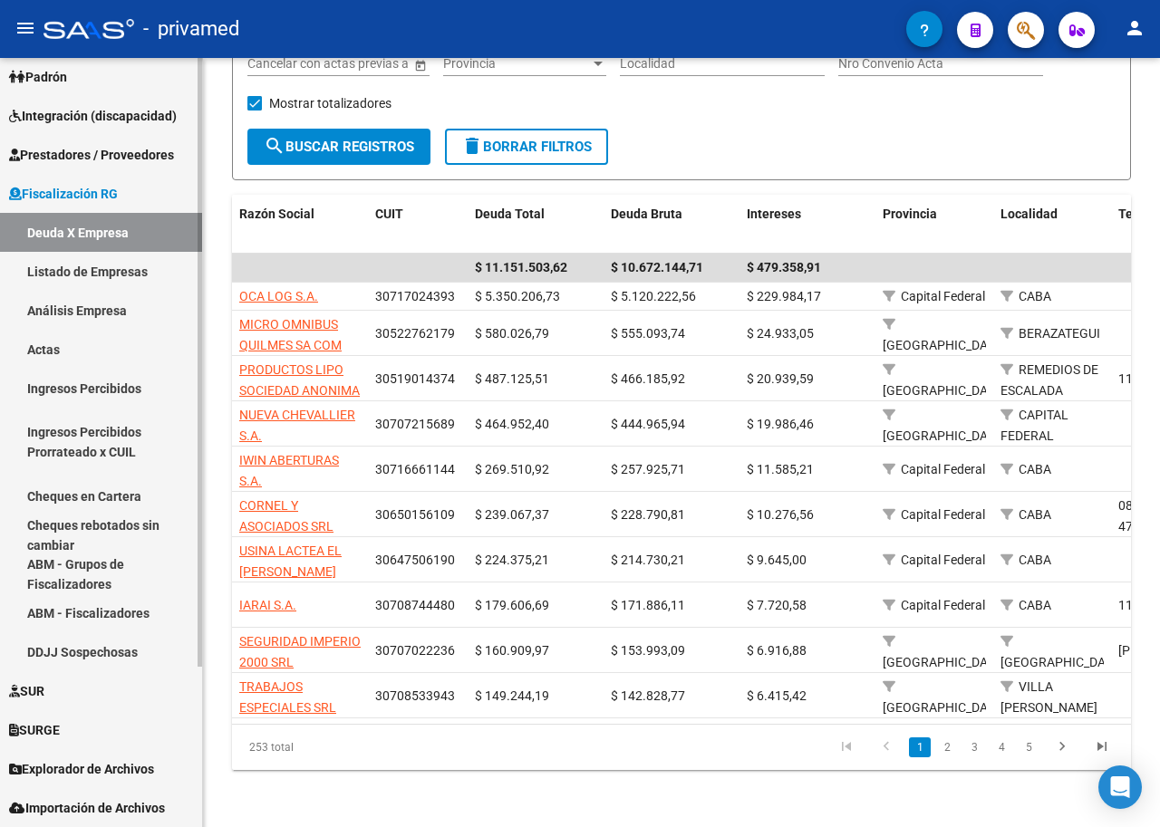
click at [105, 391] on link "Ingresos Percibidos" at bounding box center [101, 388] width 202 height 39
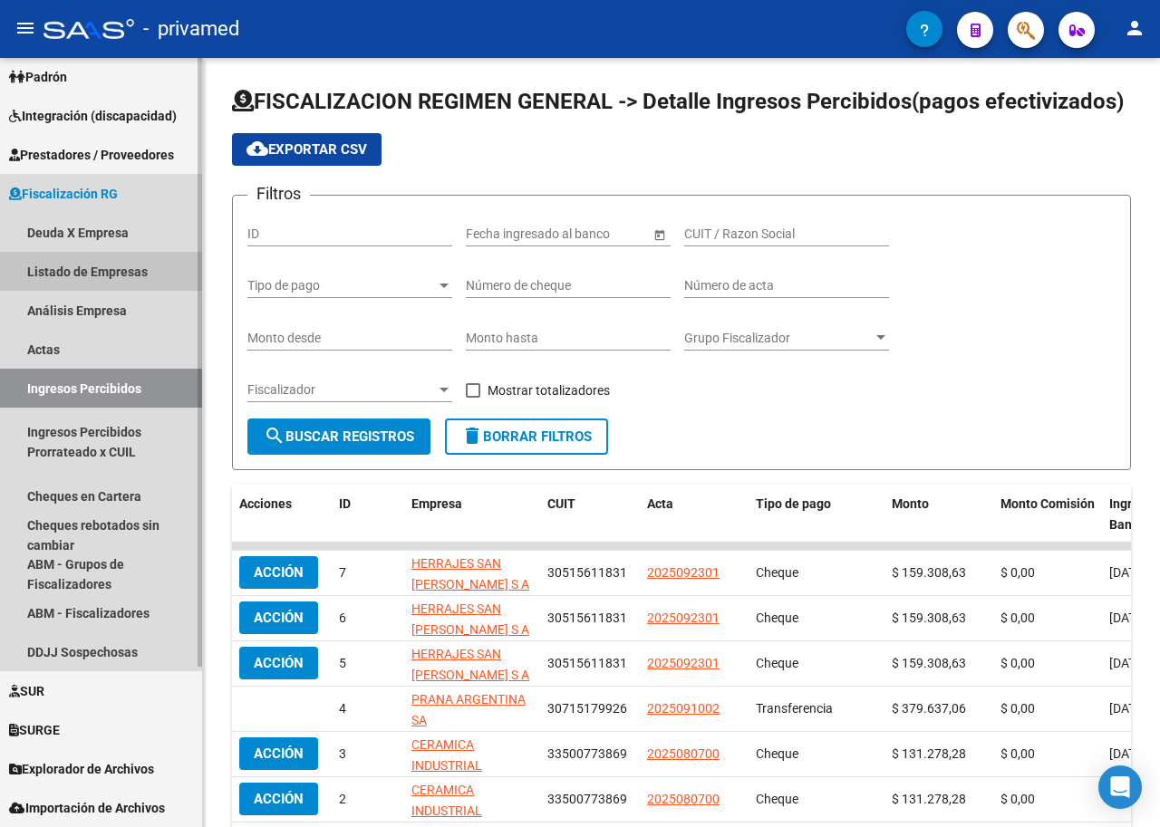
click at [82, 267] on link "Listado de Empresas" at bounding box center [101, 271] width 202 height 39
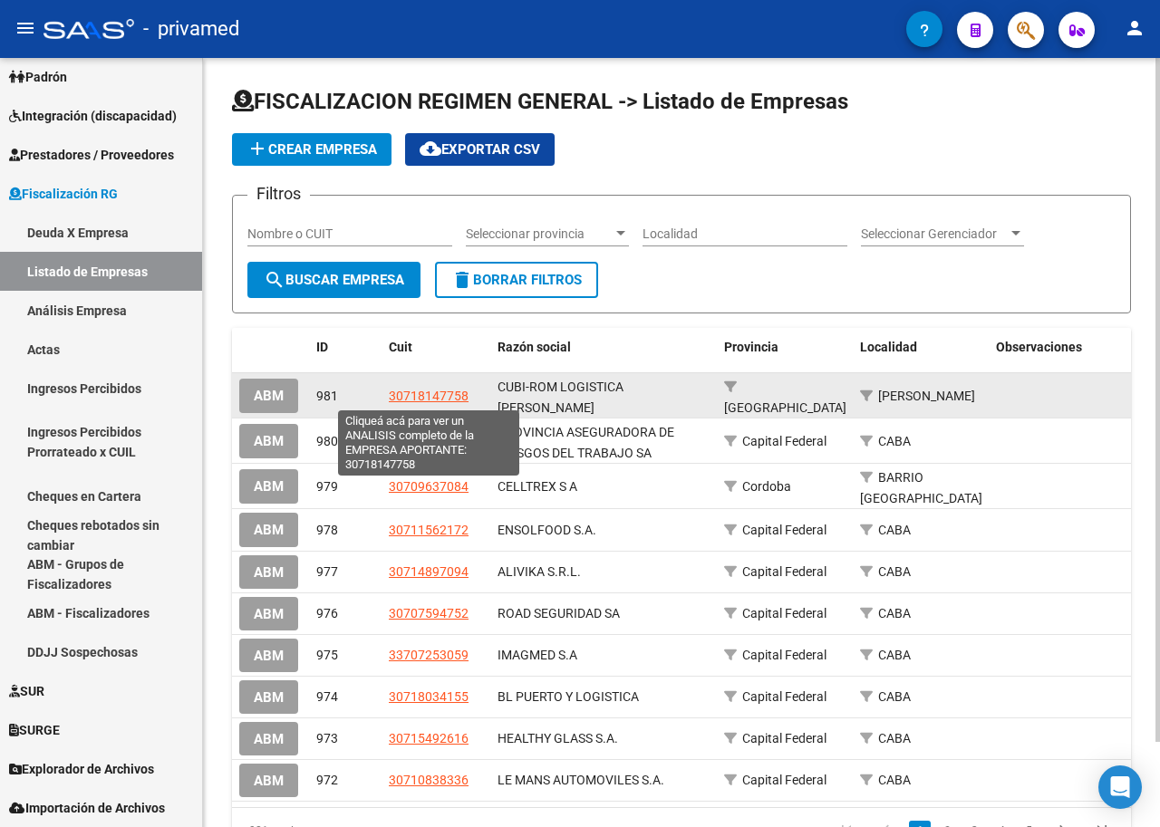
click at [423, 401] on span "30718147758" at bounding box center [429, 396] width 80 height 14
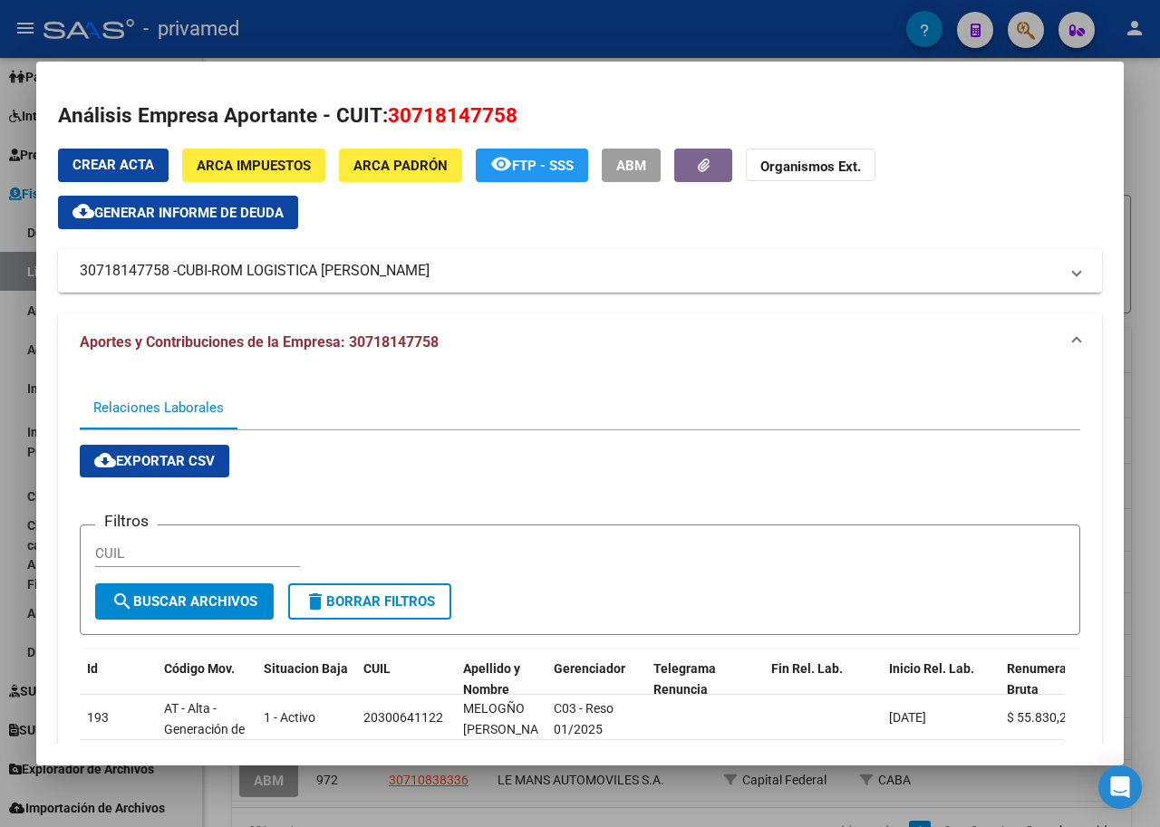
drag, startPoint x: 190, startPoint y: 276, endPoint x: 182, endPoint y: 252, distance: 25.8
drag, startPoint x: 182, startPoint y: 252, endPoint x: 923, endPoint y: 392, distance: 754.5
click at [923, 392] on div "Relaciones Laborales" at bounding box center [580, 407] width 1000 height 43
click at [205, 341] on span "Aportes y Contribuciones de la Empresa: 30718147758" at bounding box center [259, 341] width 359 height 17
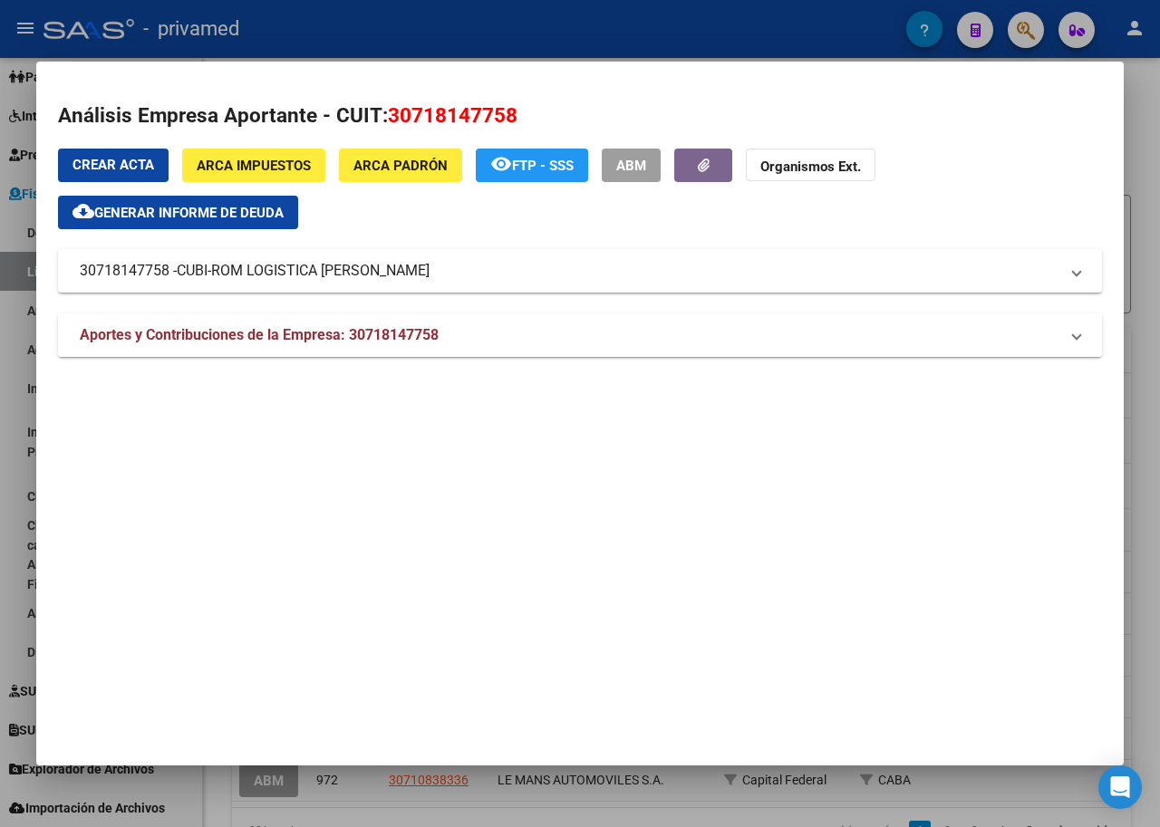
click at [331, 328] on span "Aportes y Contribuciones de la Empresa: 30718147758" at bounding box center [259, 334] width 359 height 17
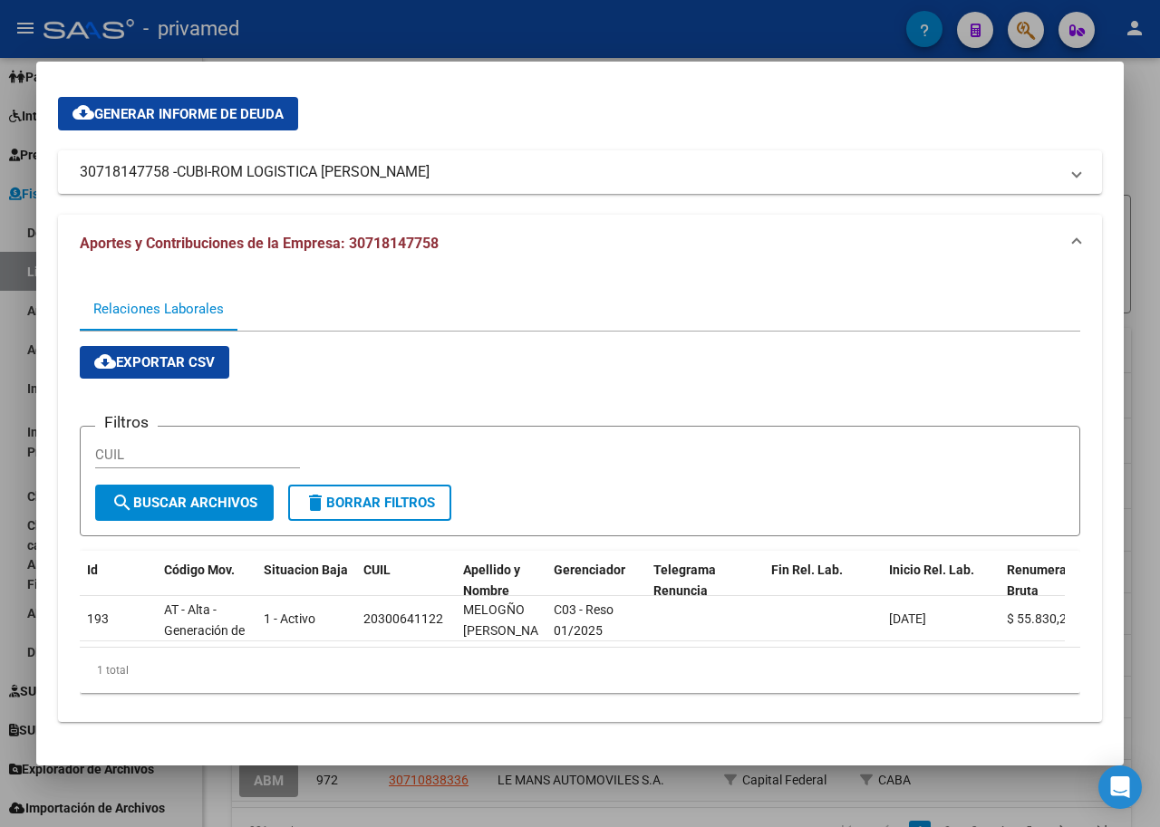
scroll to position [113, 0]
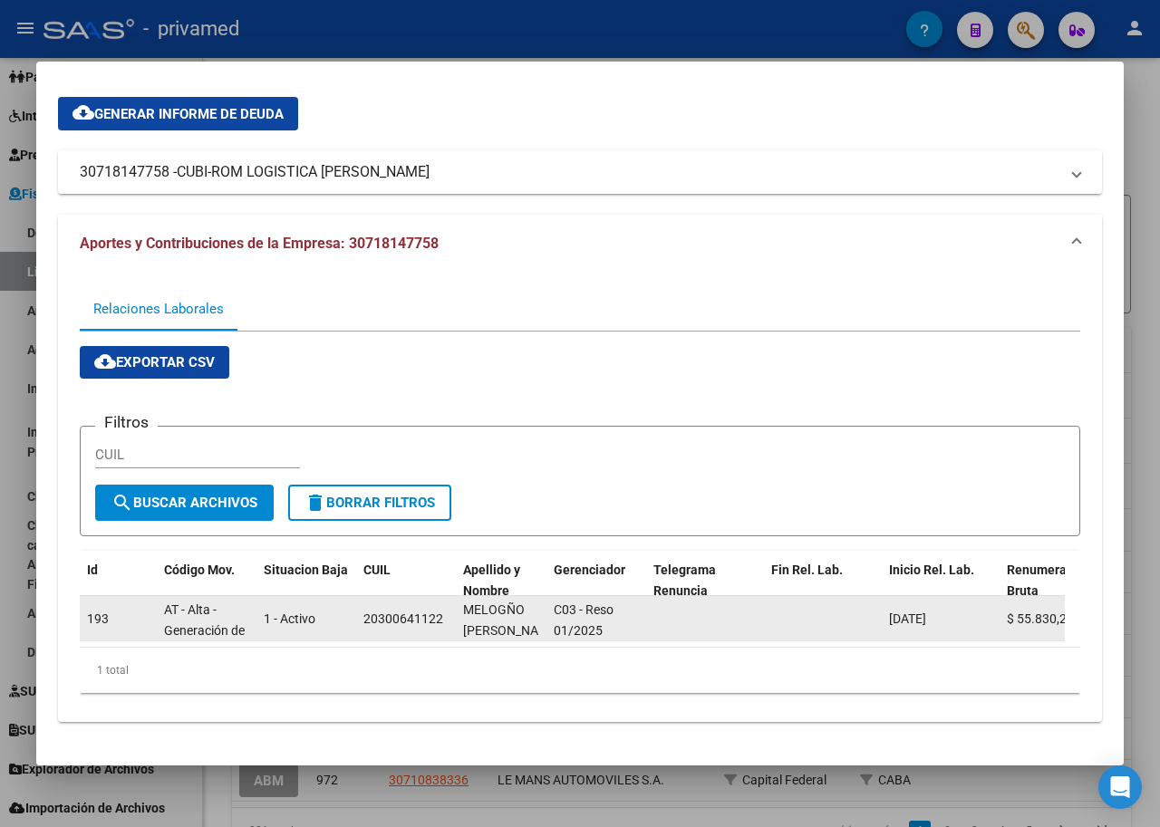
click at [411, 609] on div "20300641122" at bounding box center [403, 619] width 80 height 21
click at [401, 609] on div "20300641122" at bounding box center [403, 619] width 80 height 21
click at [400, 609] on div "20300641122" at bounding box center [403, 619] width 80 height 21
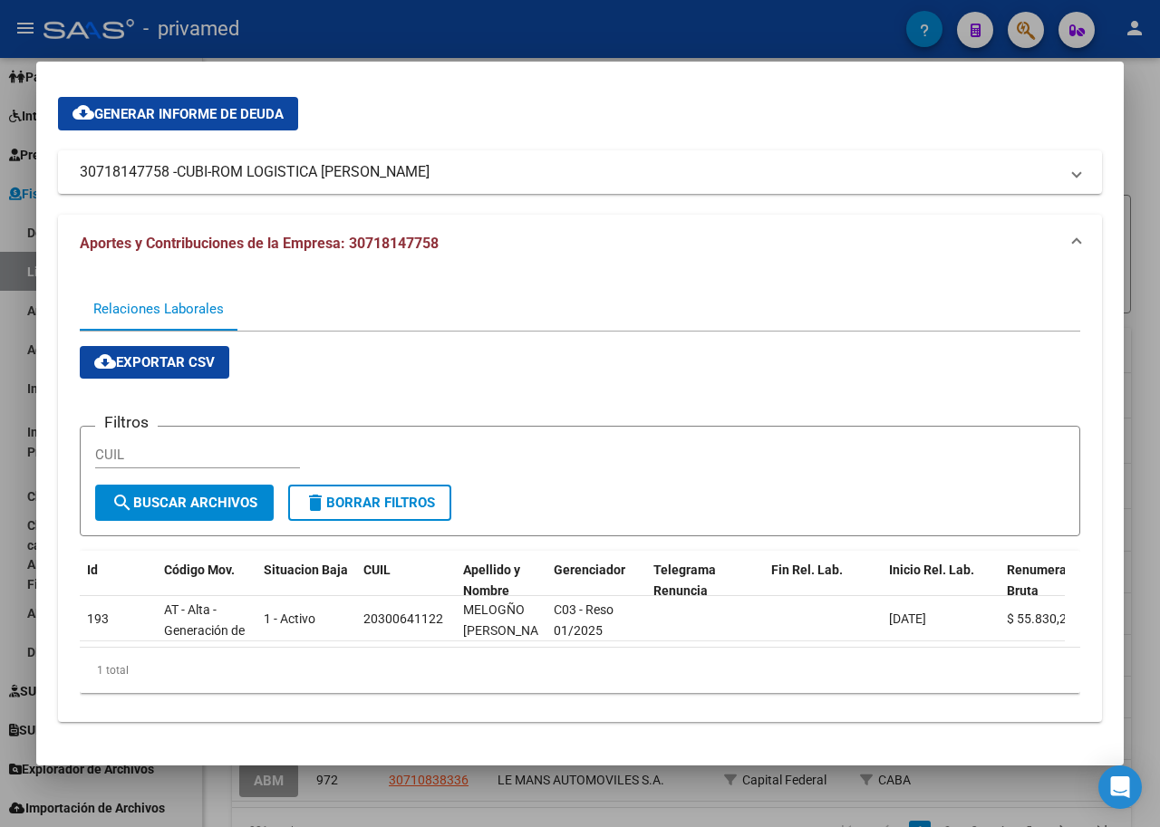
drag, startPoint x: 291, startPoint y: 817, endPoint x: 1096, endPoint y: 256, distance: 981.4
click at [1096, 256] on mat-dialog-content "Análisis Empresa Aportante - CUIT: 30718147758 Crear Acta ARCA Impuestos ARCA […" at bounding box center [579, 413] width 1087 height 660
drag, startPoint x: 304, startPoint y: 518, endPoint x: 397, endPoint y: 642, distance: 155.3
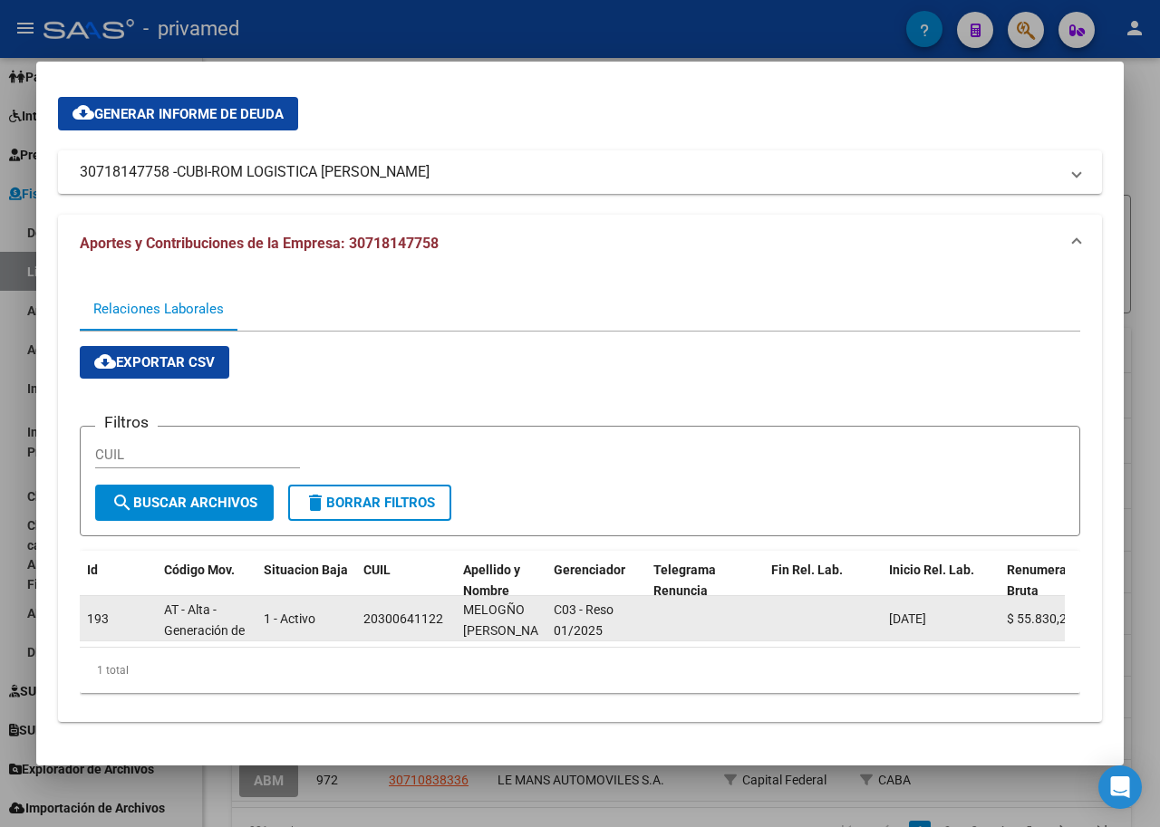
drag, startPoint x: 397, startPoint y: 642, endPoint x: 386, endPoint y: 610, distance: 34.4
click at [386, 610] on div "20300641122" at bounding box center [403, 619] width 80 height 21
copy div "20300641122"
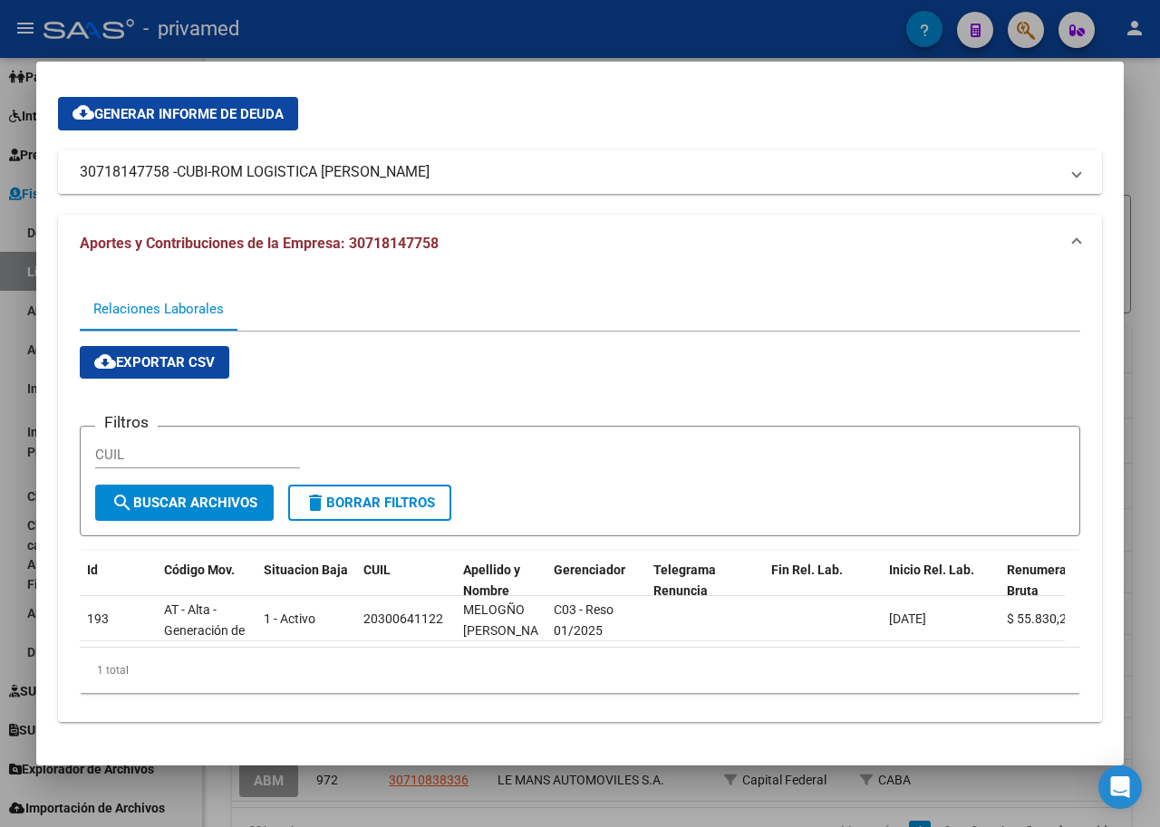
click at [1031, 31] on div at bounding box center [580, 413] width 1160 height 827
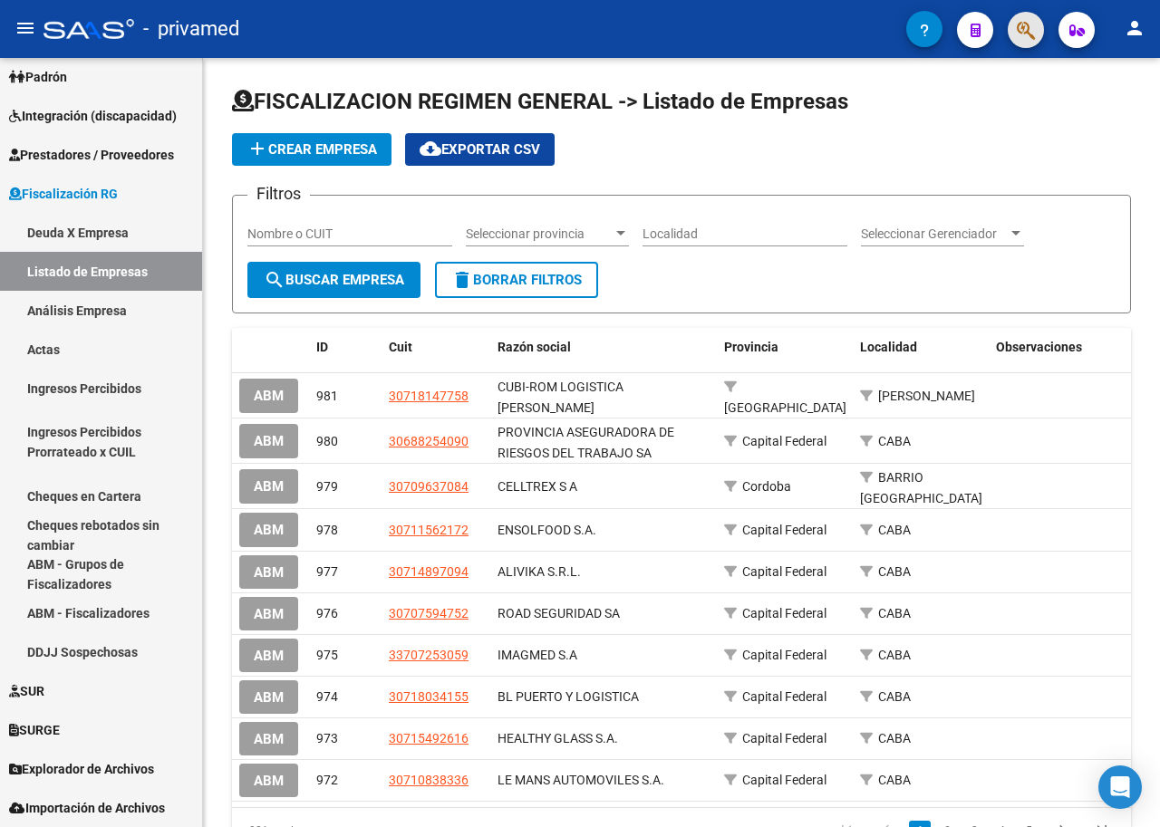
click at [1015, 30] on button "button" at bounding box center [1026, 30] width 36 height 36
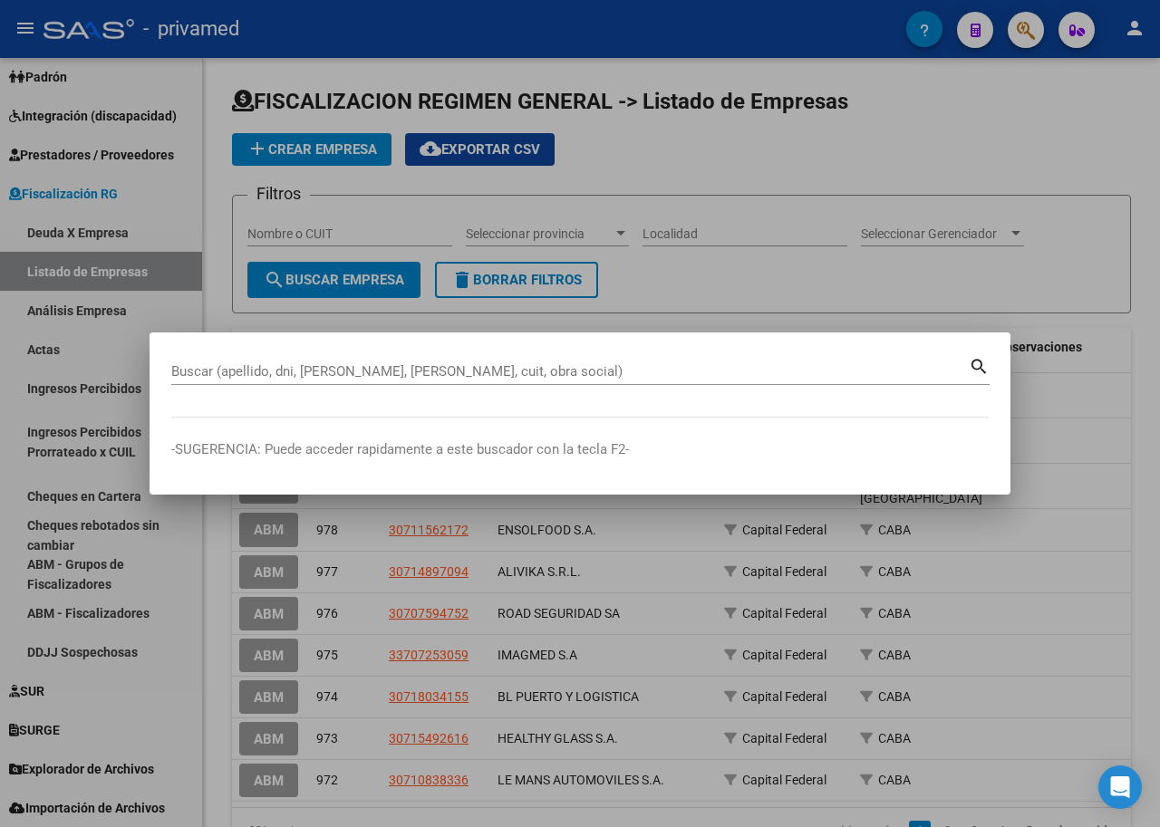
drag, startPoint x: 169, startPoint y: 406, endPoint x: 247, endPoint y: 373, distance: 85.3
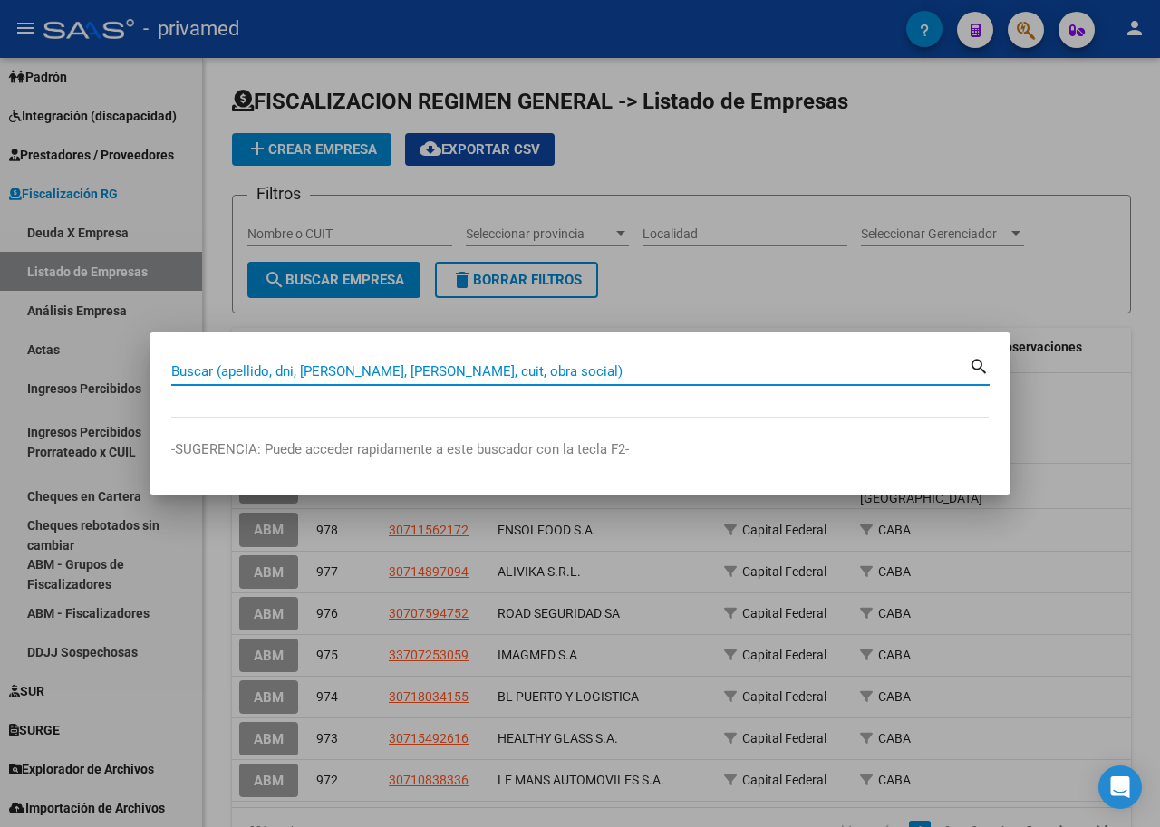
paste input "20300641122"
type input "20300641122"
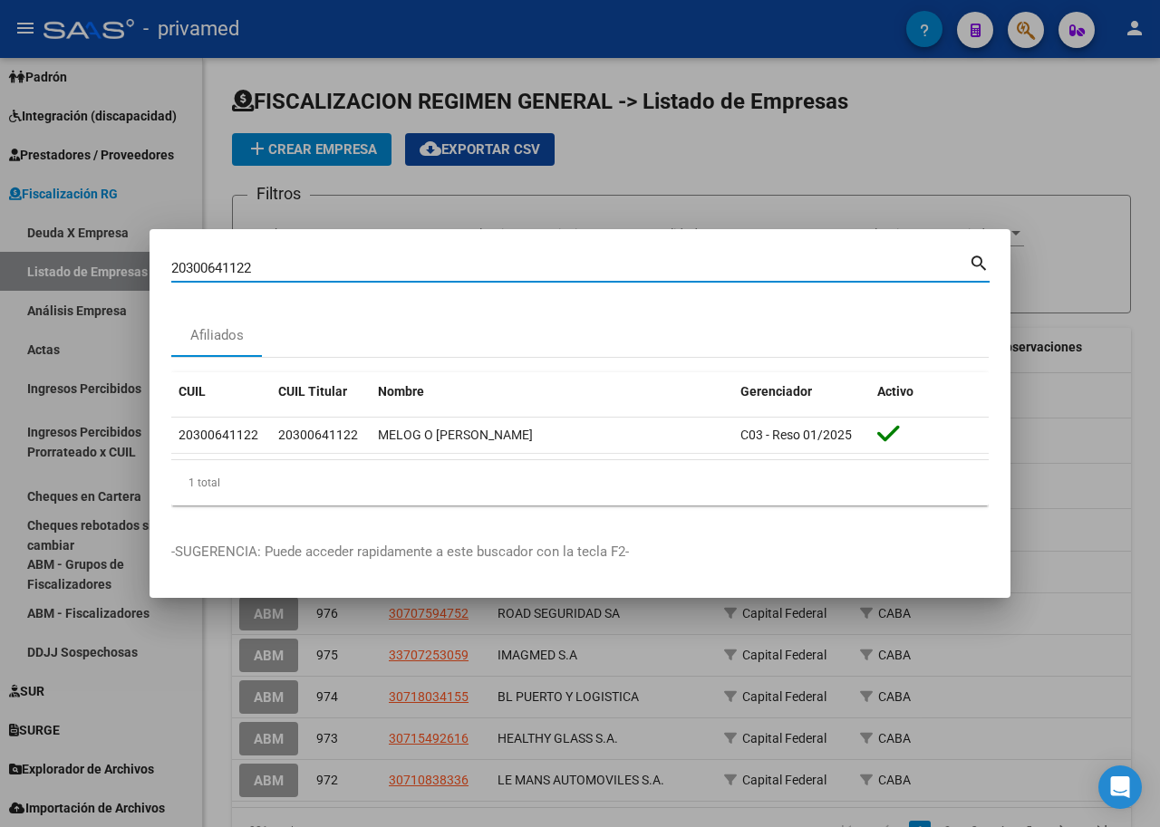
click at [1040, 114] on div at bounding box center [580, 413] width 1160 height 827
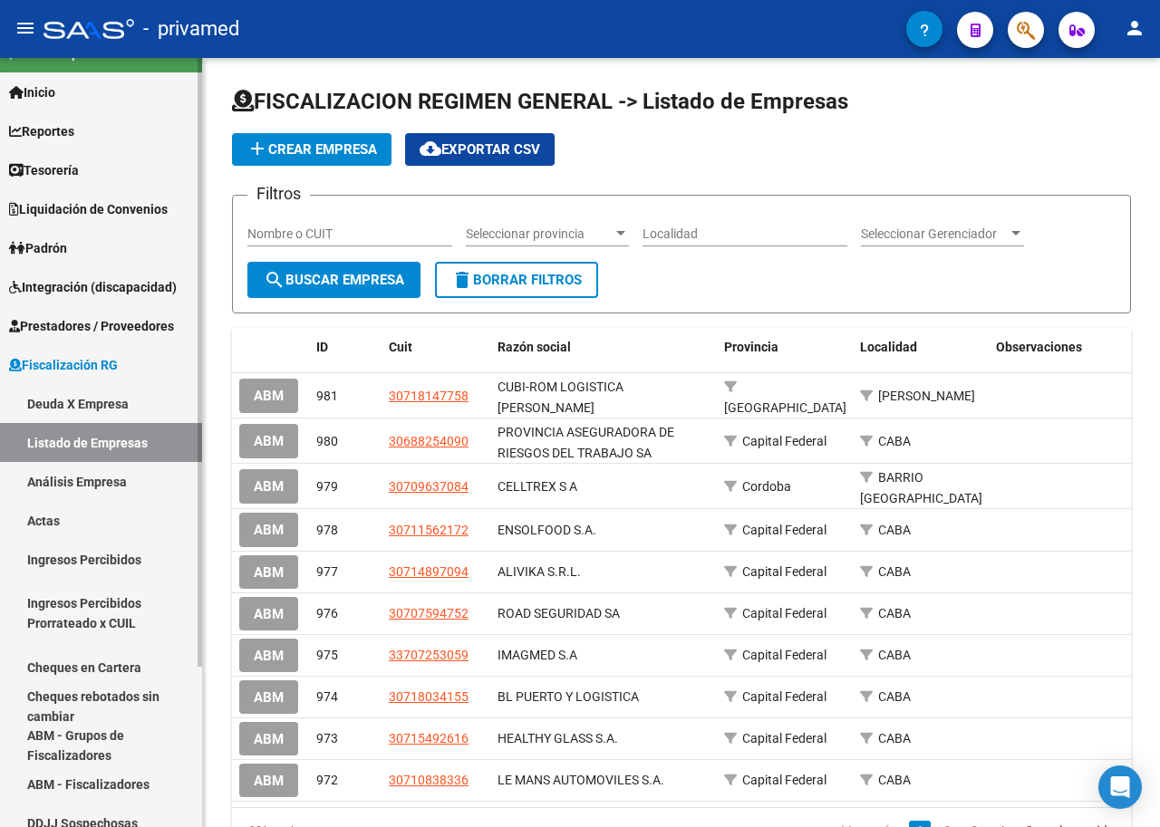
scroll to position [0, 0]
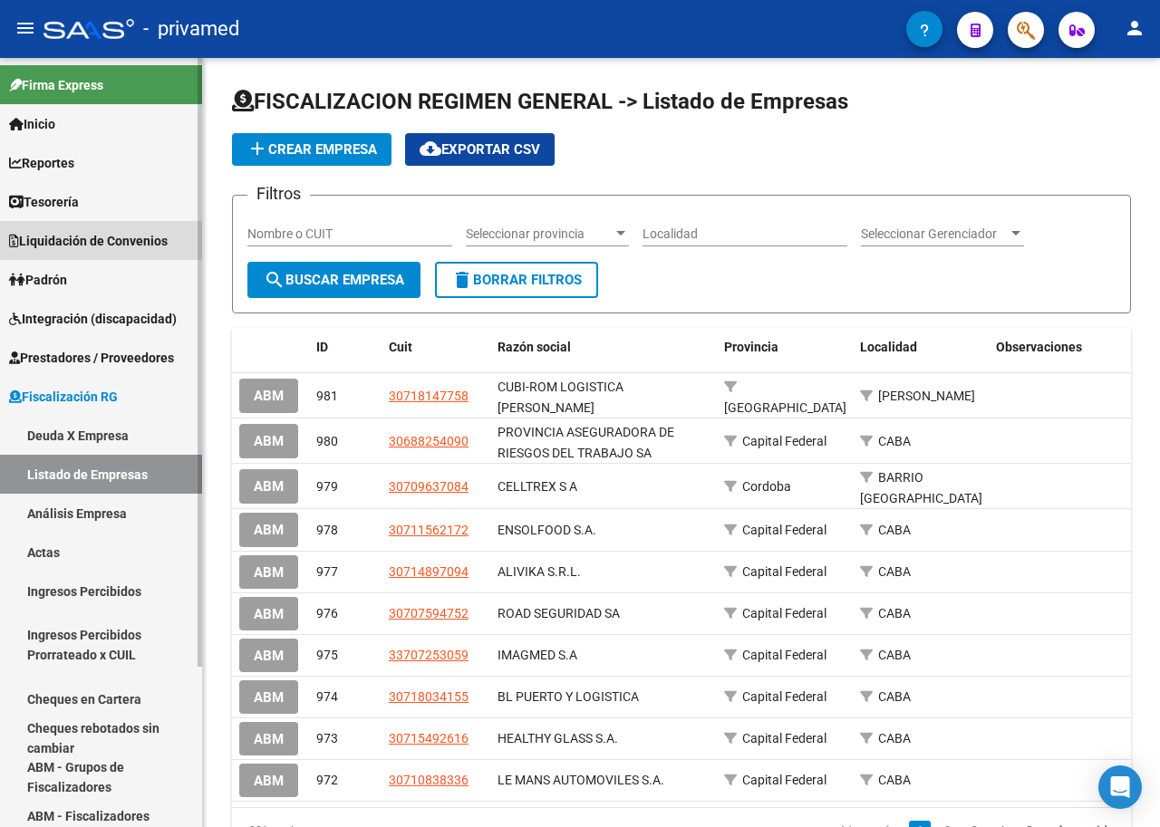
click at [70, 234] on span "Liquidación de Convenios" at bounding box center [88, 241] width 159 height 20
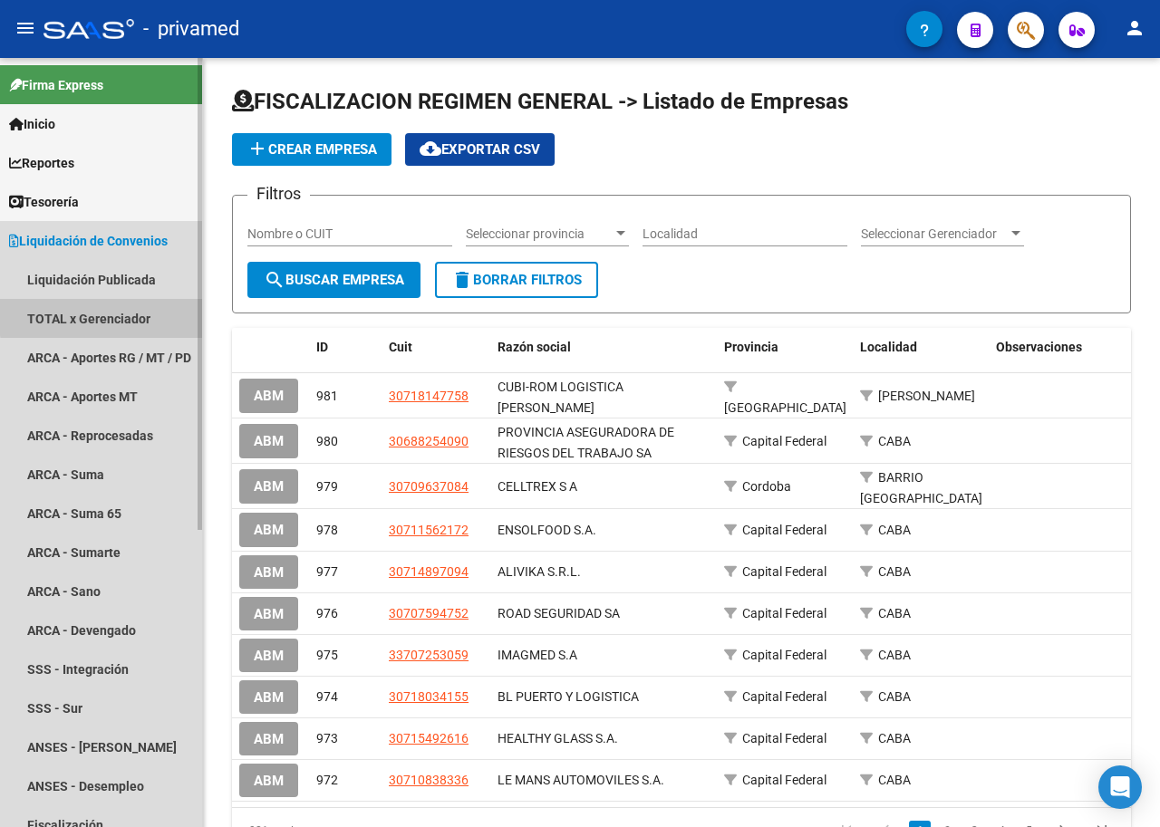
click at [138, 314] on link "TOTAL x Gerenciador" at bounding box center [101, 318] width 202 height 39
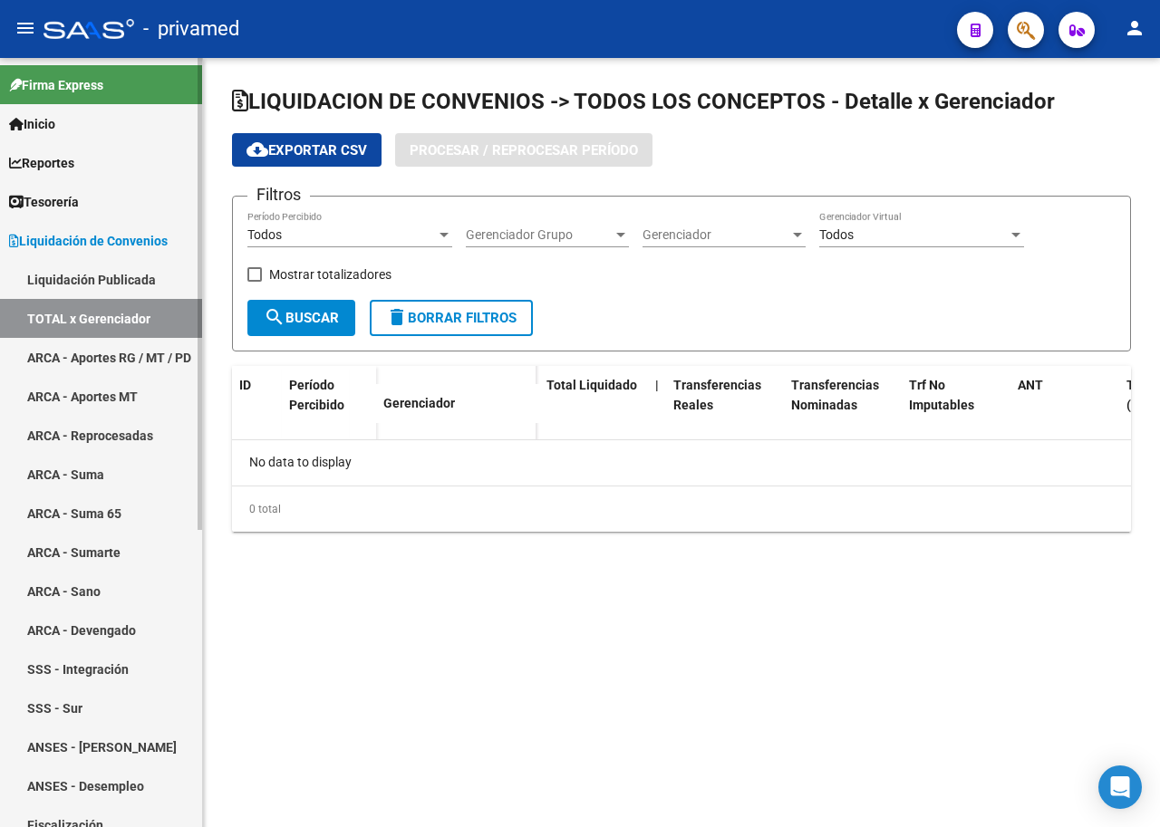
checkbox input "true"
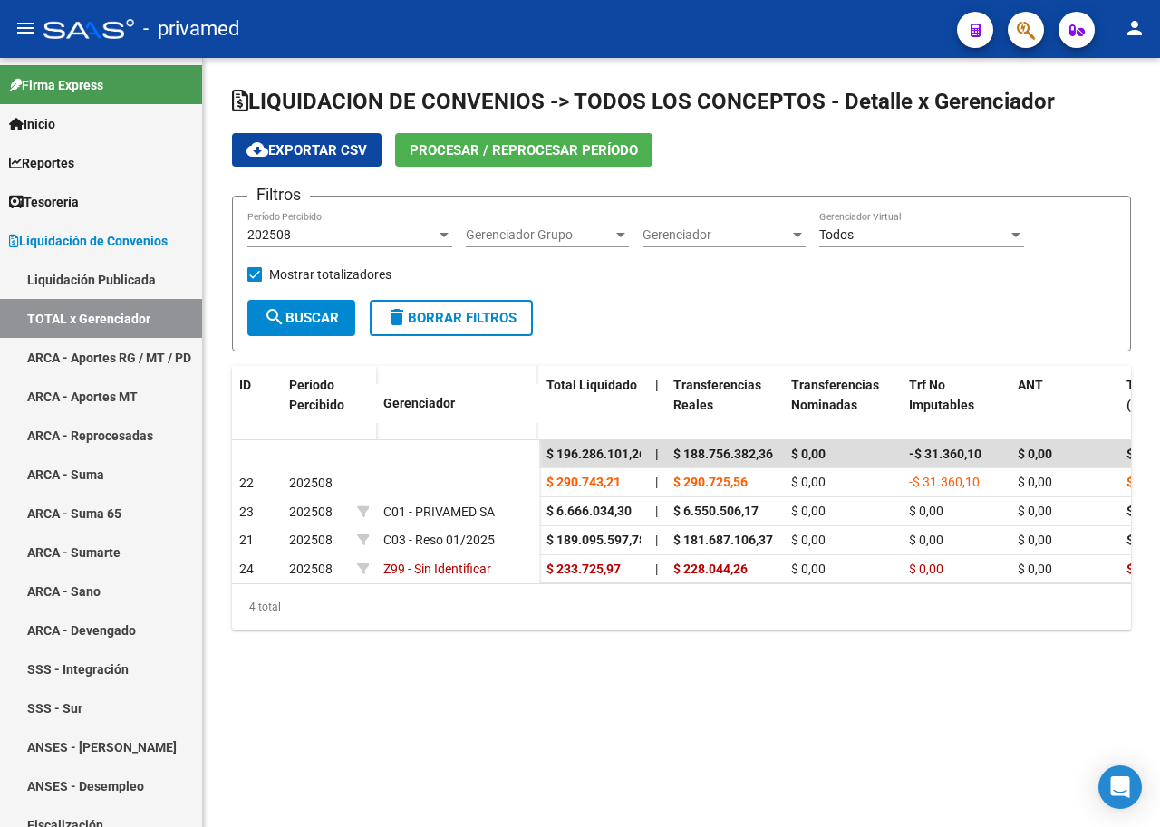
drag, startPoint x: 685, startPoint y: 288, endPoint x: 472, endPoint y: 297, distance: 213.2
drag, startPoint x: 472, startPoint y: 297, endPoint x: 297, endPoint y: 322, distance: 176.6
click at [297, 324] on span "search Buscar" at bounding box center [301, 318] width 75 height 16
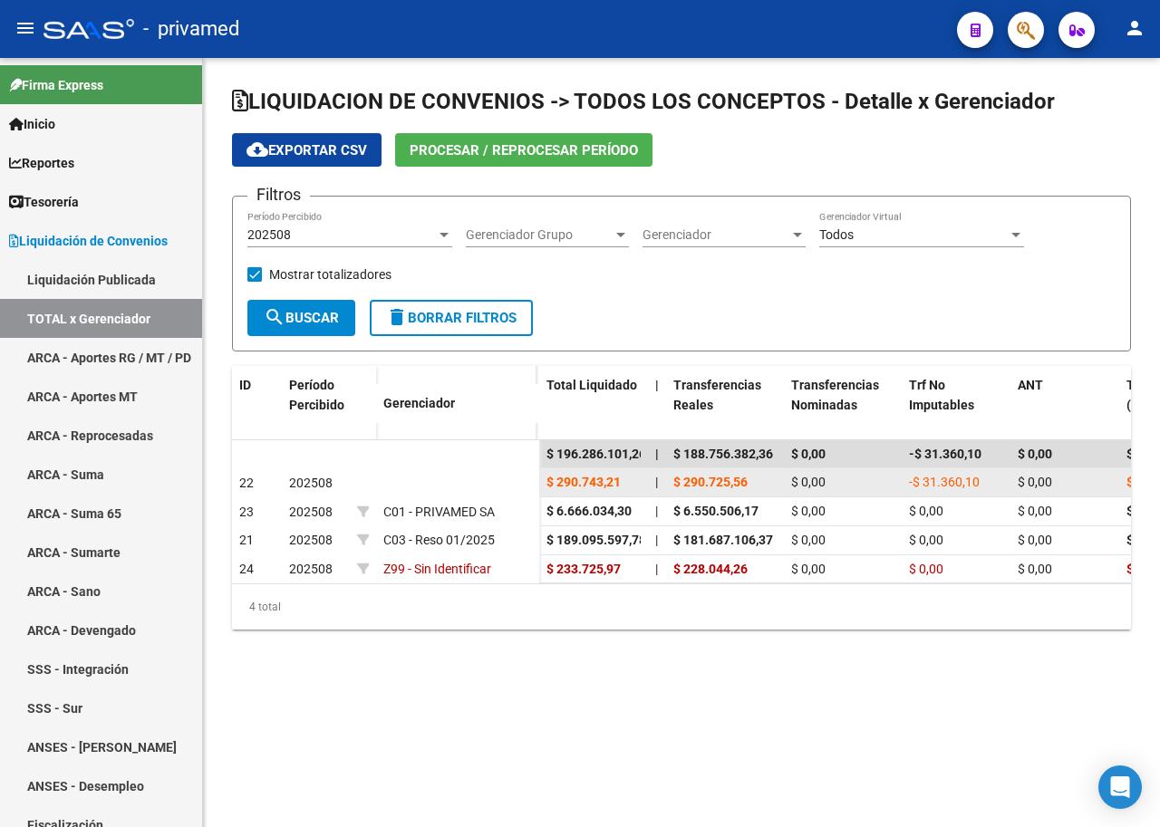
drag, startPoint x: 294, startPoint y: 489, endPoint x: 325, endPoint y: 478, distance: 33.5
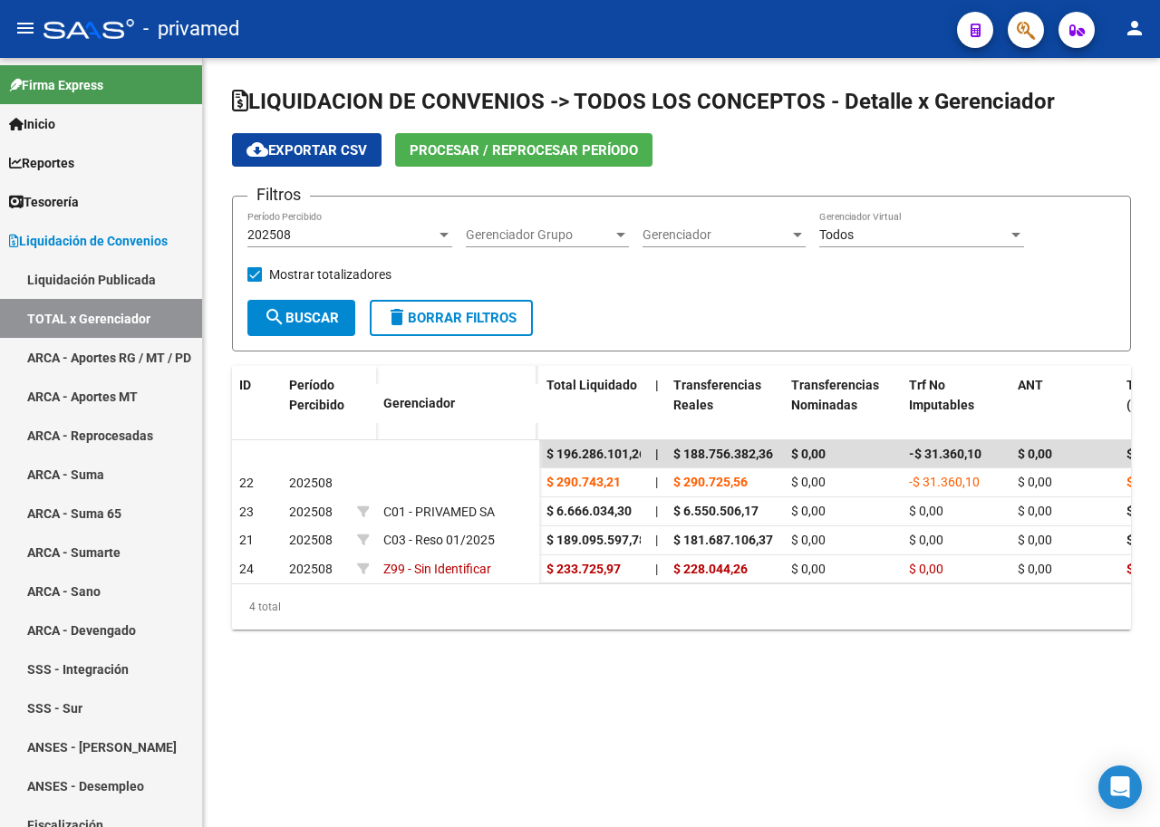
drag, startPoint x: 325, startPoint y: 478, endPoint x: 833, endPoint y: 285, distance: 543.3
click at [833, 285] on div "Filtros 202508 Período Percibido Gerenciador Grupo Gerenciador Grupo Gerenciado…" at bounding box center [681, 255] width 868 height 88
drag, startPoint x: 356, startPoint y: 181, endPoint x: 197, endPoint y: 227, distance: 166.1
click at [197, 227] on mat-sidenav-container "Firma Express Inicio Calendario SSS Instructivos Contacto OS Reportes Tablero d…" at bounding box center [580, 442] width 1160 height 769
click at [269, 232] on span "202508" at bounding box center [268, 234] width 43 height 14
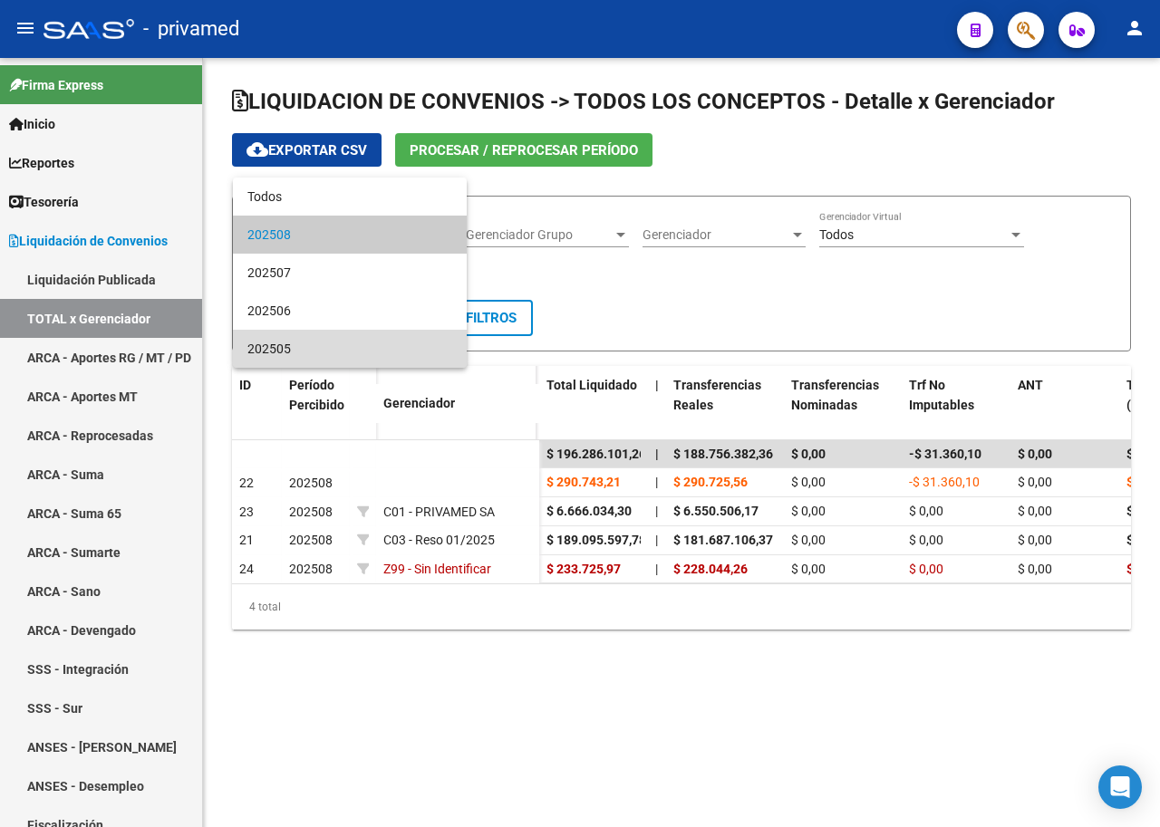
click at [279, 361] on span "202505" at bounding box center [349, 349] width 205 height 38
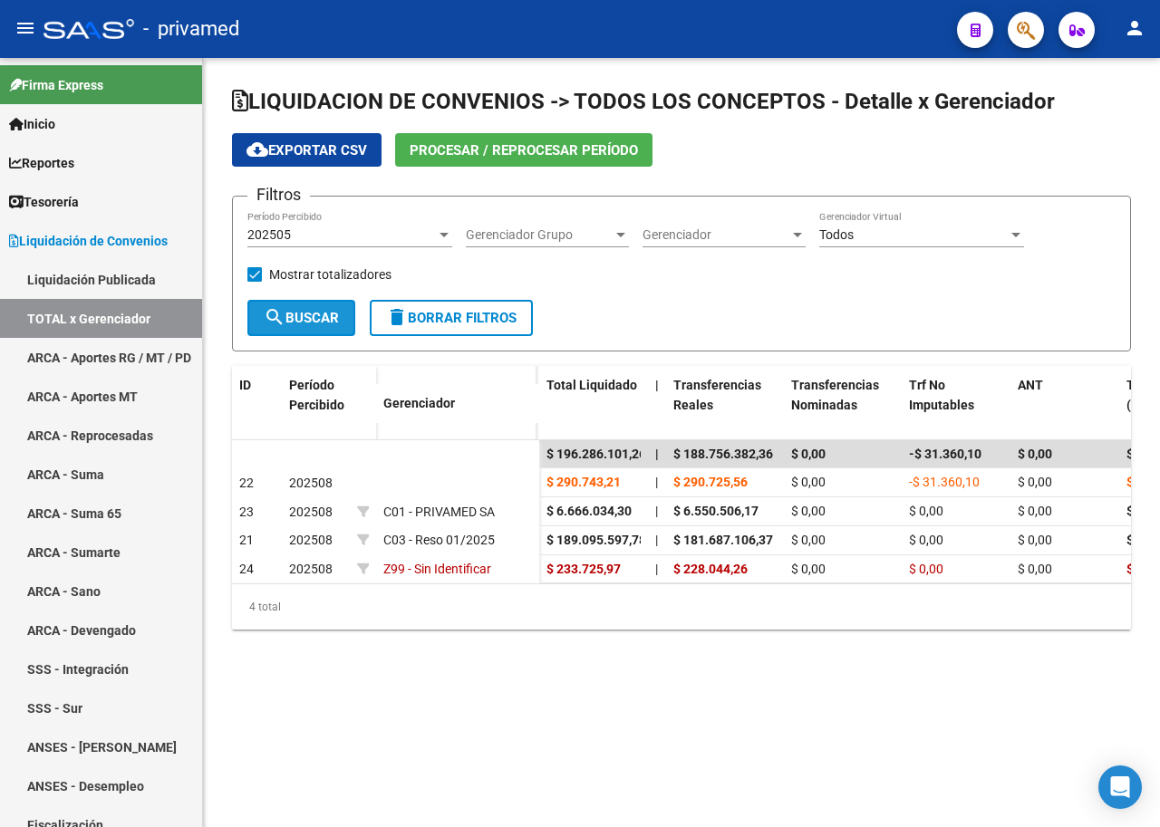
click at [286, 321] on span "search Buscar" at bounding box center [301, 318] width 75 height 16
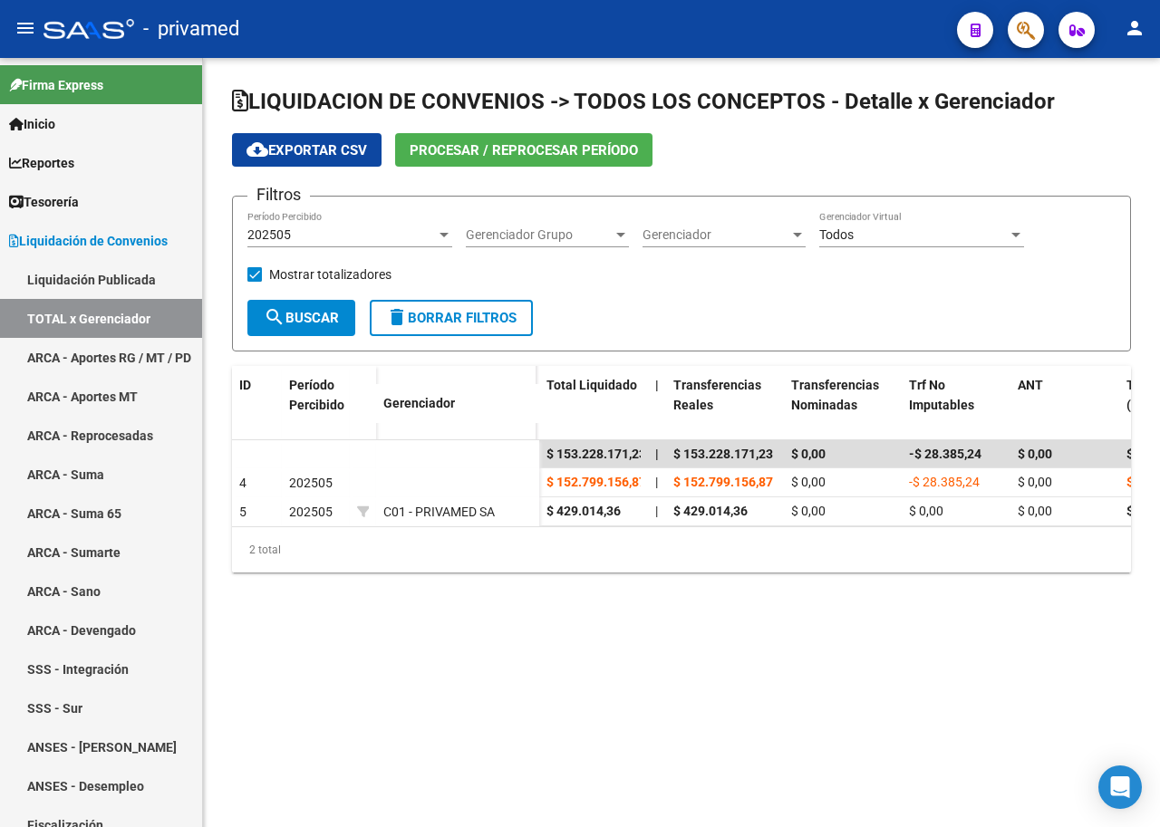
click at [290, 232] on span "202505" at bounding box center [268, 234] width 43 height 14
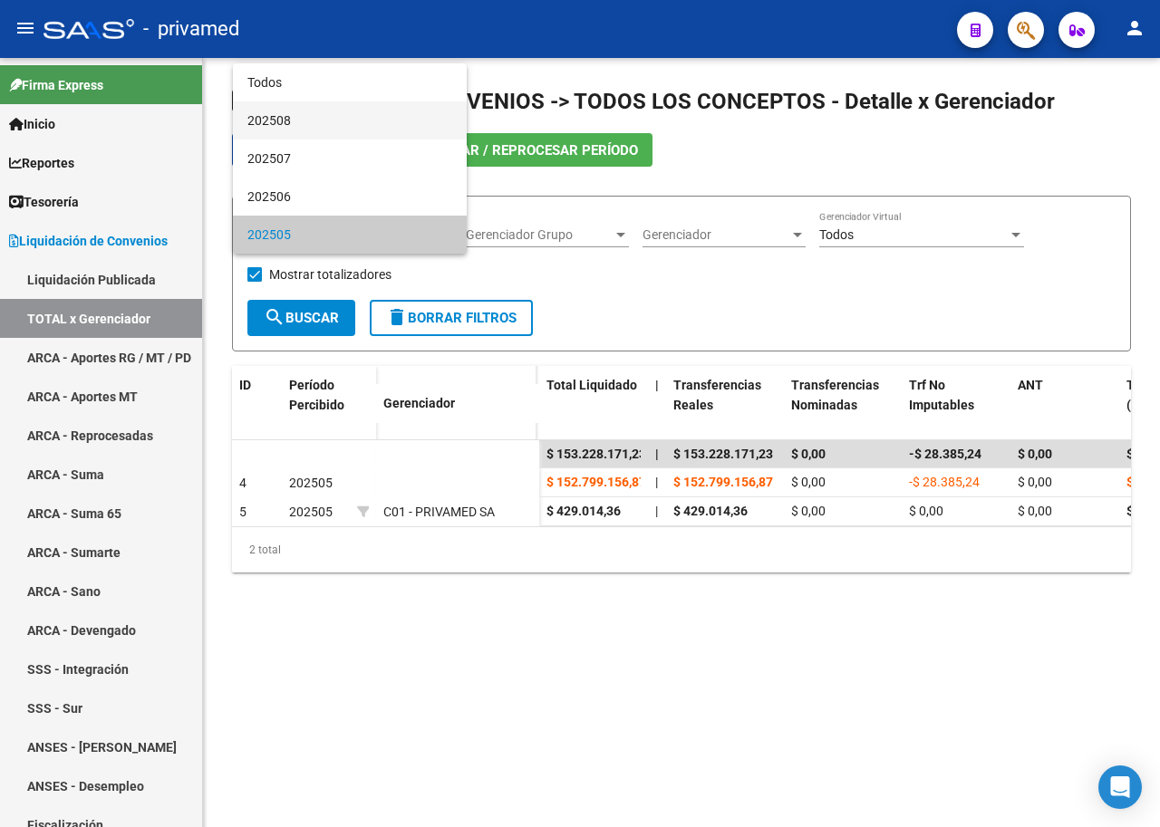
click at [328, 111] on span "202508" at bounding box center [349, 120] width 205 height 38
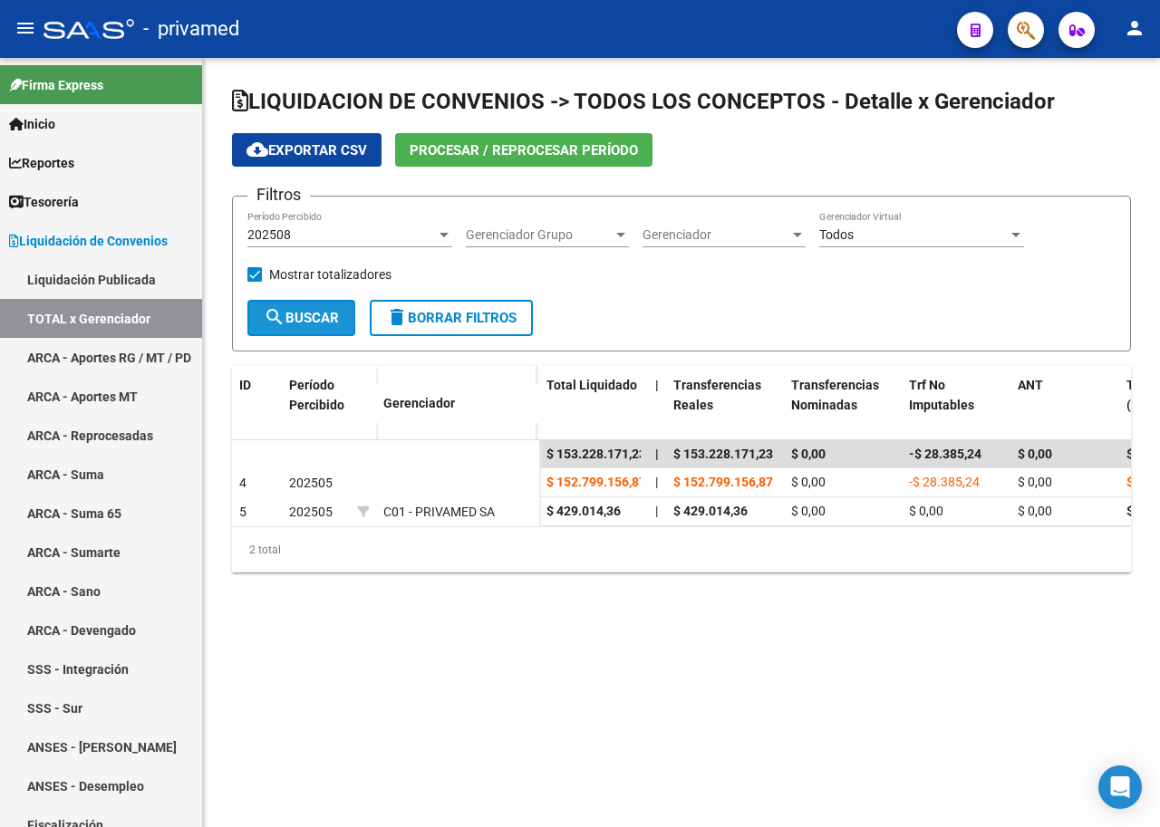
click at [282, 323] on mat-icon "search" at bounding box center [275, 317] width 22 height 22
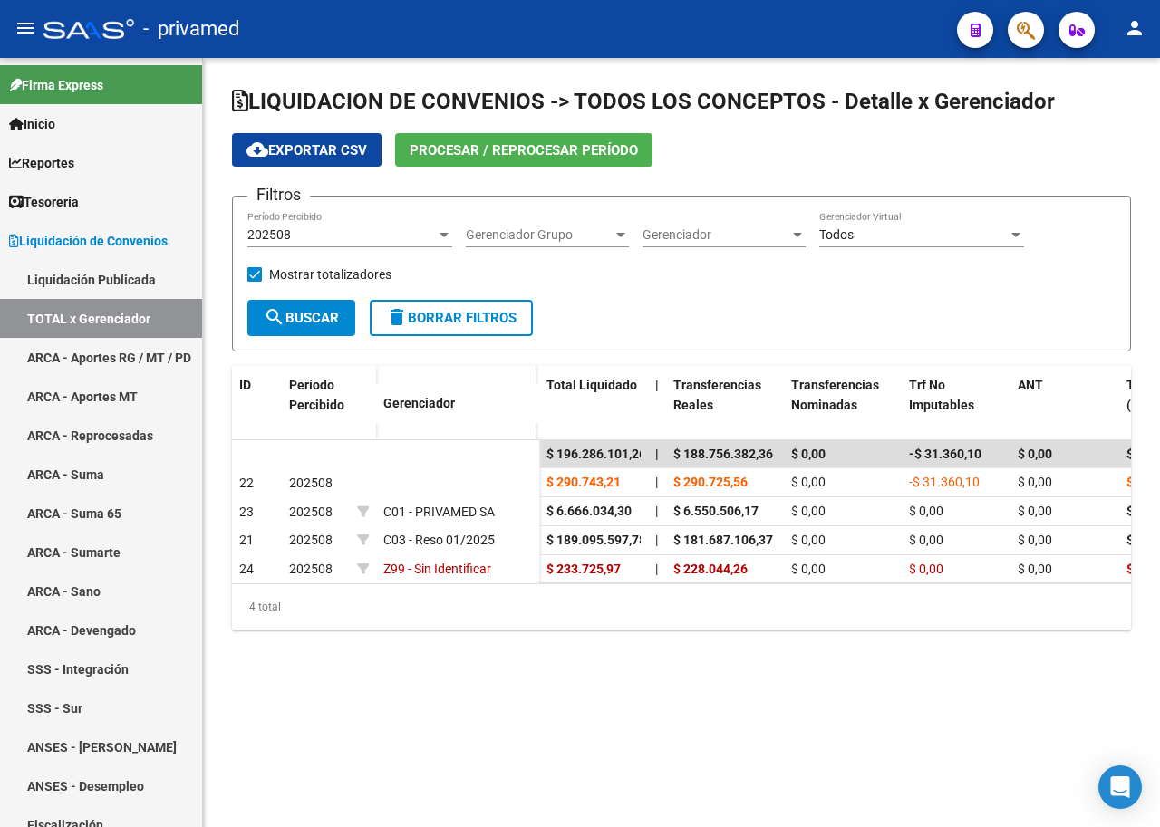
drag, startPoint x: 800, startPoint y: 593, endPoint x: 787, endPoint y: 593, distance: 12.7
drag, startPoint x: 787, startPoint y: 593, endPoint x: 760, endPoint y: 285, distance: 308.4
click at [760, 285] on div "Filtros 202508 Período Percibido Gerenciador Grupo Gerenciador Grupo Gerenciado…" at bounding box center [681, 255] width 868 height 88
drag, startPoint x: 768, startPoint y: 455, endPoint x: 778, endPoint y: 459, distance: 10.9
drag, startPoint x: 778, startPoint y: 459, endPoint x: 748, endPoint y: 332, distance: 131.2
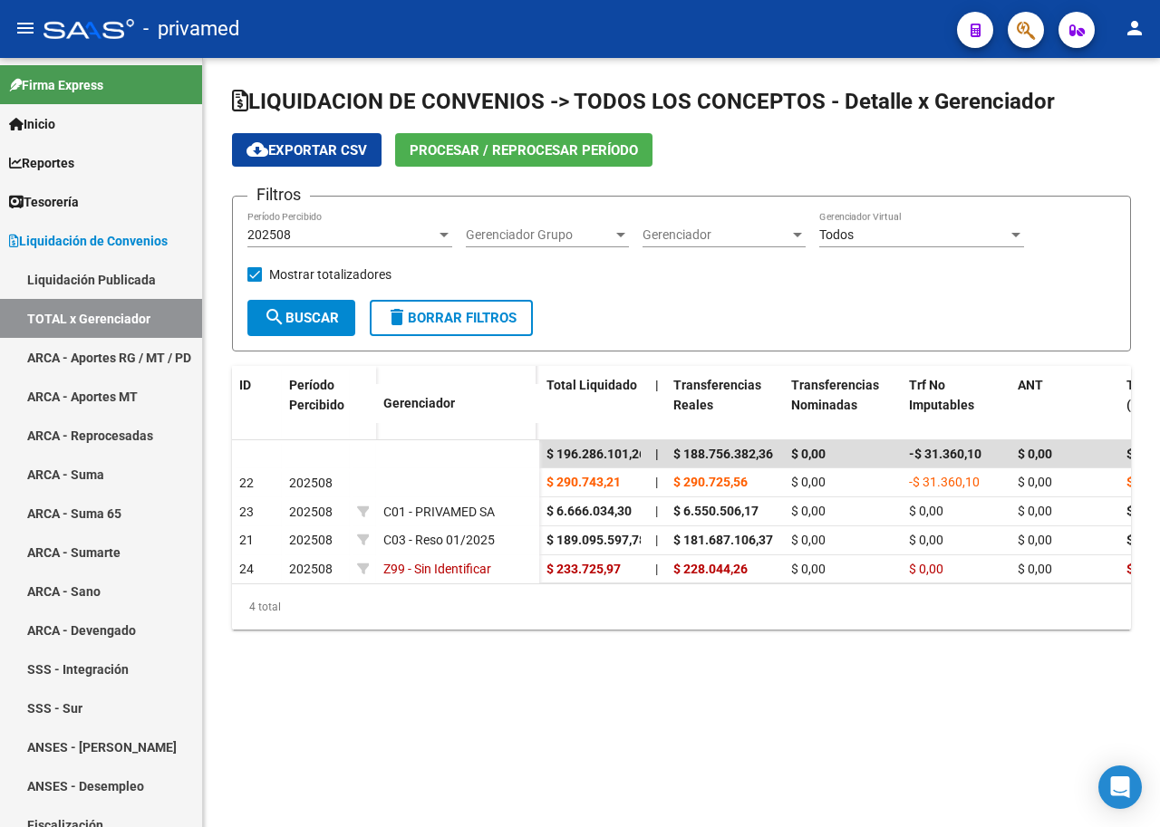
click at [748, 332] on form "Filtros 202508 Período Percibido Gerenciador Grupo Gerenciador Grupo Gerenciado…" at bounding box center [681, 273] width 899 height 155
click at [811, 303] on form "Filtros 202508 Período Percibido Gerenciador Grupo Gerenciador Grupo Gerenciado…" at bounding box center [681, 273] width 899 height 155
click at [340, 222] on div "202508 Período Percibido" at bounding box center [349, 229] width 205 height 36
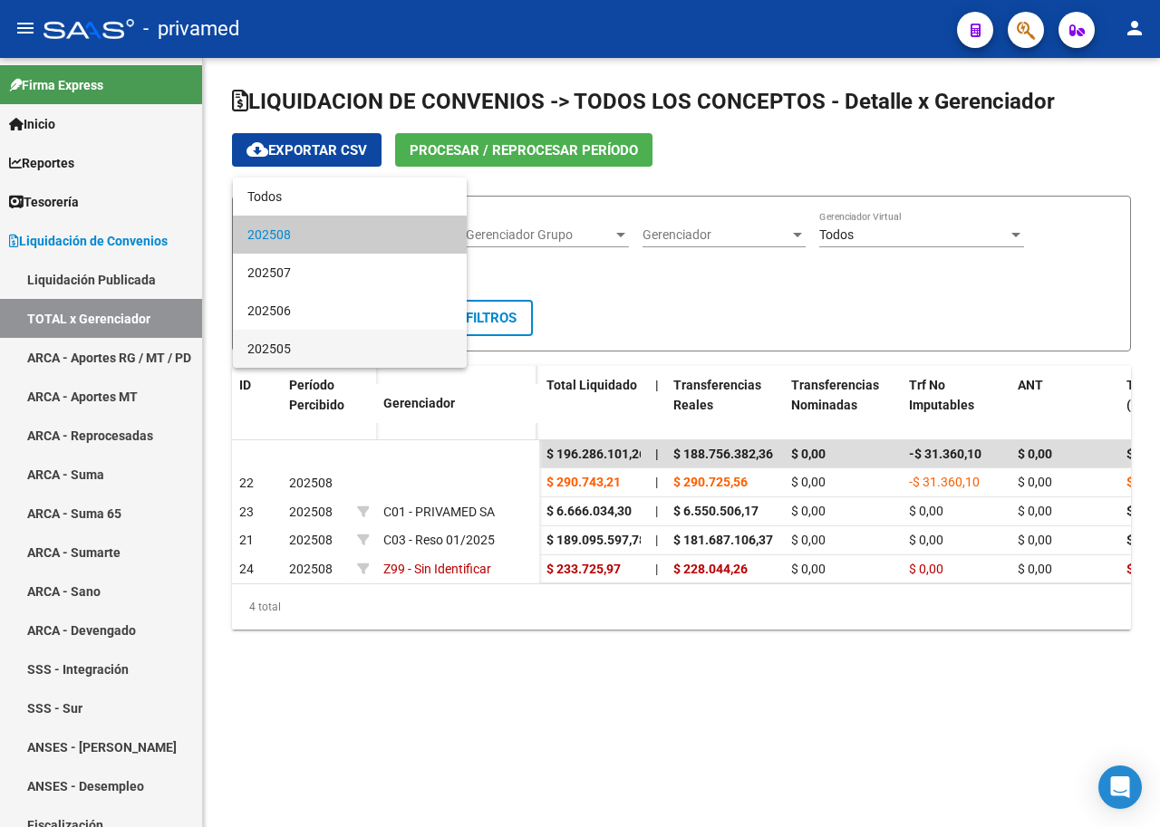
click at [288, 347] on span "202505" at bounding box center [349, 349] width 205 height 38
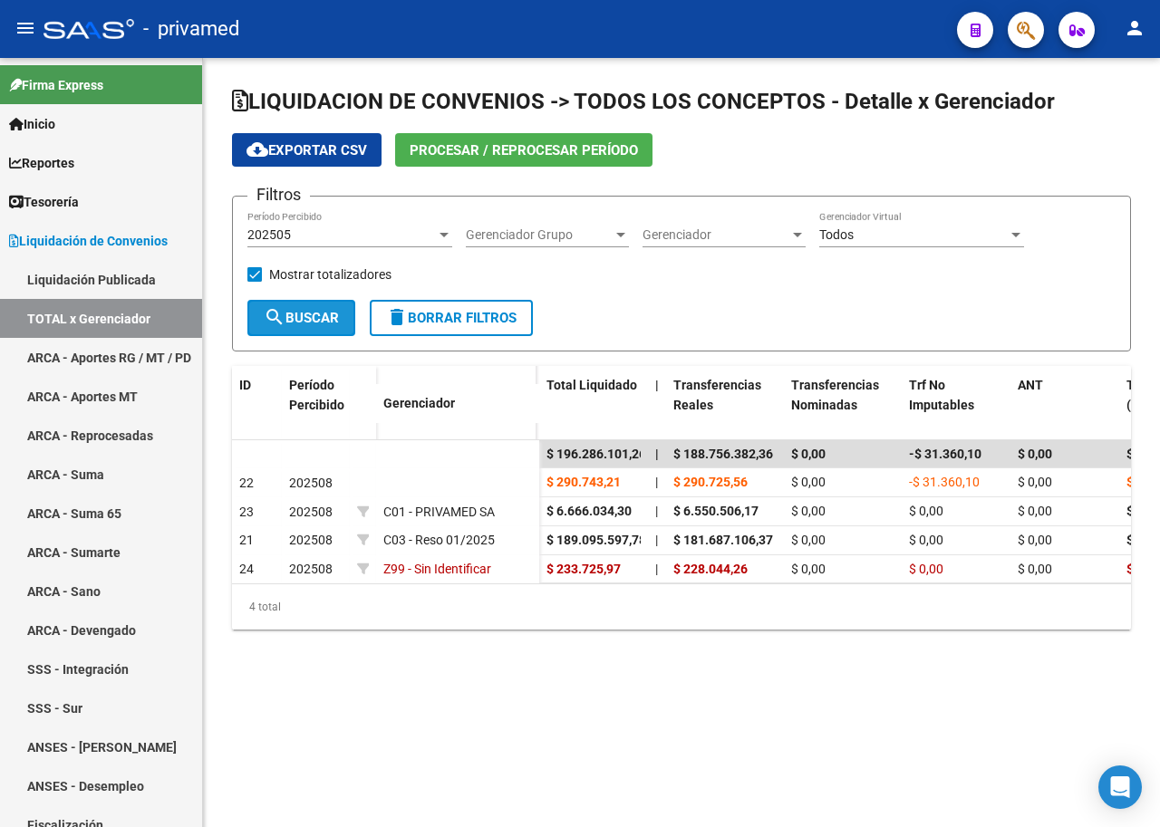
click at [306, 314] on span "search Buscar" at bounding box center [301, 318] width 75 height 16
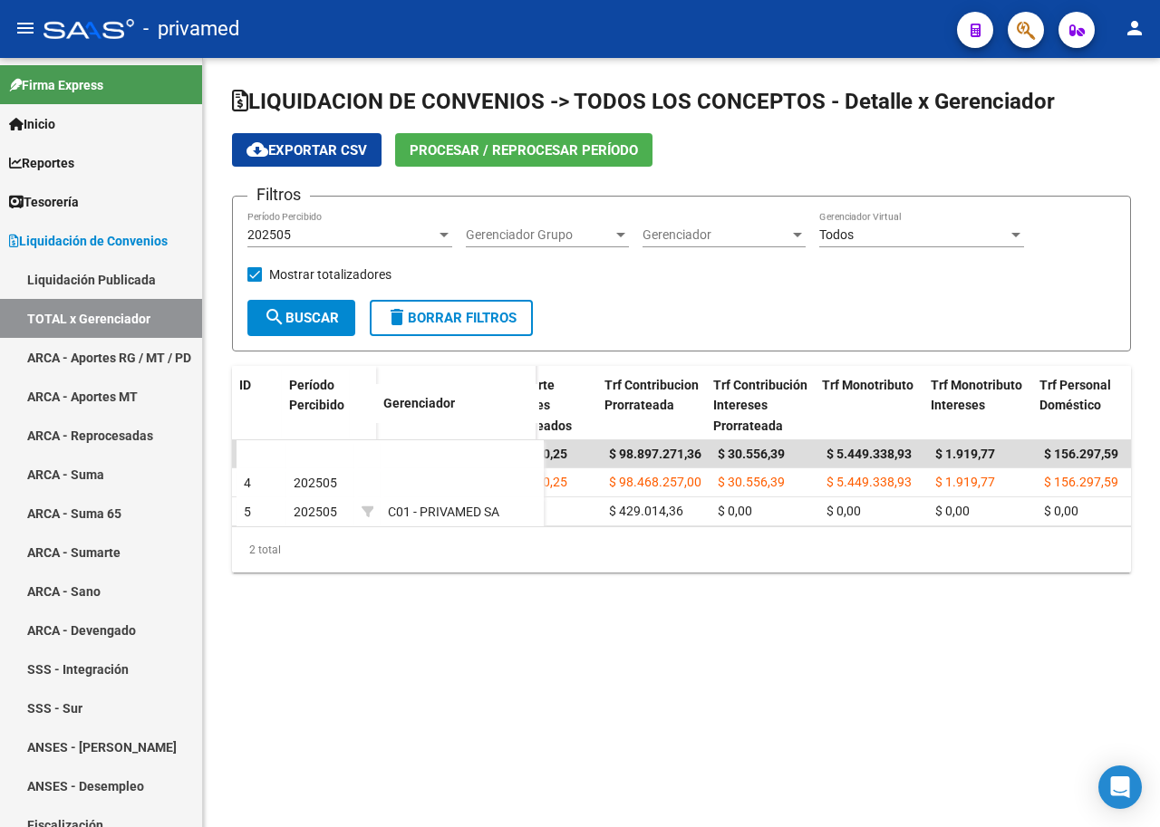
scroll to position [0, 880]
click at [281, 236] on span "202505" at bounding box center [268, 234] width 43 height 14
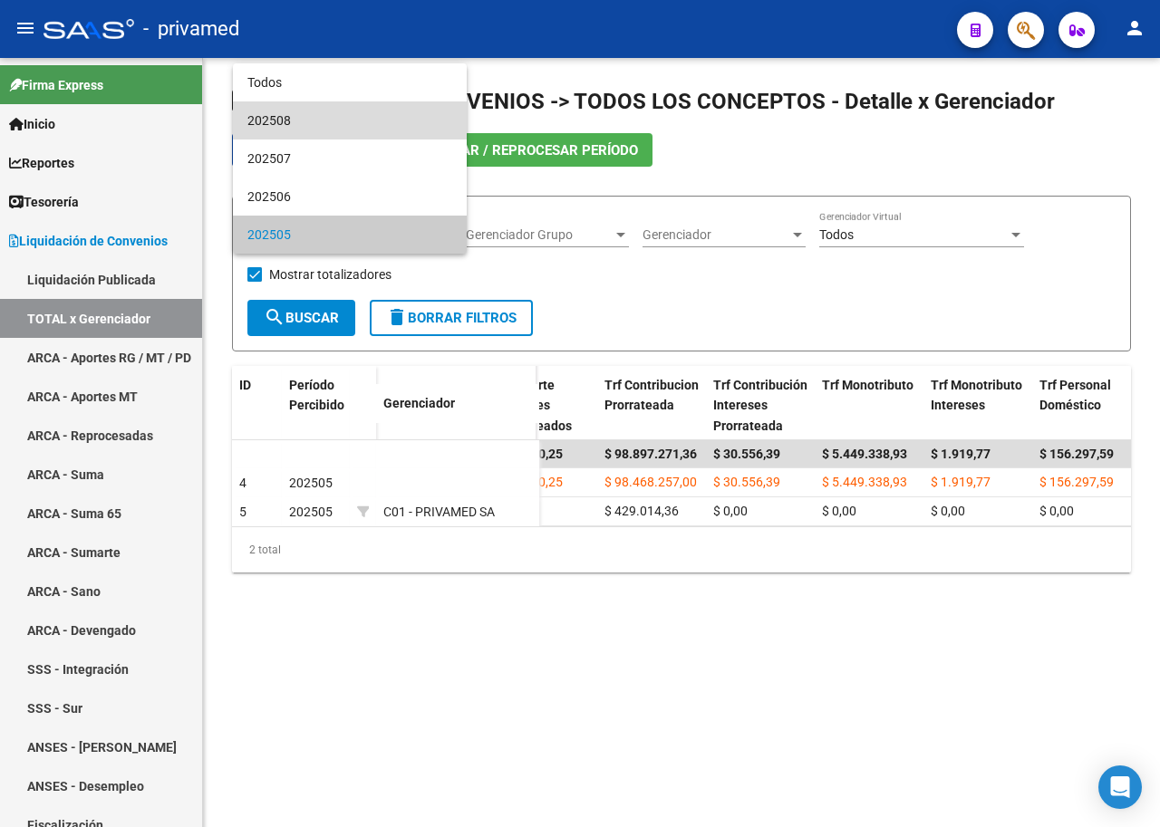
click at [344, 120] on span "202508" at bounding box center [349, 120] width 205 height 38
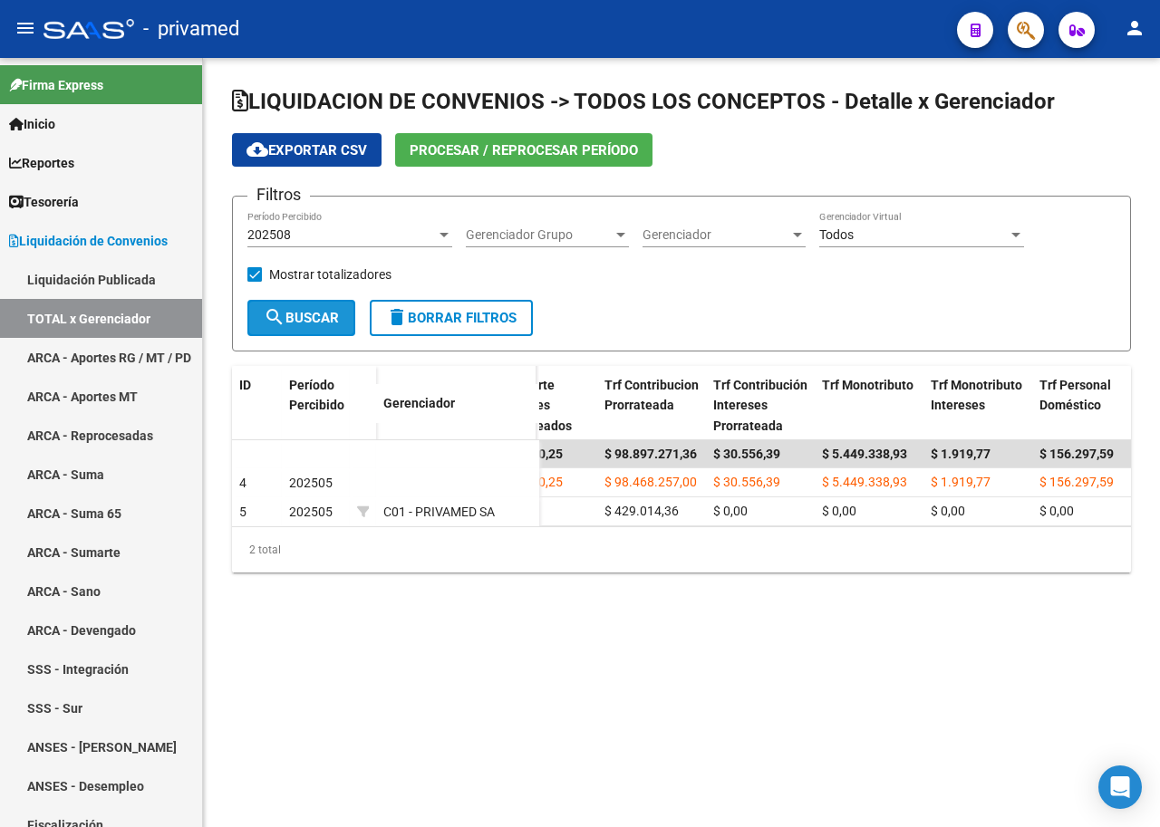
click at [306, 324] on span "search Buscar" at bounding box center [301, 318] width 75 height 16
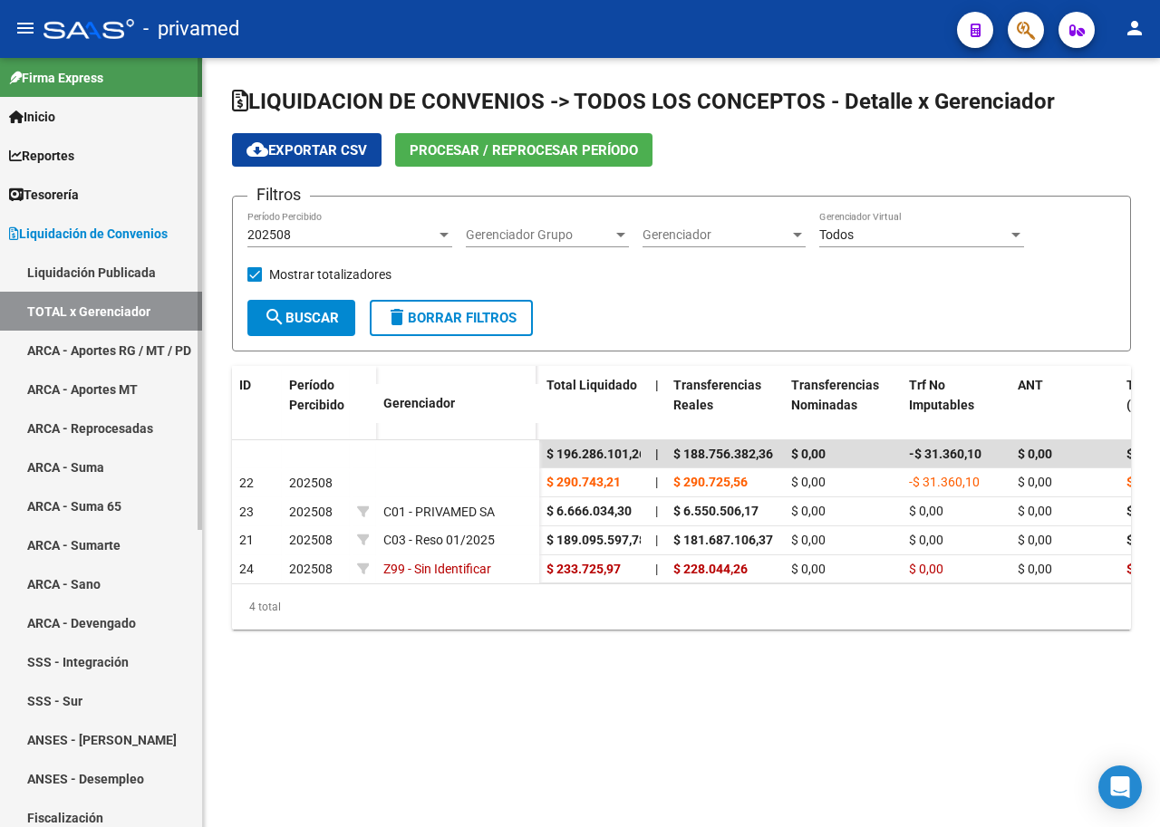
scroll to position [0, 0]
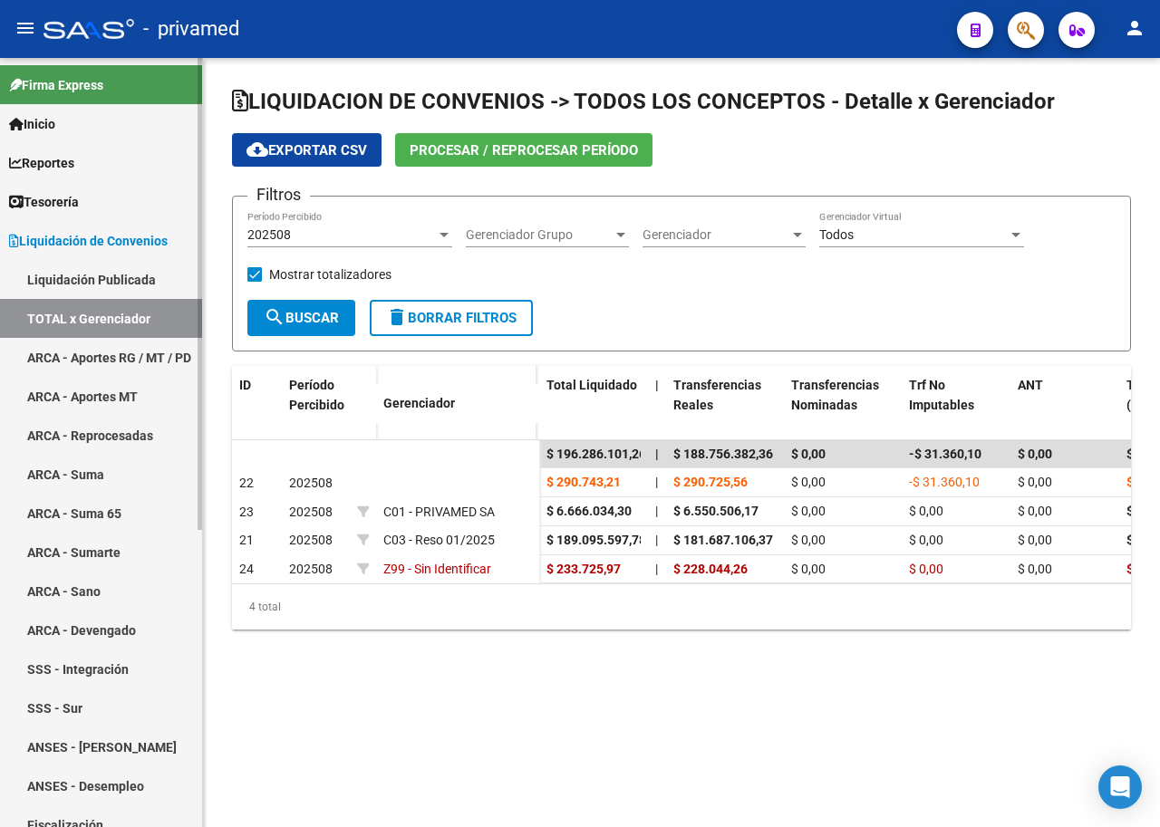
click at [45, 169] on span "Reportes" at bounding box center [41, 163] width 65 height 20
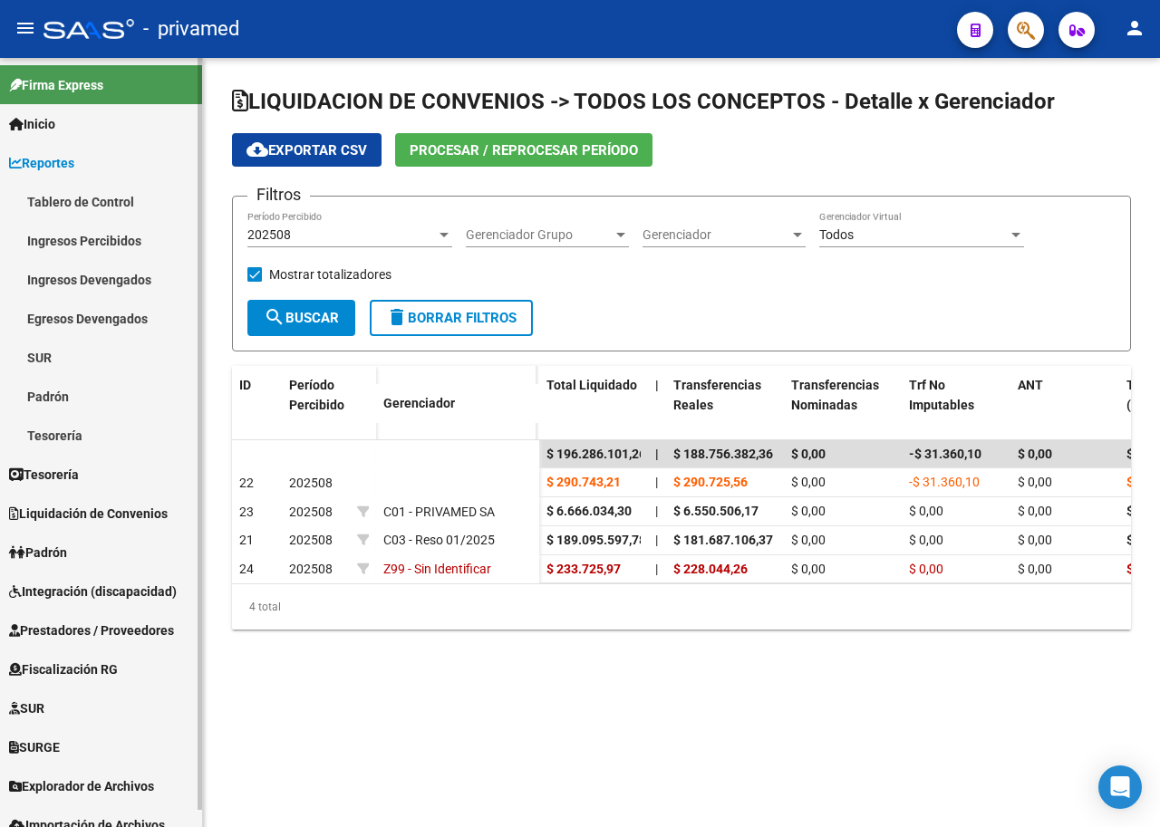
click at [133, 777] on span "Explorador de Archivos" at bounding box center [81, 787] width 145 height 20
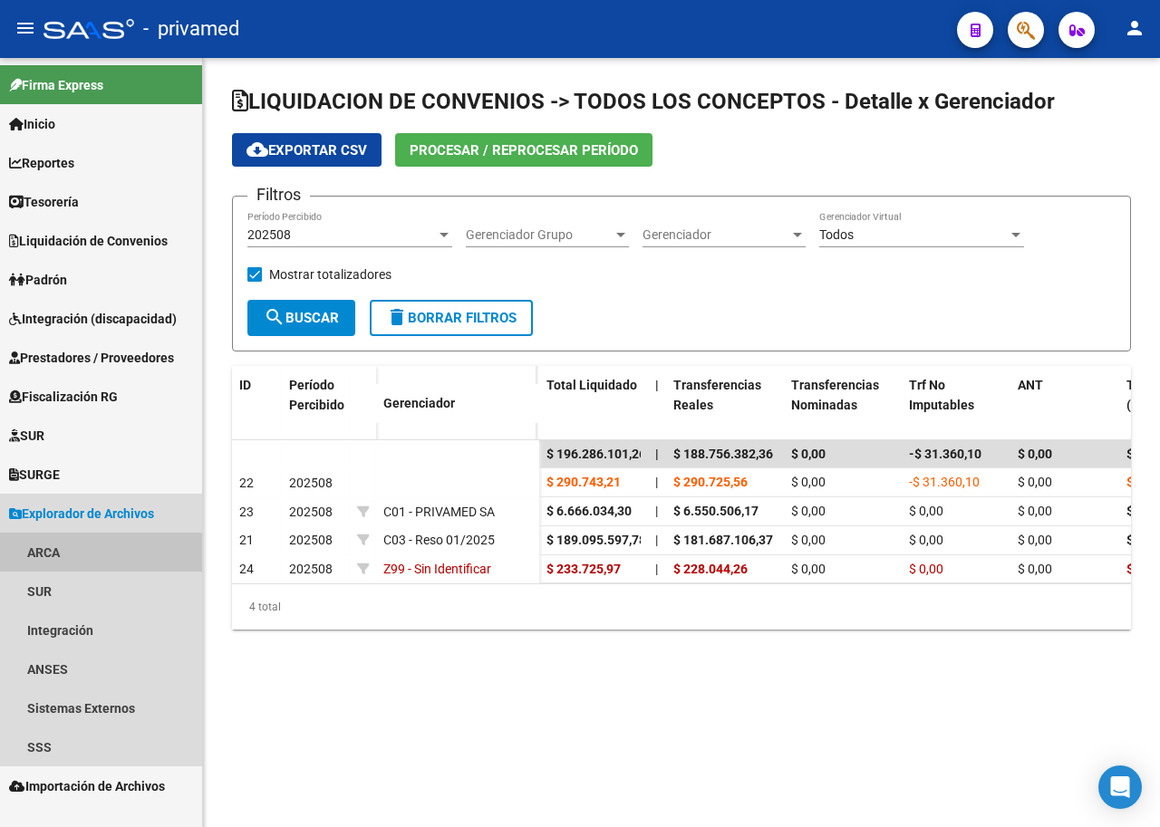
click at [63, 545] on link "ARCA" at bounding box center [101, 552] width 202 height 39
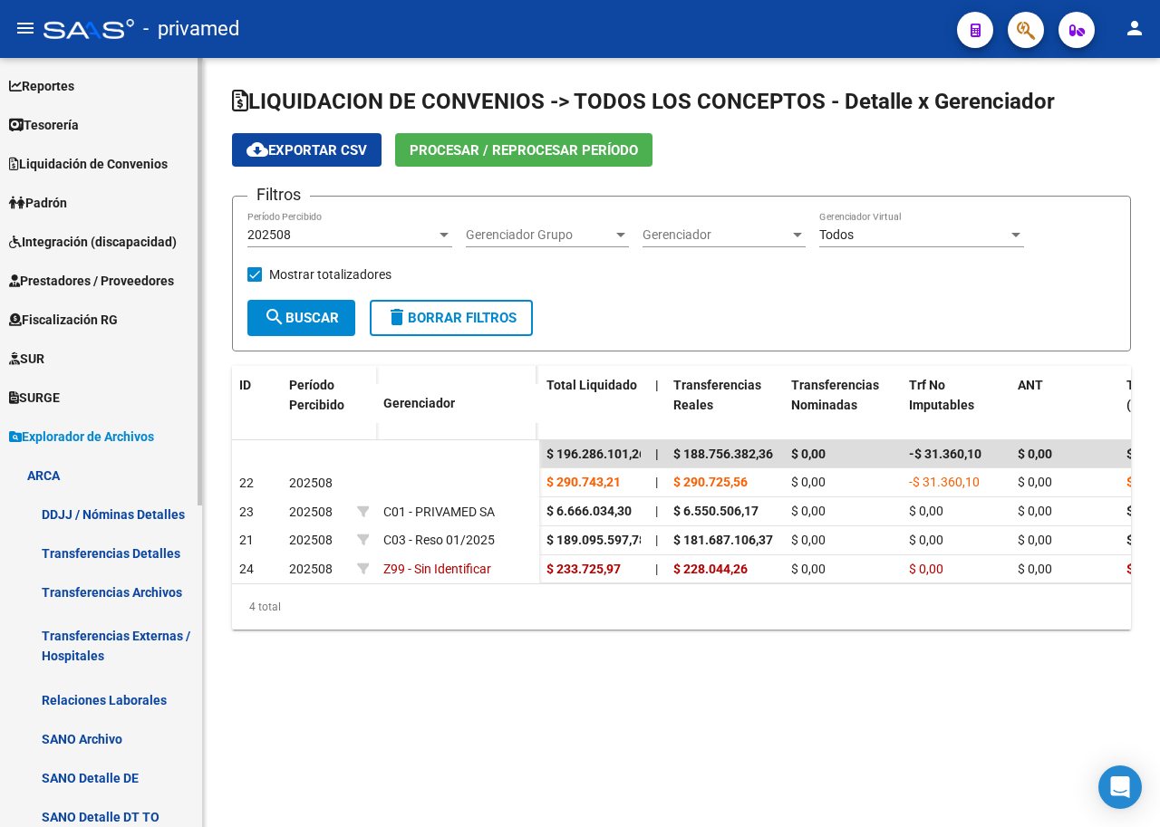
scroll to position [181, 0]
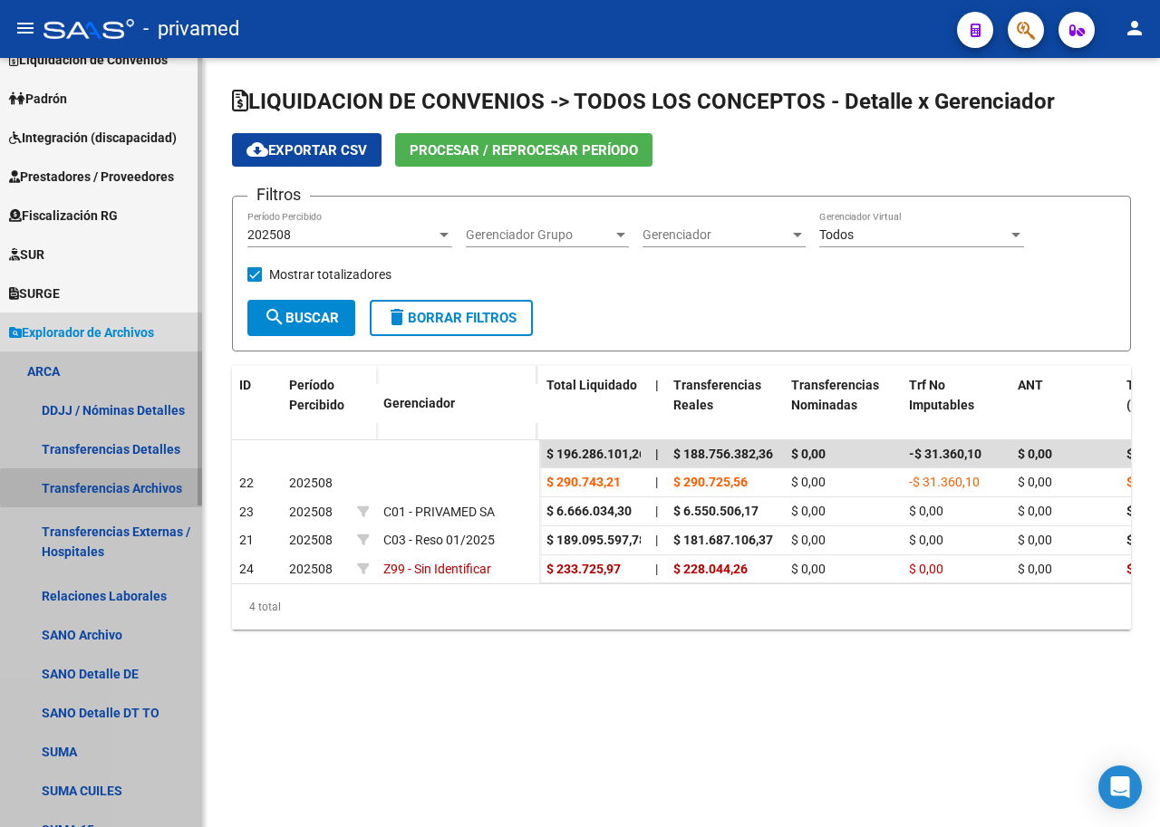
click at [150, 488] on link "Transferencias Archivos" at bounding box center [101, 488] width 202 height 39
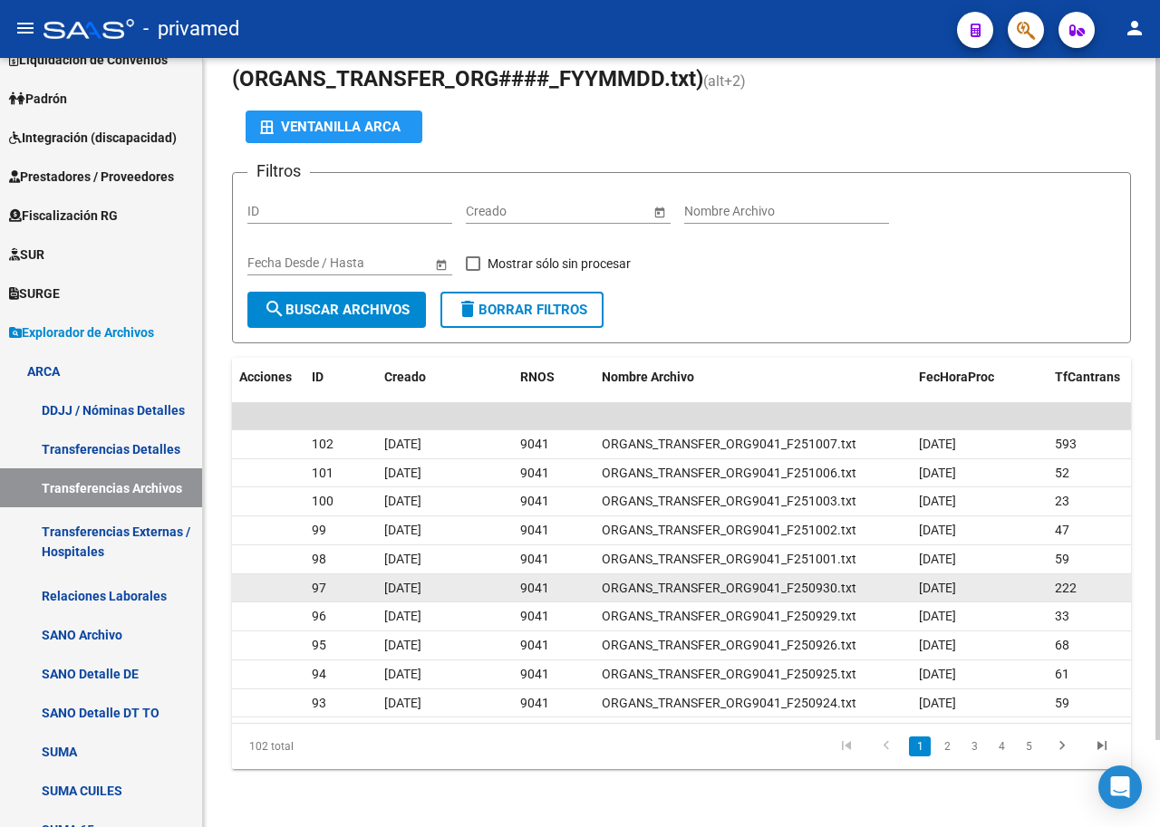
scroll to position [98, 0]
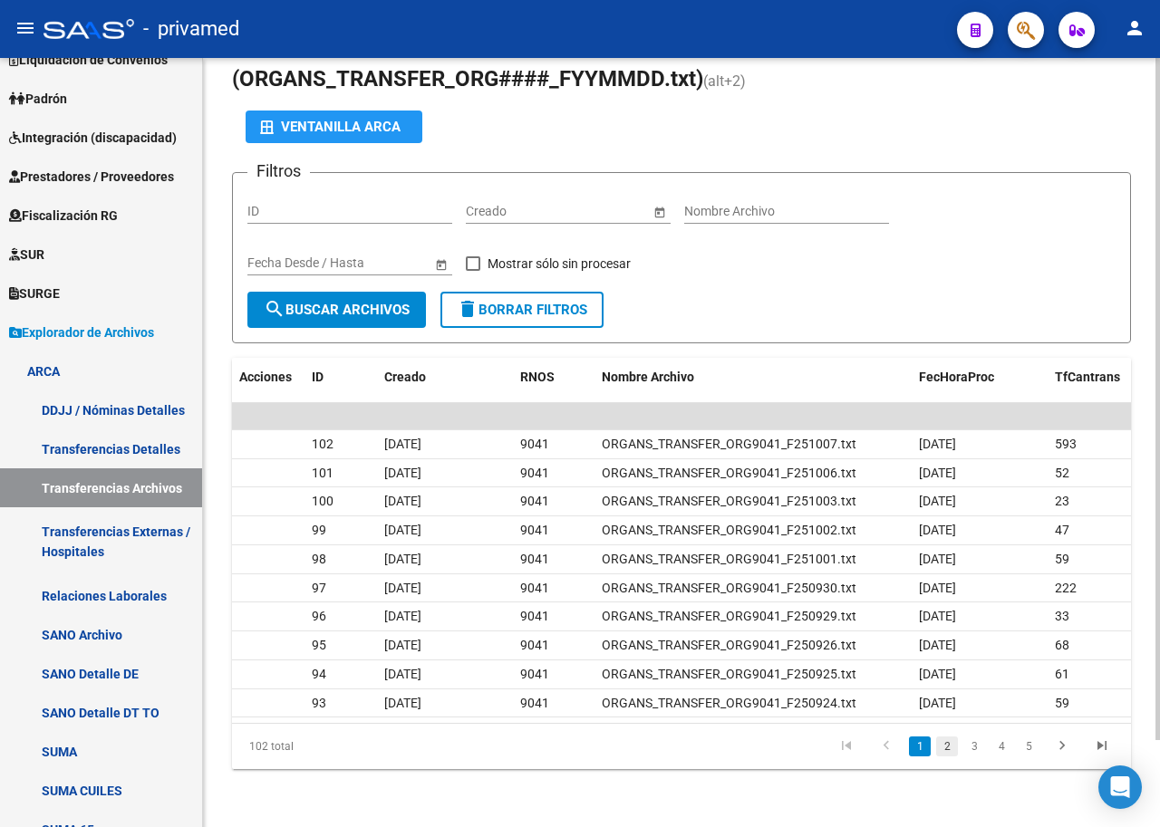
click at [944, 739] on link "2" at bounding box center [947, 747] width 22 height 20
click at [975, 747] on link "3" at bounding box center [974, 747] width 22 height 20
click at [1008, 742] on link "4" at bounding box center [1001, 747] width 22 height 20
click at [1011, 748] on link "5" at bounding box center [1001, 747] width 22 height 20
click at [1004, 746] on link "6" at bounding box center [1001, 747] width 22 height 20
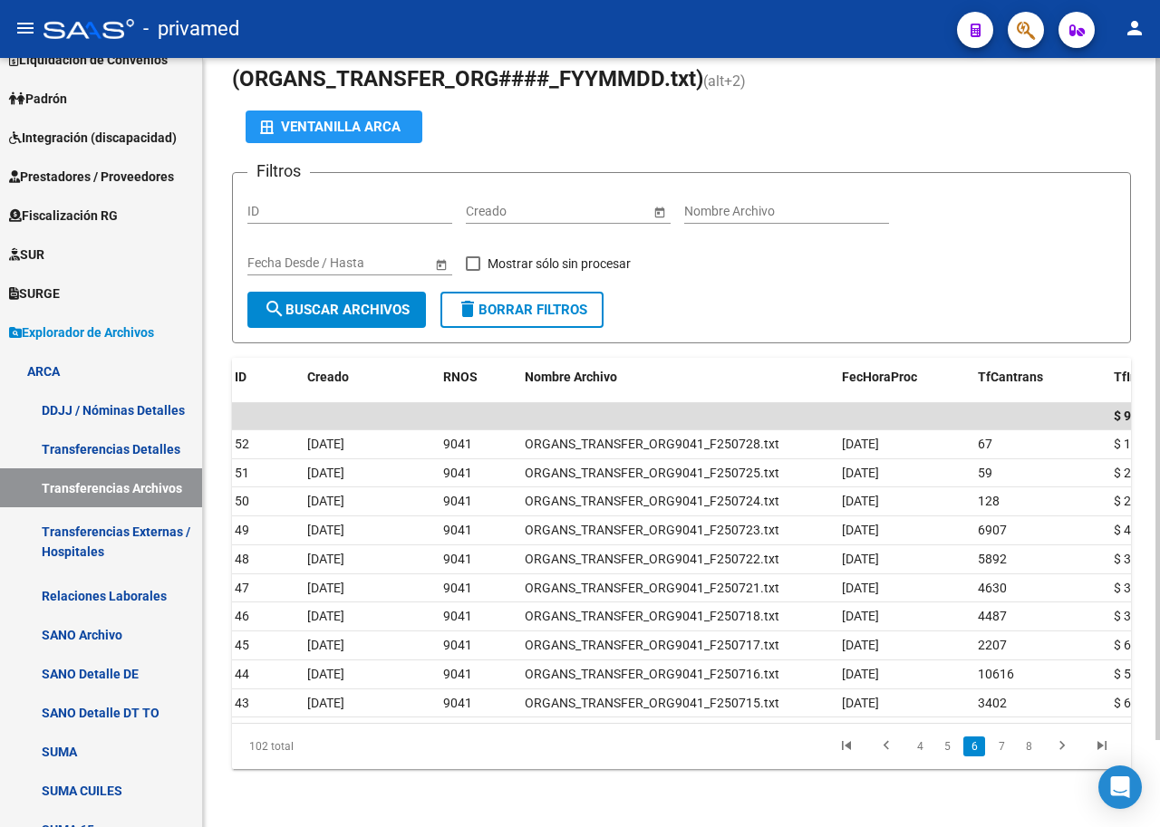
scroll to position [0, 0]
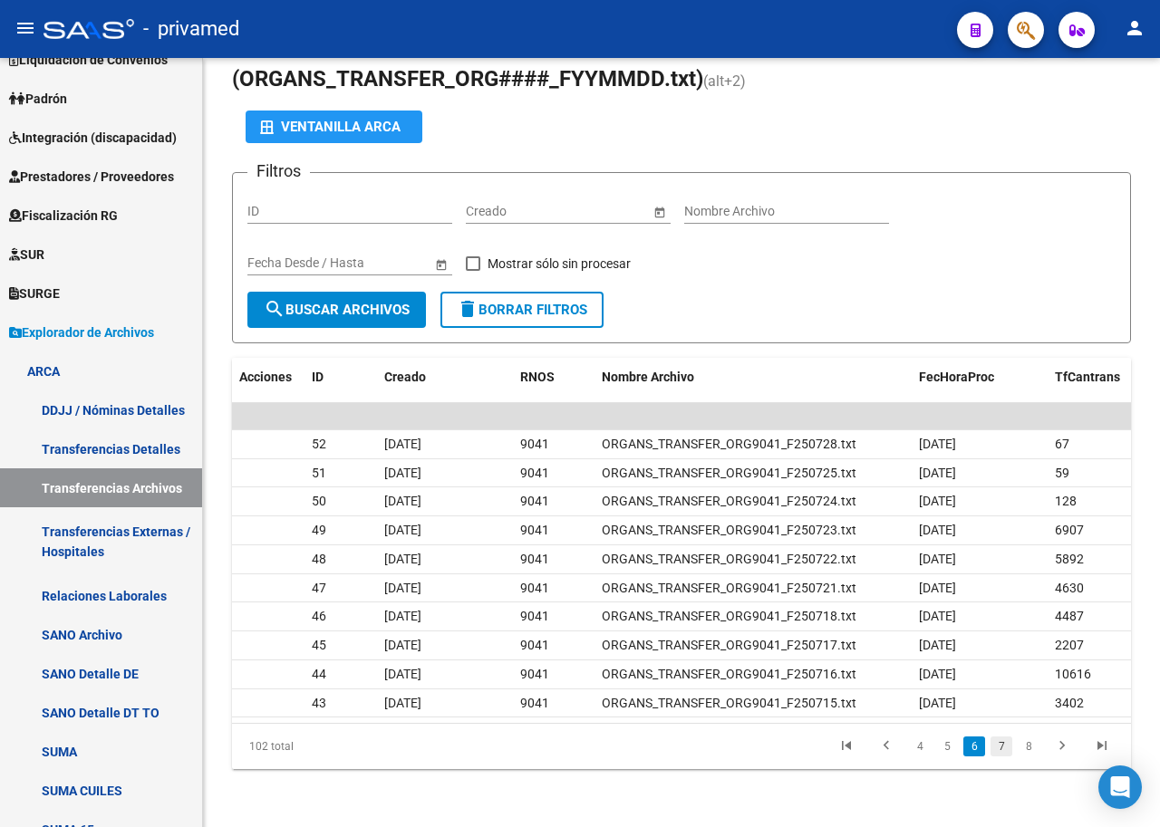
click at [995, 749] on link "7" at bounding box center [1001, 747] width 22 height 20
drag, startPoint x: 584, startPoint y: 706, endPoint x: 788, endPoint y: 705, distance: 204.8
click at [788, 705] on datatable-body "$ 955.349.259,84 $ 0,00 42 [DATE] 9041 ORGANS_TRANSFER_ORG9041_F250714.txt [DAT…" at bounding box center [681, 563] width 899 height 321
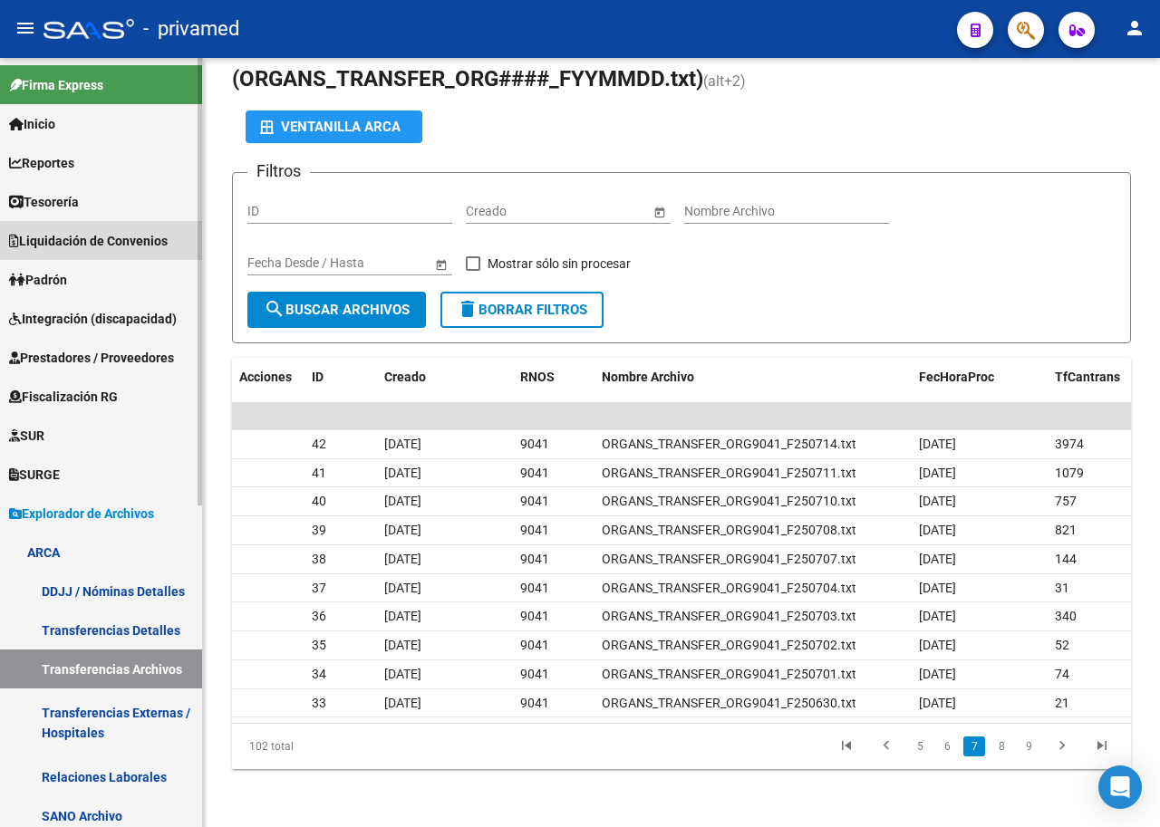
click at [62, 243] on span "Liquidación de Convenios" at bounding box center [88, 241] width 159 height 20
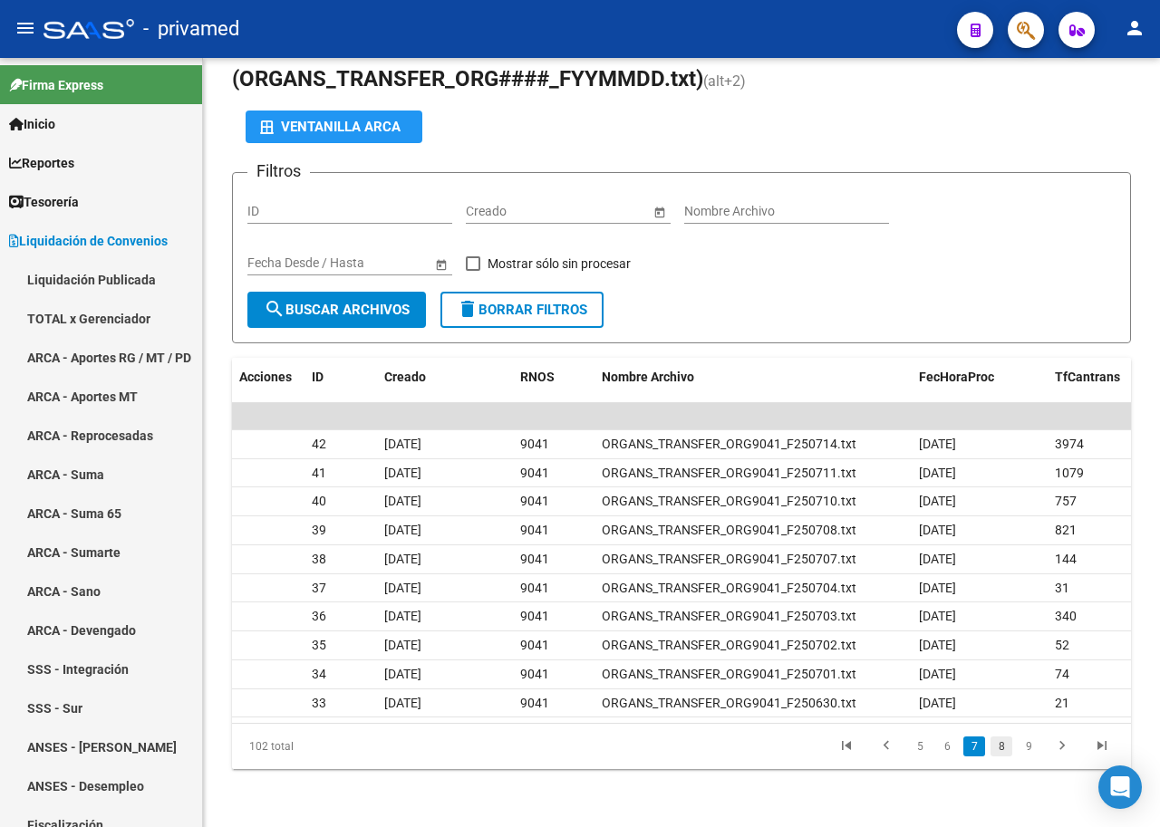
click at [1001, 747] on link "8" at bounding box center [1001, 747] width 22 height 20
